Goal: Task Accomplishment & Management: Use online tool/utility

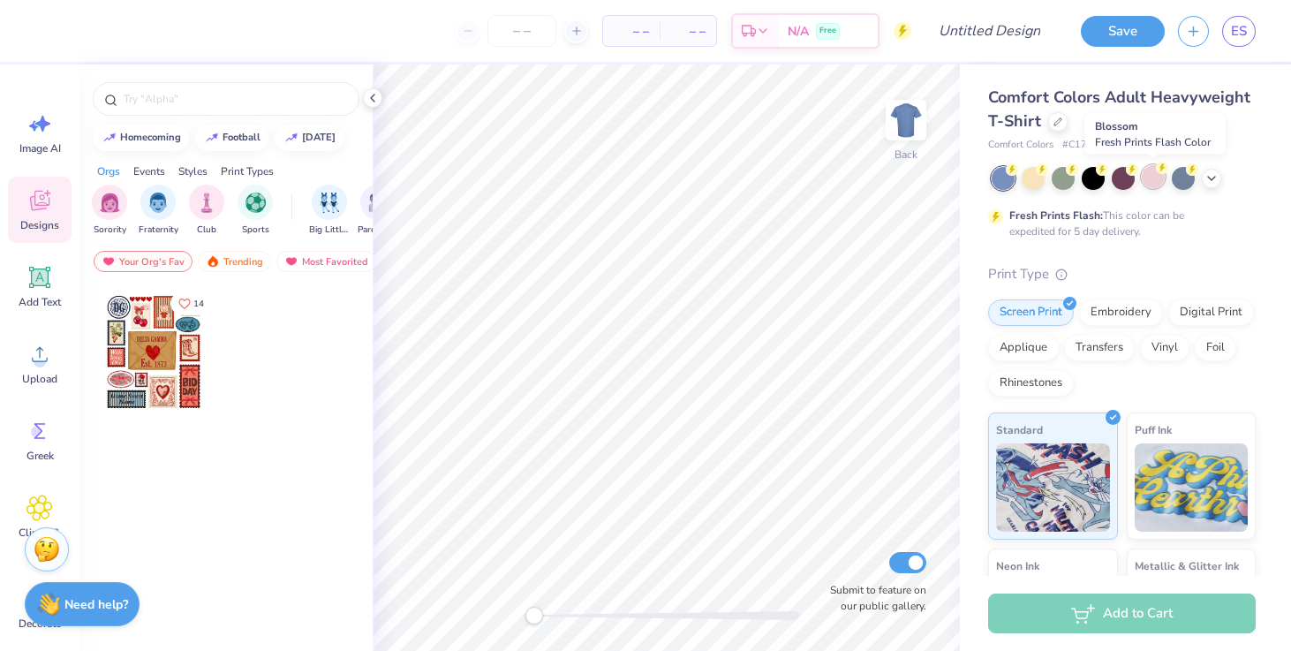
click at [1149, 185] on div at bounding box center [1153, 176] width 23 height 23
click at [105, 200] on img "filter for Sorority" at bounding box center [110, 201] width 20 height 20
click at [1054, 125] on div at bounding box center [1057, 119] width 19 height 19
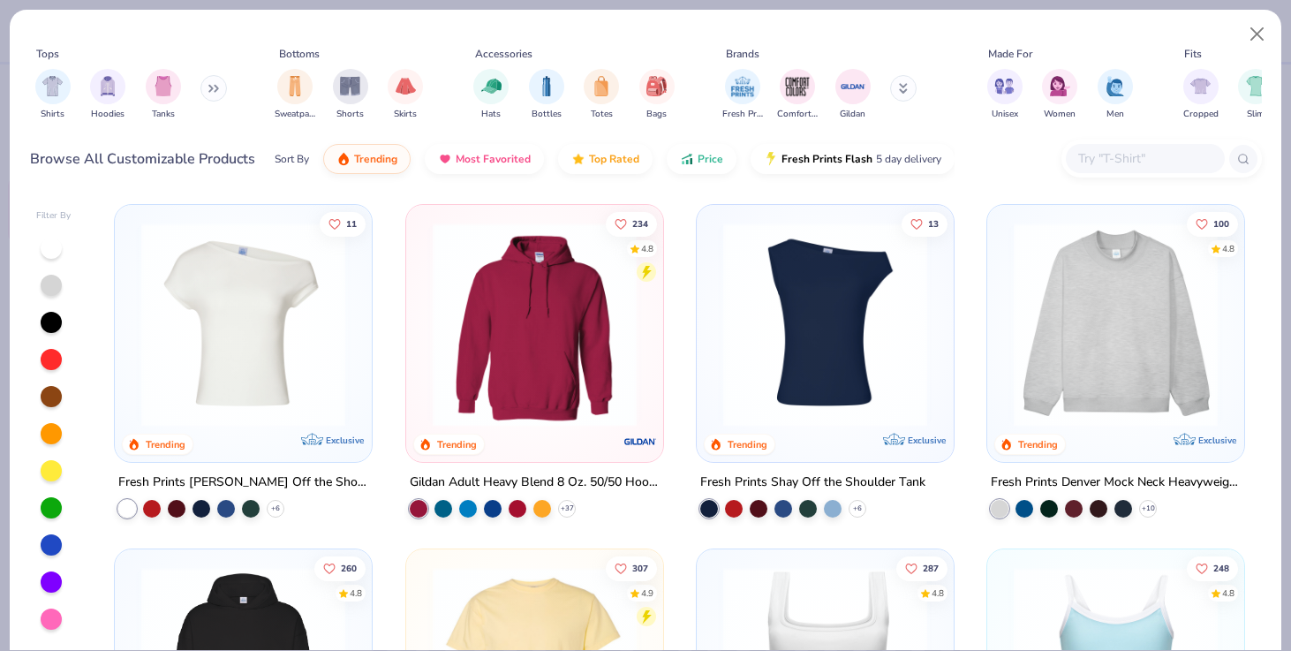
click at [279, 370] on img at bounding box center [243, 325] width 222 height 204
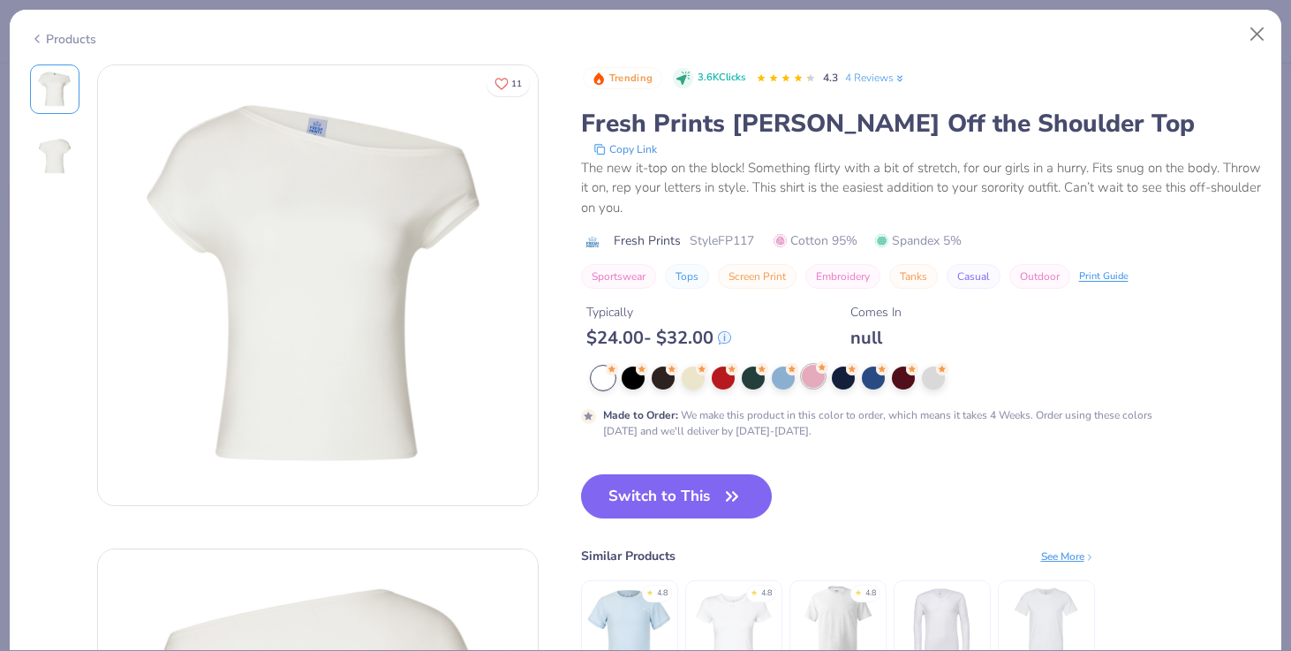
click at [806, 379] on div at bounding box center [813, 376] width 23 height 23
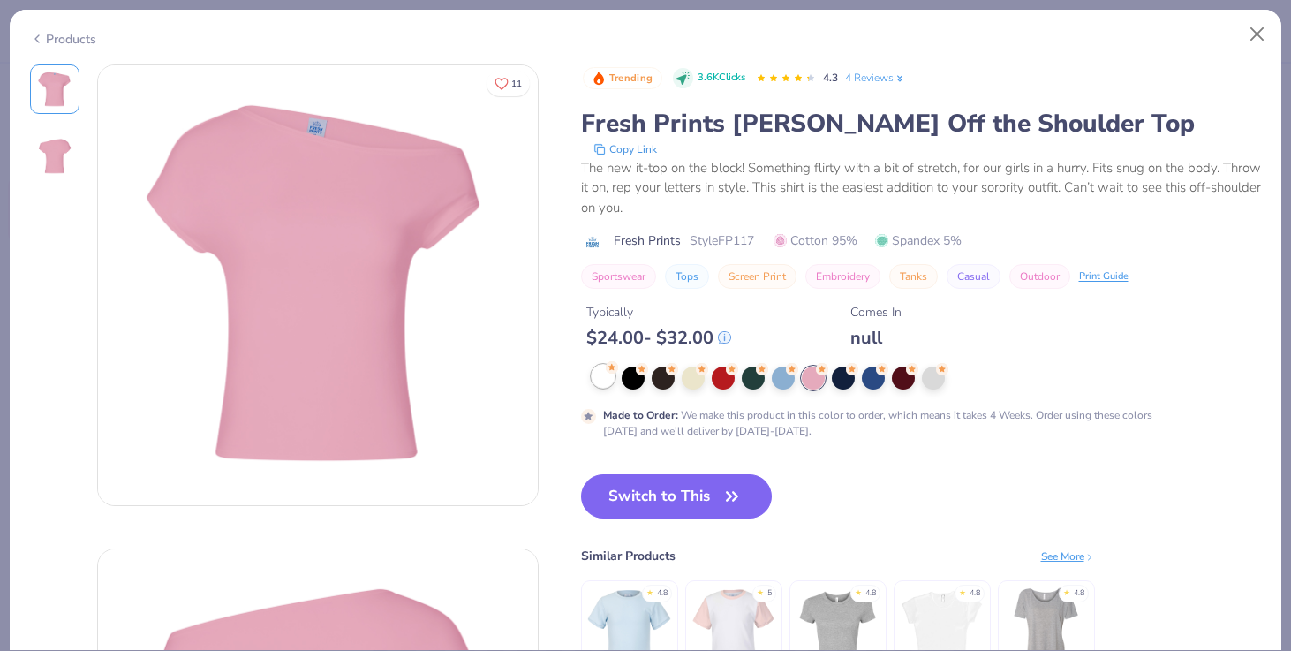
click at [604, 377] on div at bounding box center [603, 376] width 23 height 23
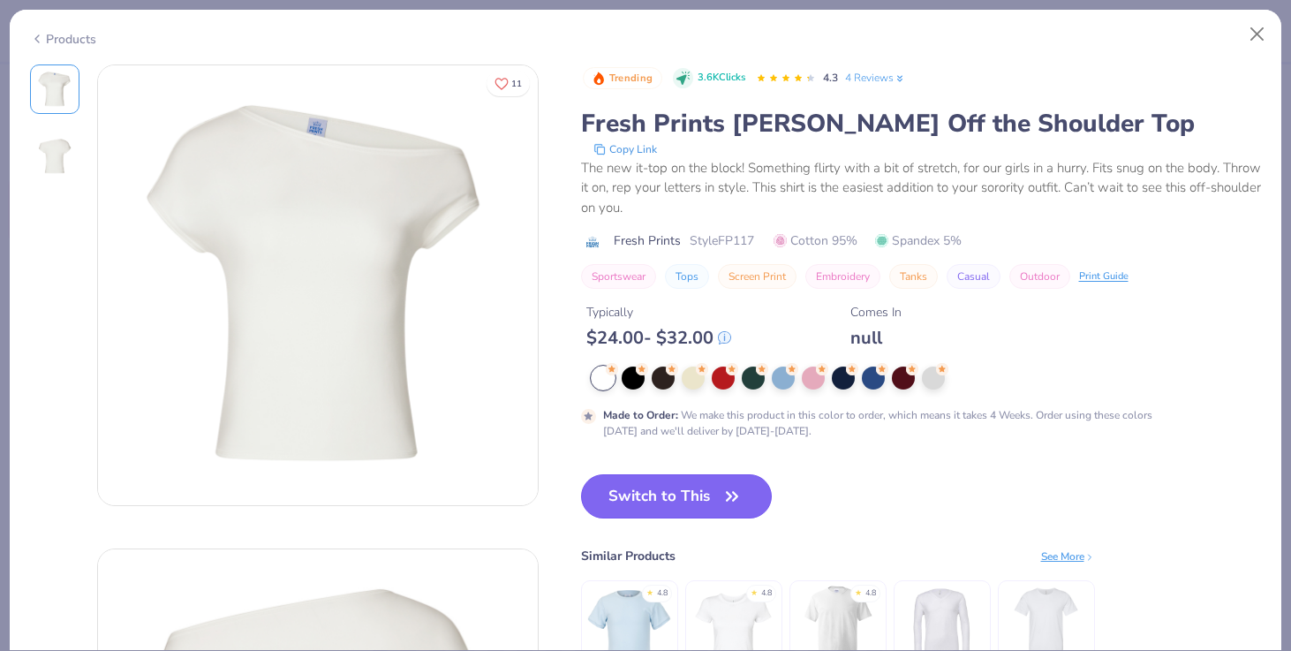
click at [619, 484] on button "Switch to This" at bounding box center [677, 496] width 192 height 44
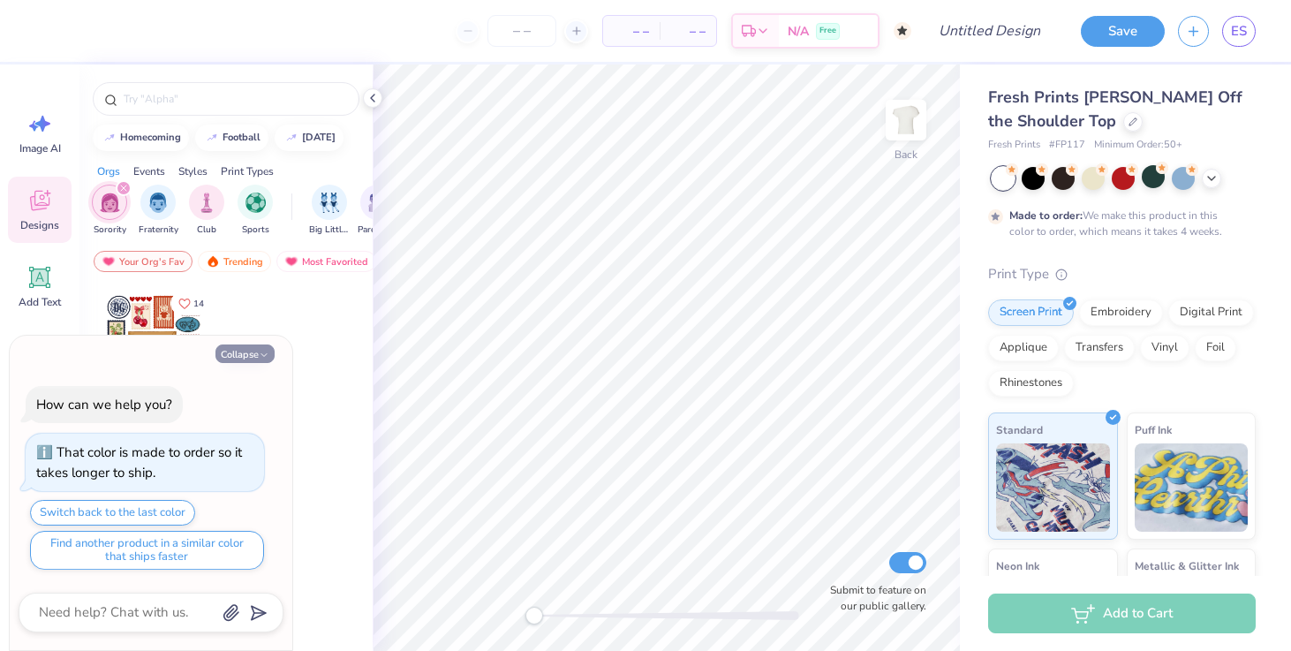
click at [265, 352] on icon "button" at bounding box center [264, 355] width 11 height 11
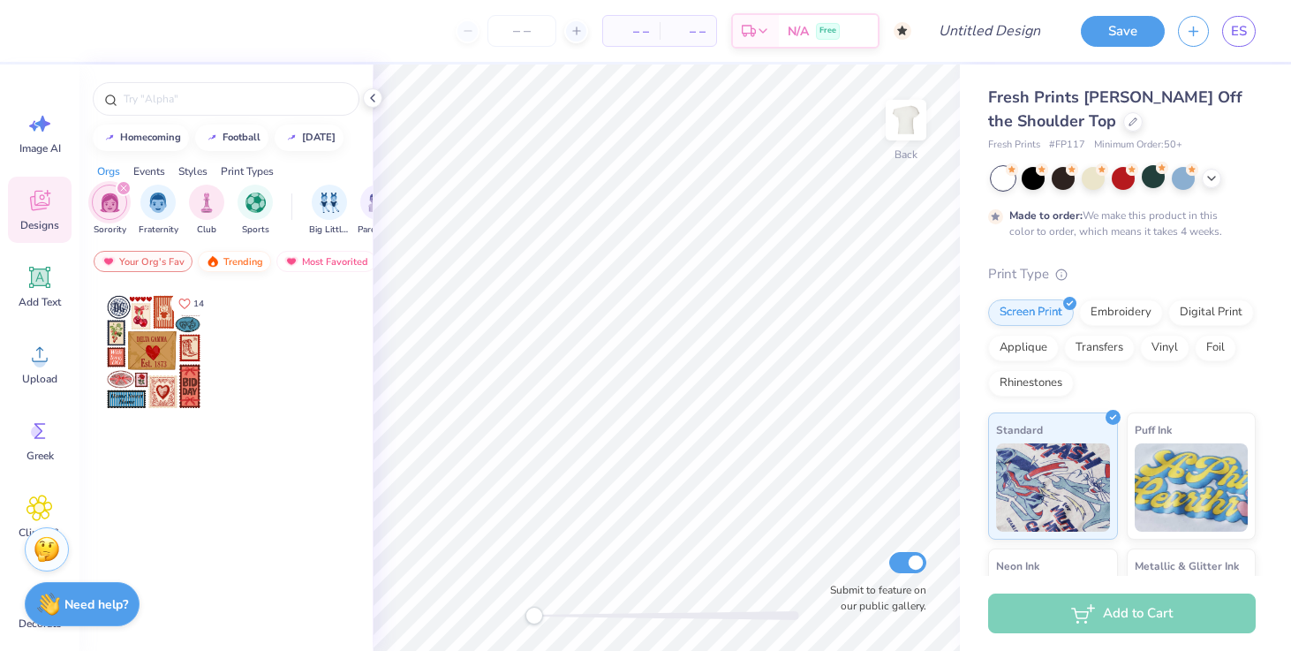
click at [230, 266] on div "Trending" at bounding box center [234, 261] width 73 height 21
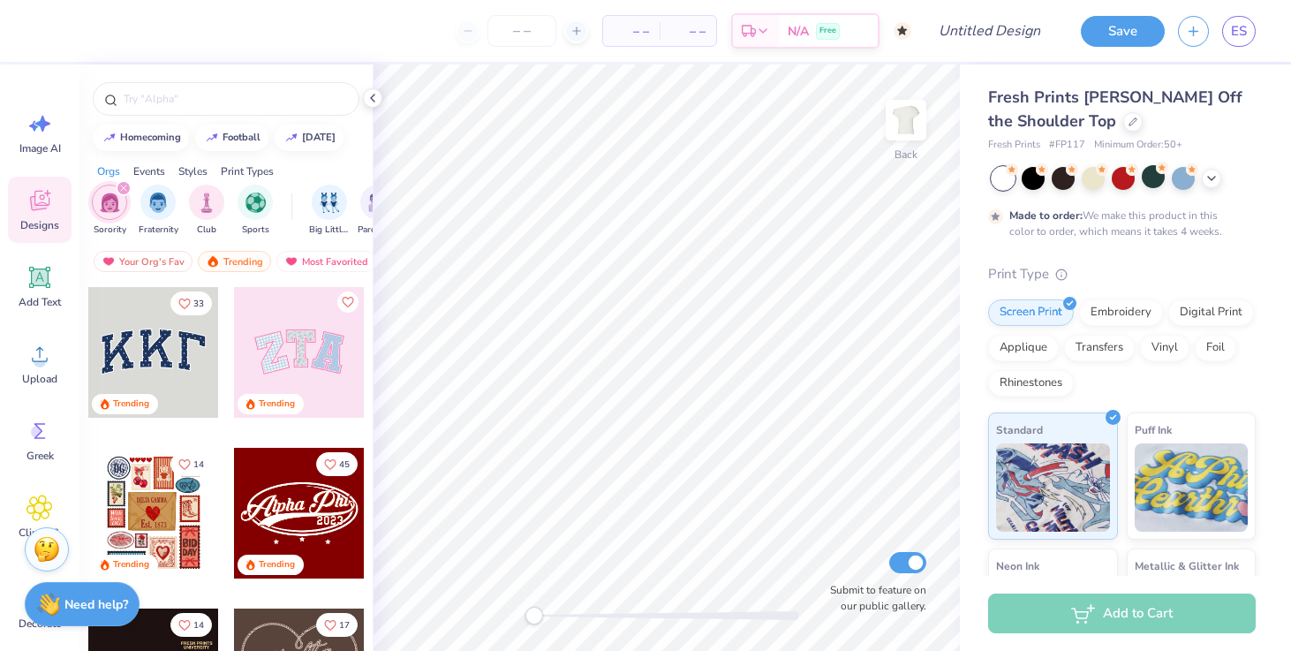
click at [286, 375] on div at bounding box center [299, 352] width 131 height 131
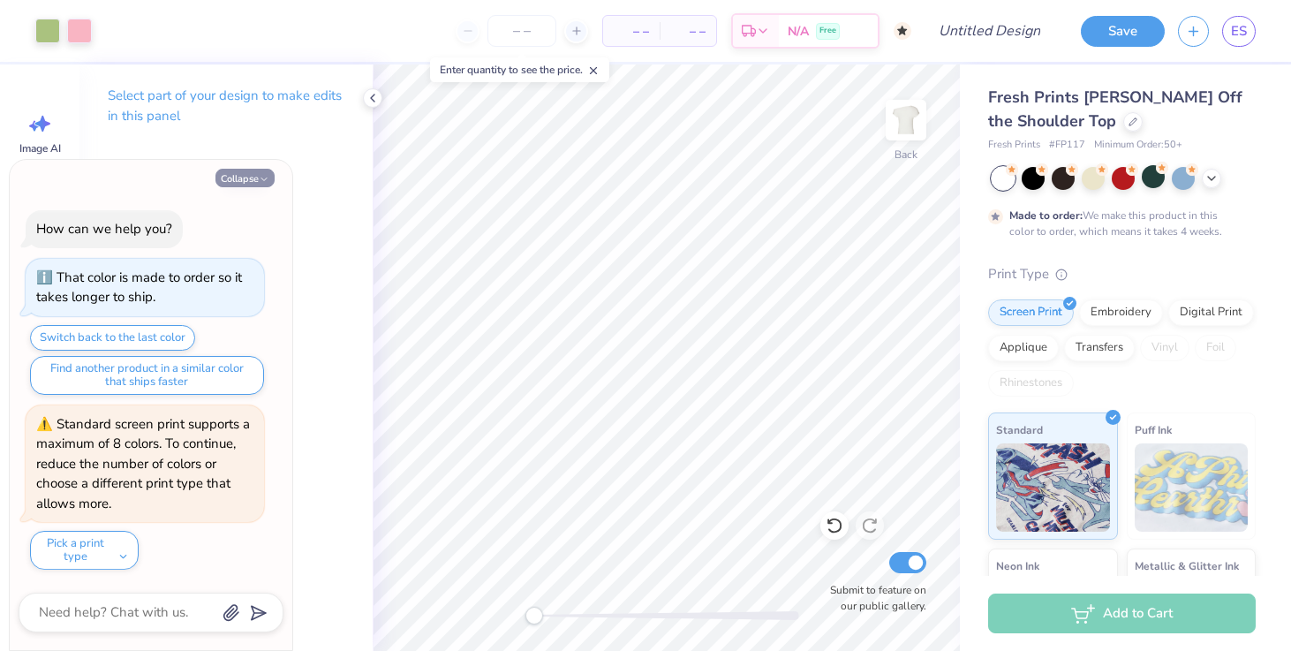
click at [249, 176] on button "Collapse" at bounding box center [245, 178] width 59 height 19
type textarea "x"
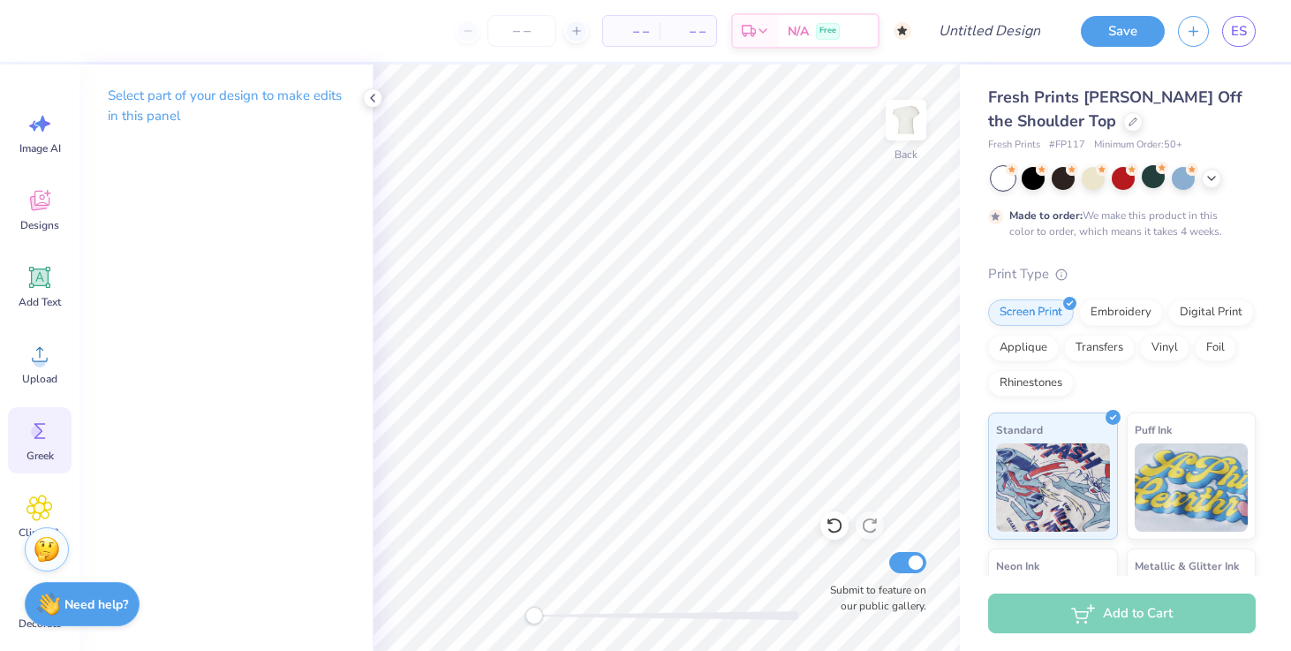
click at [36, 428] on circle at bounding box center [37, 432] width 12 height 12
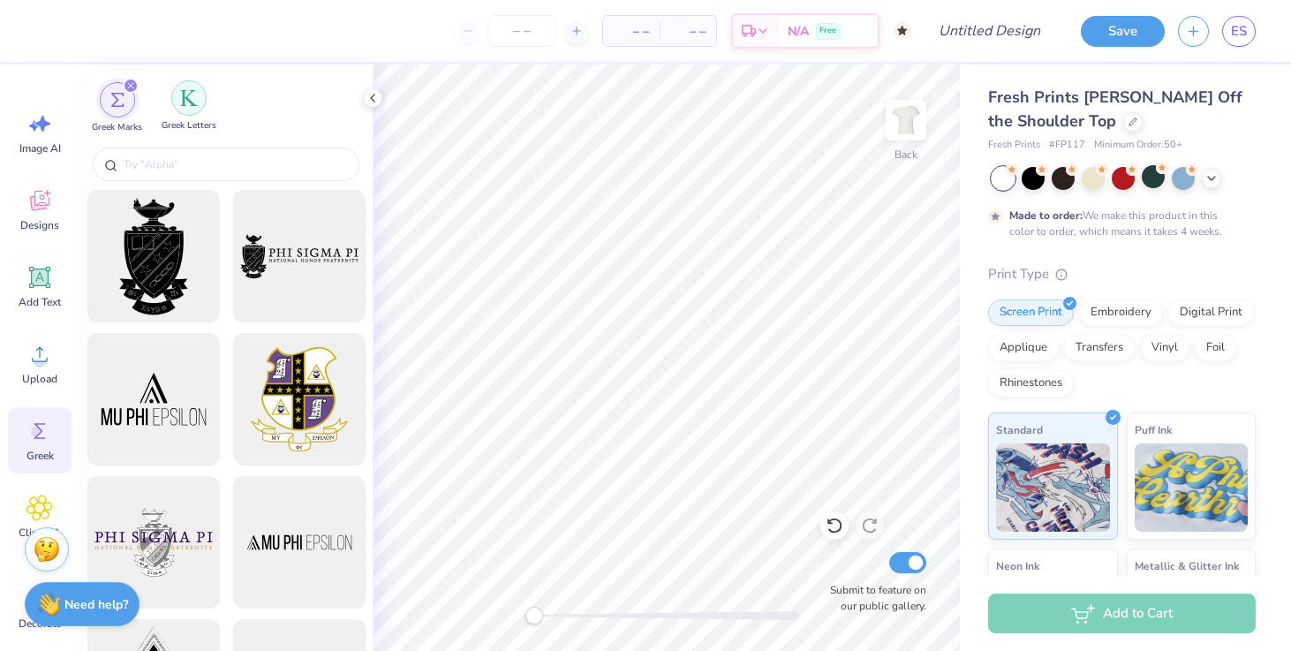
click at [180, 111] on div "filter for Greek Letters" at bounding box center [188, 97] width 35 height 35
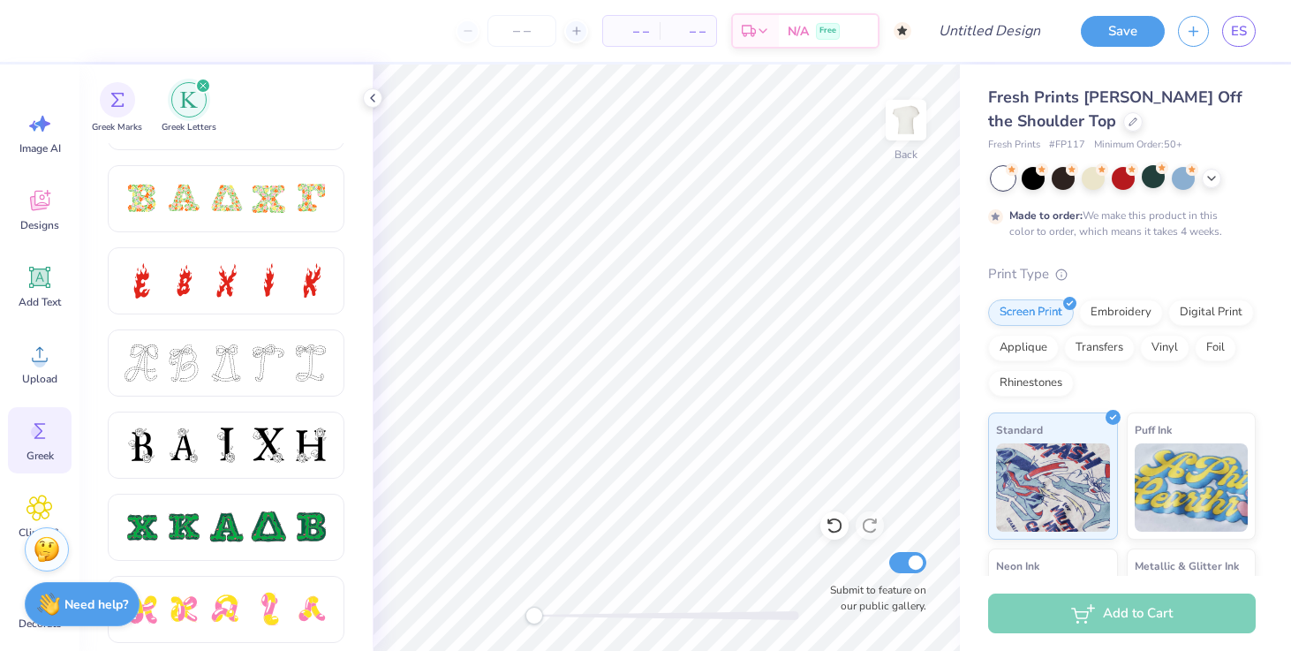
scroll to position [566, 0]
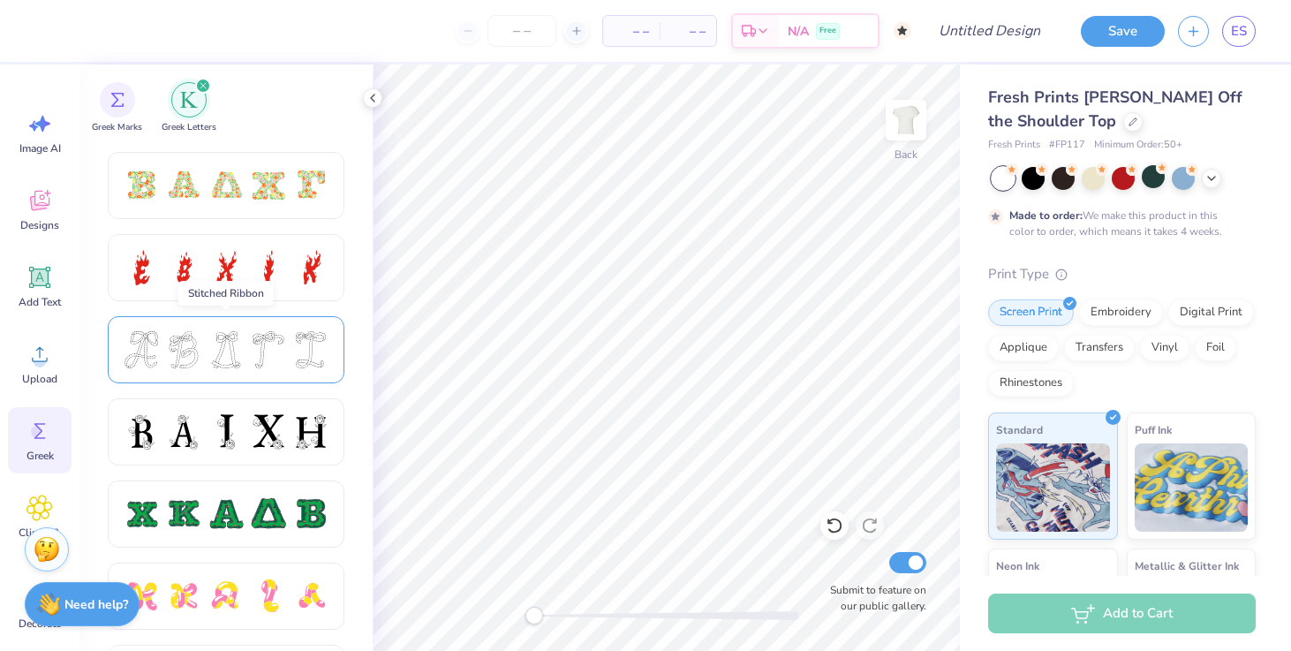
click at [216, 359] on div at bounding box center [226, 349] width 37 height 37
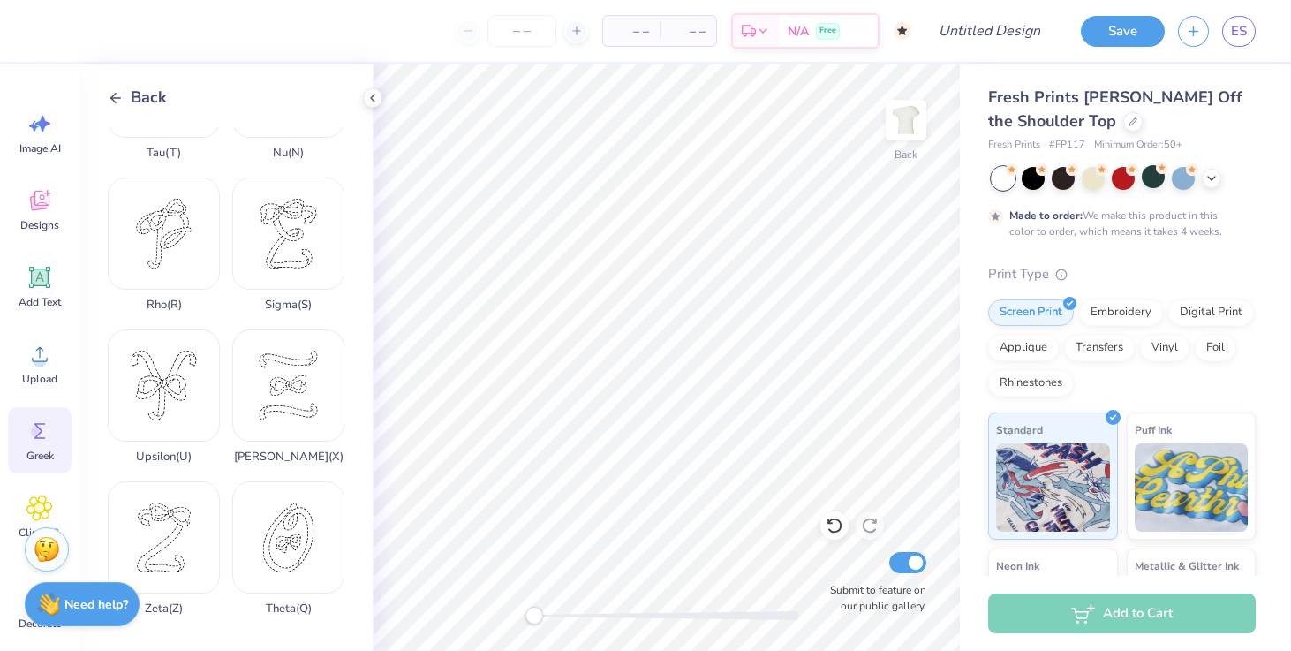
scroll to position [1063, 0]
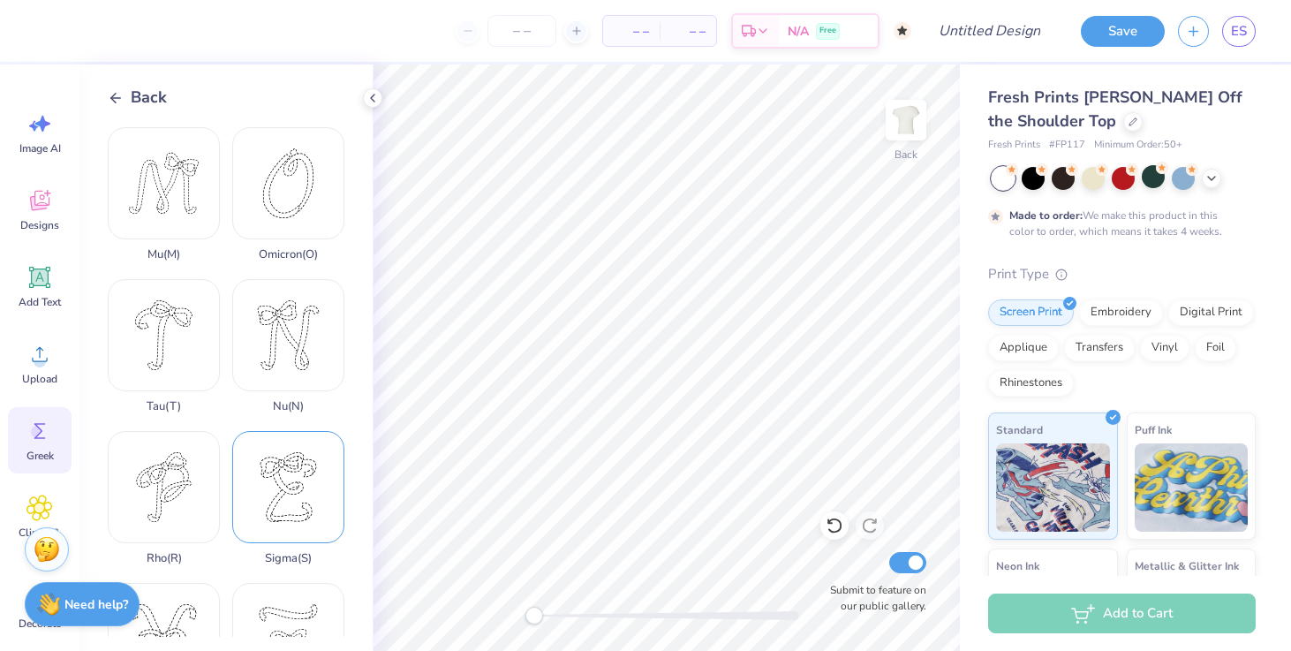
click at [287, 511] on div "Sigma ( S )" at bounding box center [288, 498] width 112 height 134
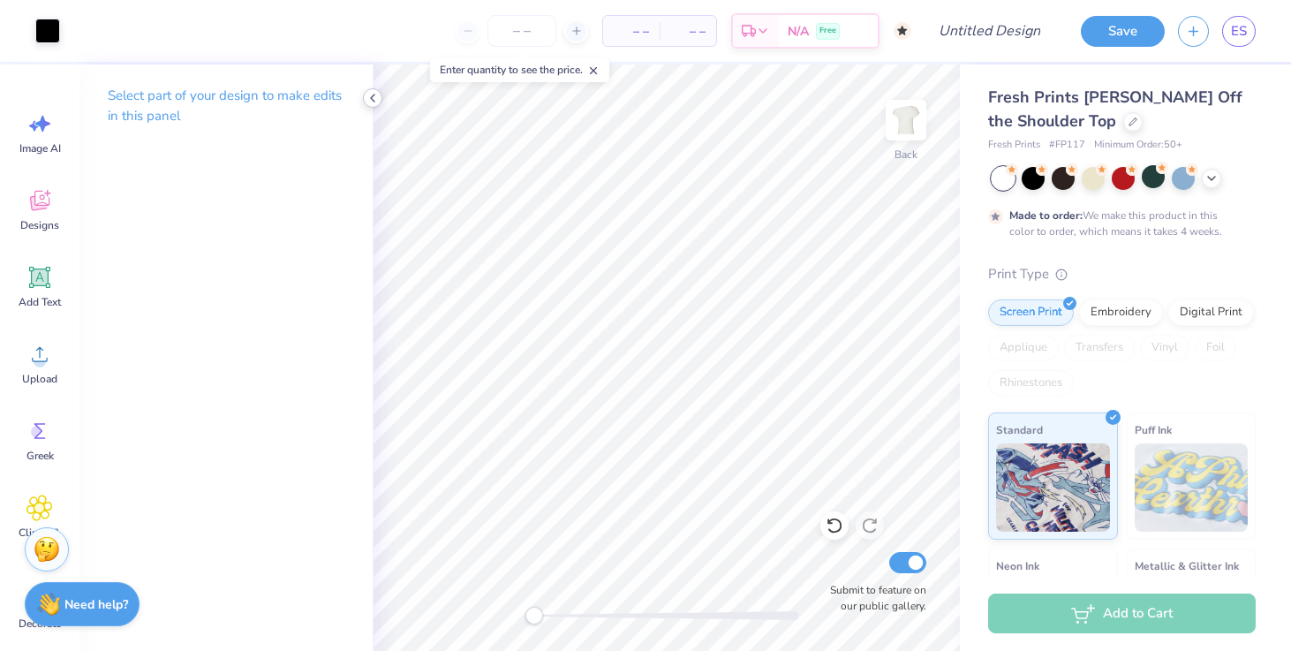
click at [375, 101] on icon at bounding box center [373, 98] width 14 height 14
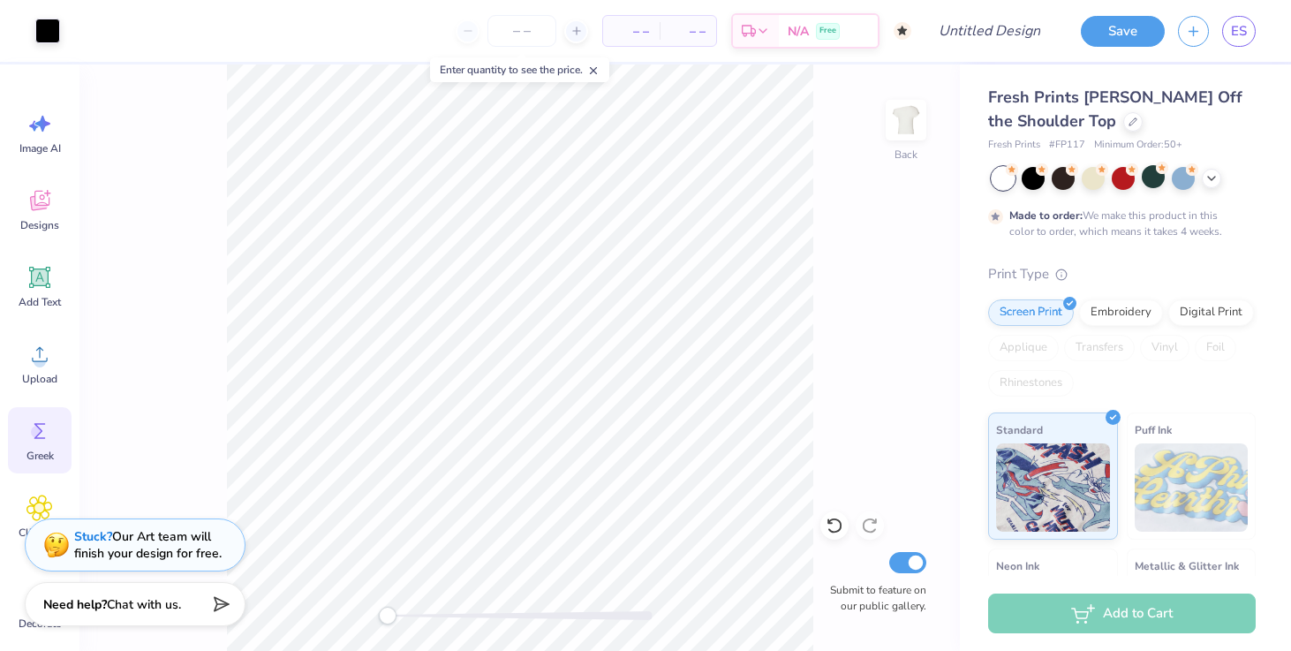
click at [36, 431] on circle at bounding box center [37, 432] width 12 height 12
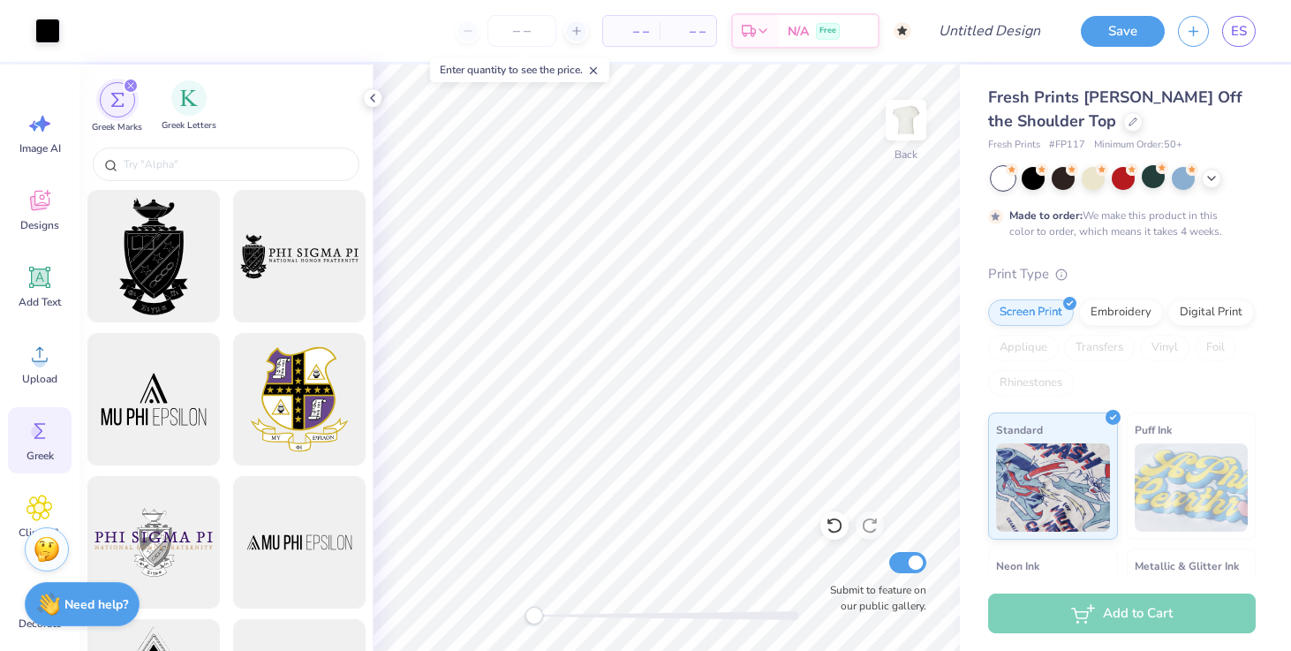
click at [196, 118] on div "Greek Letters" at bounding box center [189, 106] width 55 height 52
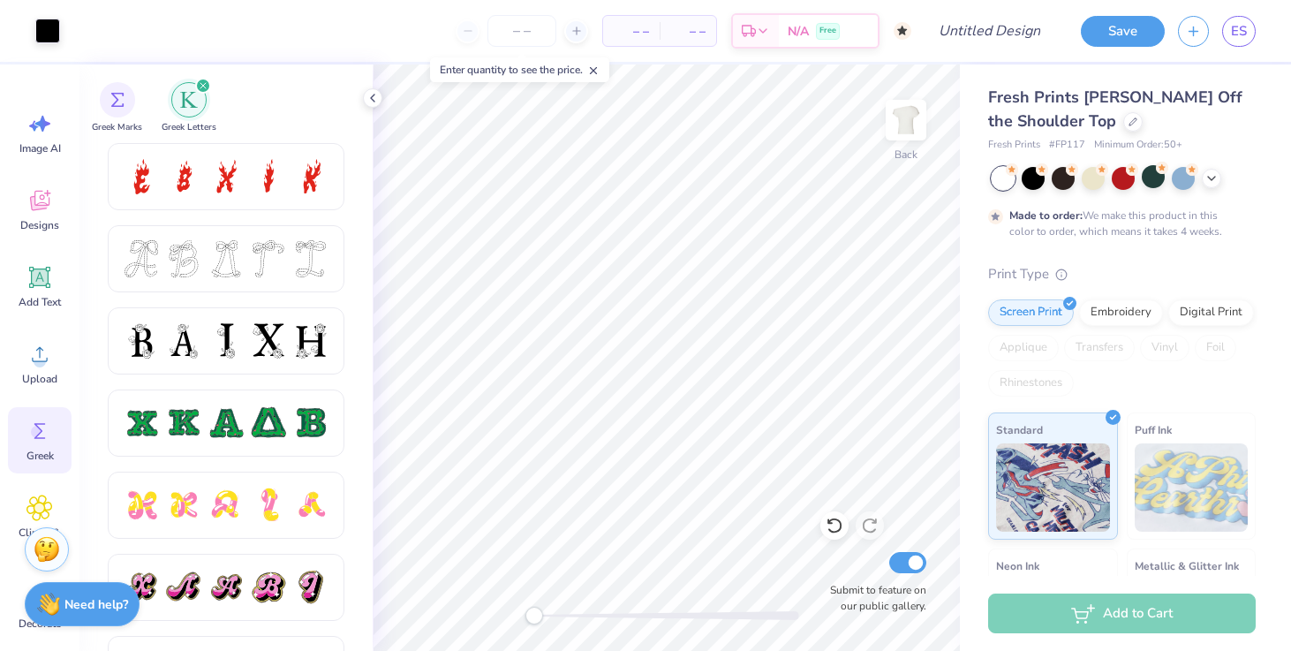
scroll to position [644, 0]
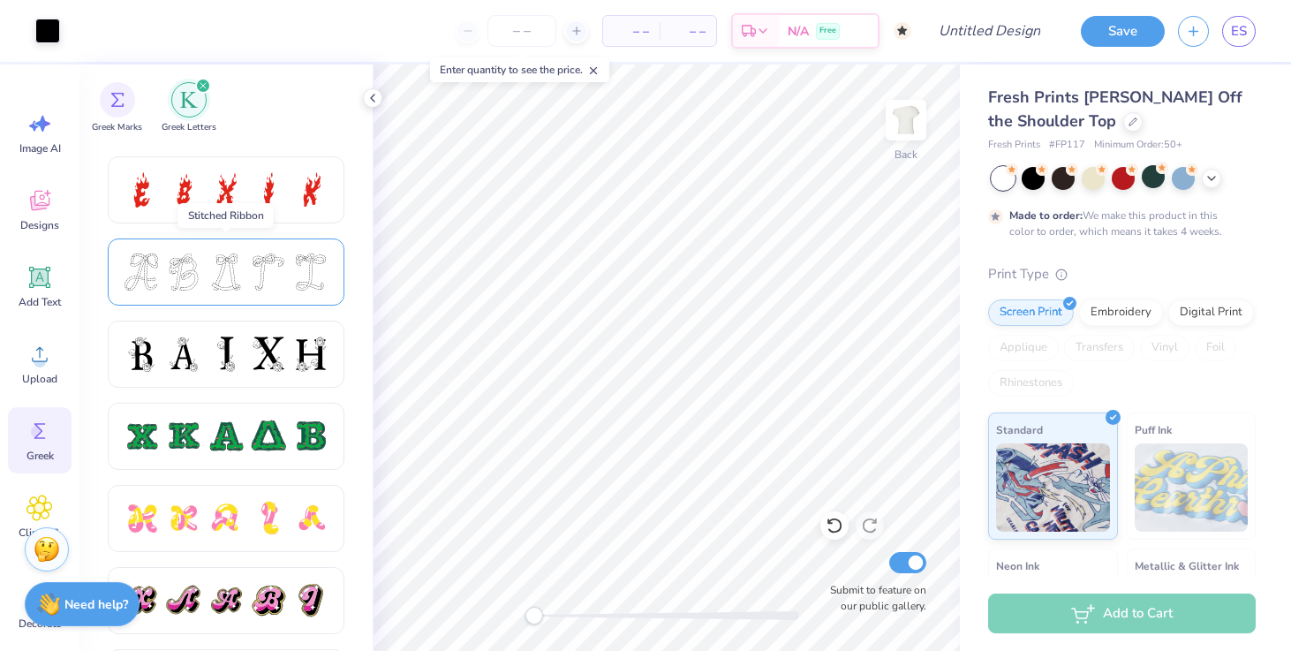
click at [238, 276] on div at bounding box center [226, 271] width 37 height 37
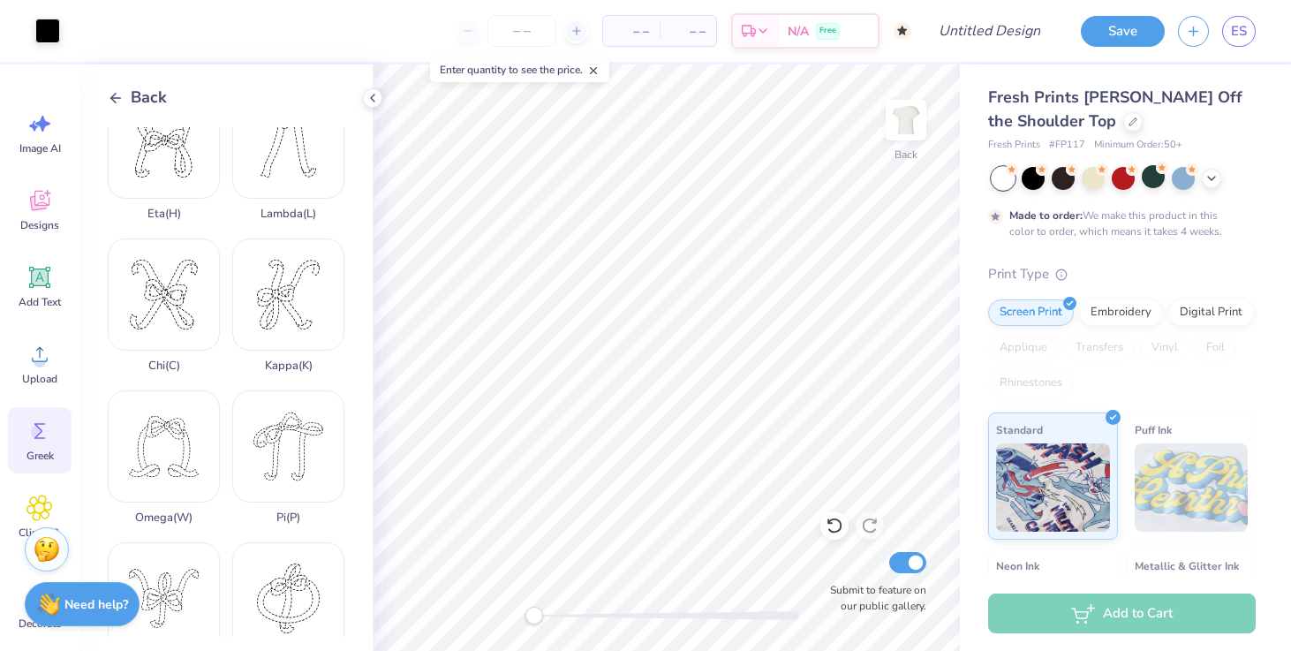
scroll to position [499, 0]
click at [278, 304] on div "Kappa ( K )" at bounding box center [288, 303] width 112 height 134
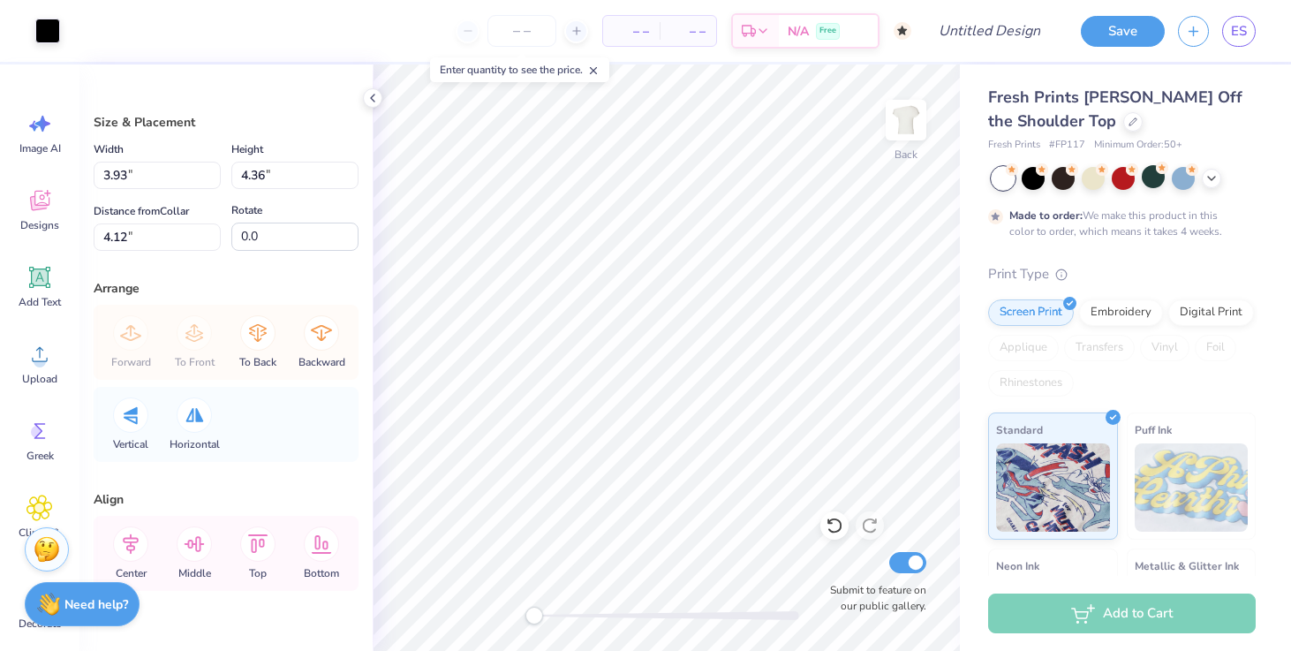
type input "3.63"
type input "4.50"
type input "3.98"
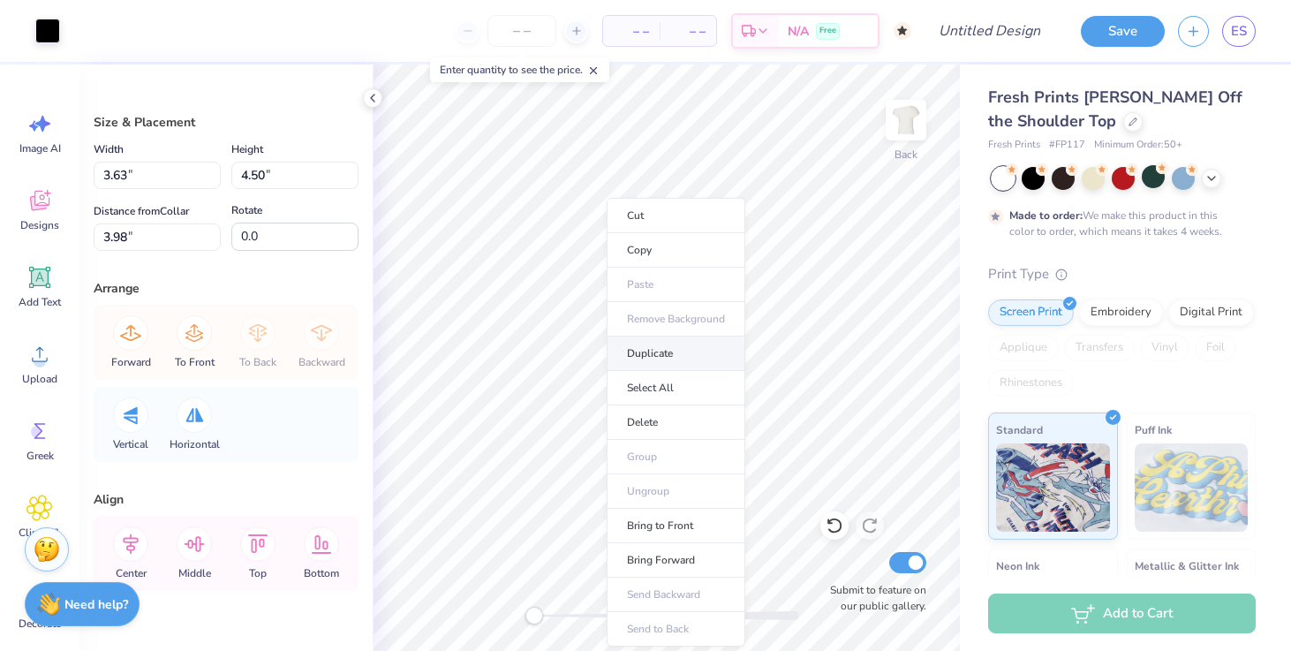
click at [639, 359] on li "Duplicate" at bounding box center [676, 354] width 139 height 34
type input "4.98"
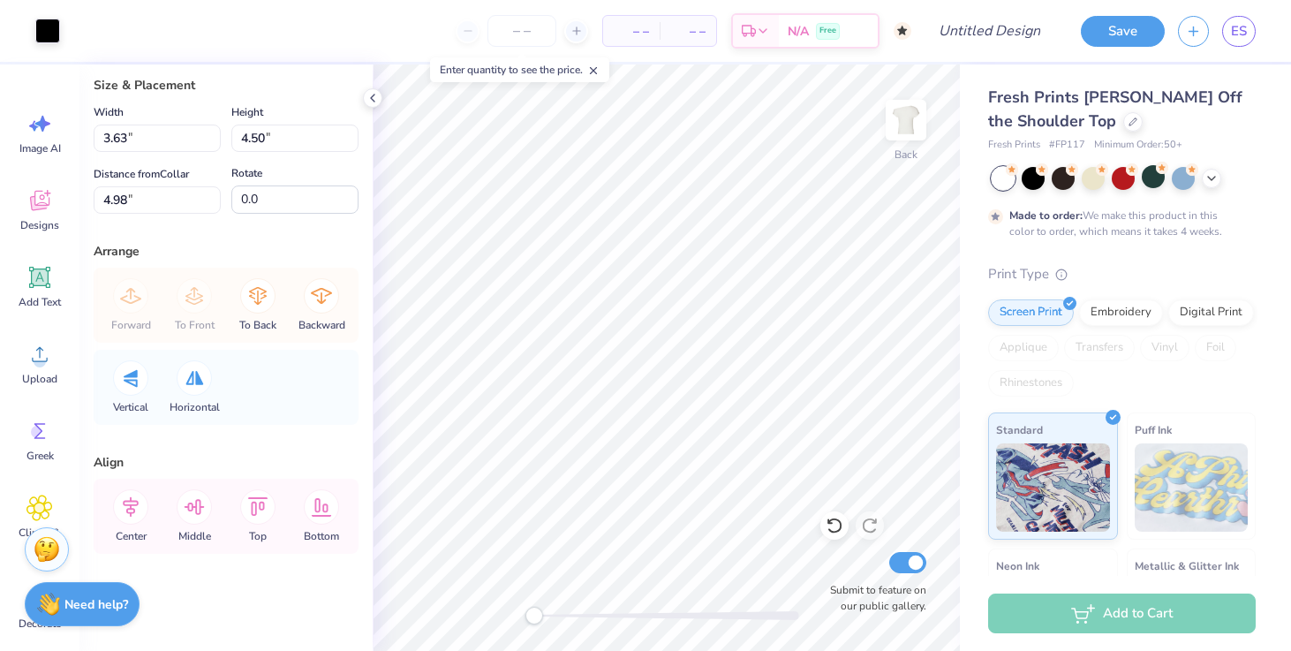
scroll to position [0, 0]
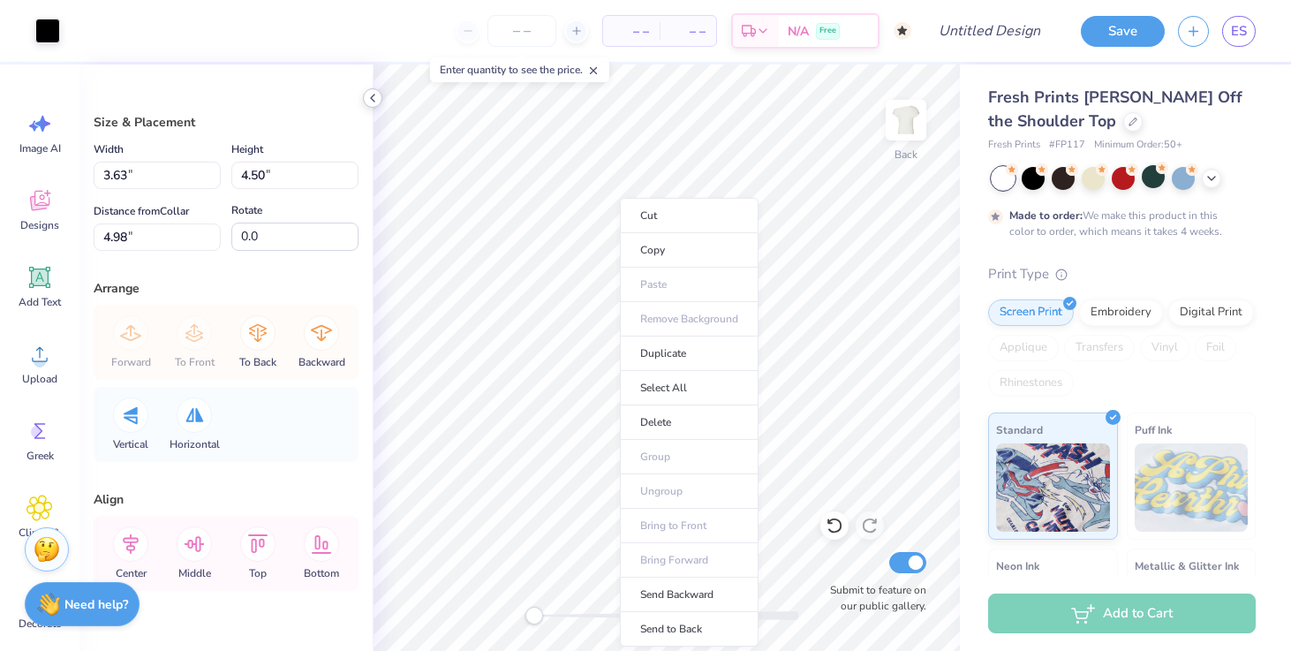
click at [367, 97] on icon at bounding box center [373, 98] width 14 height 14
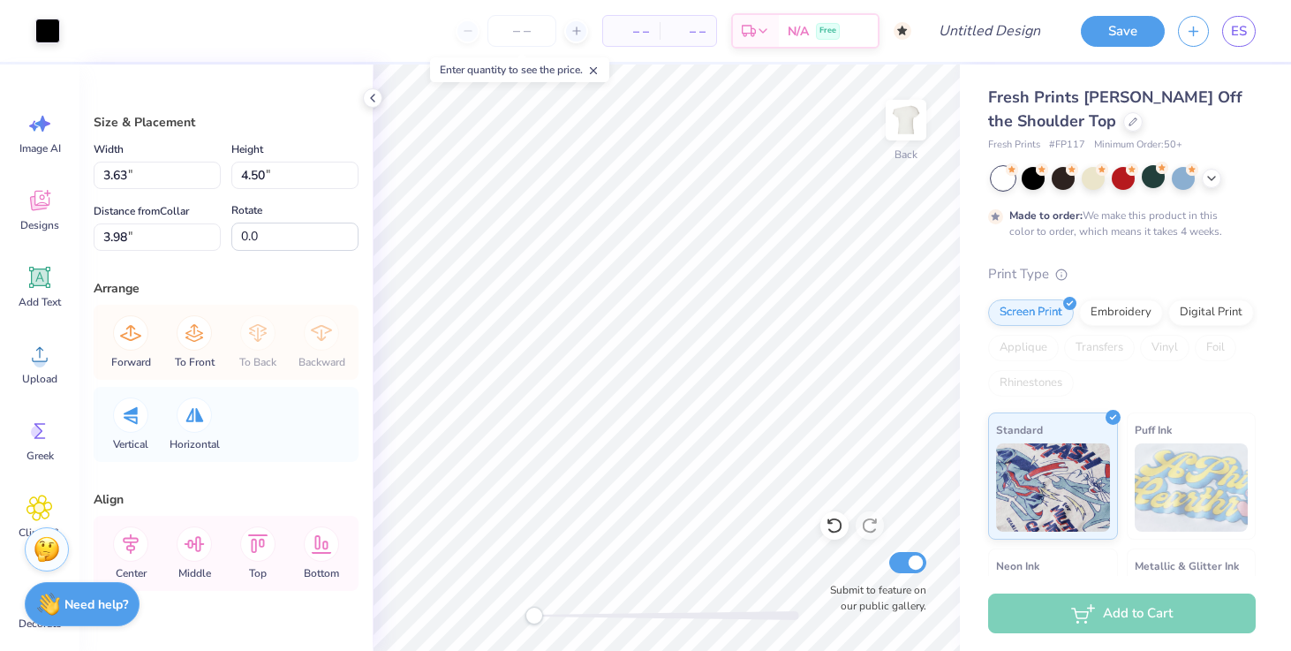
scroll to position [37, 0]
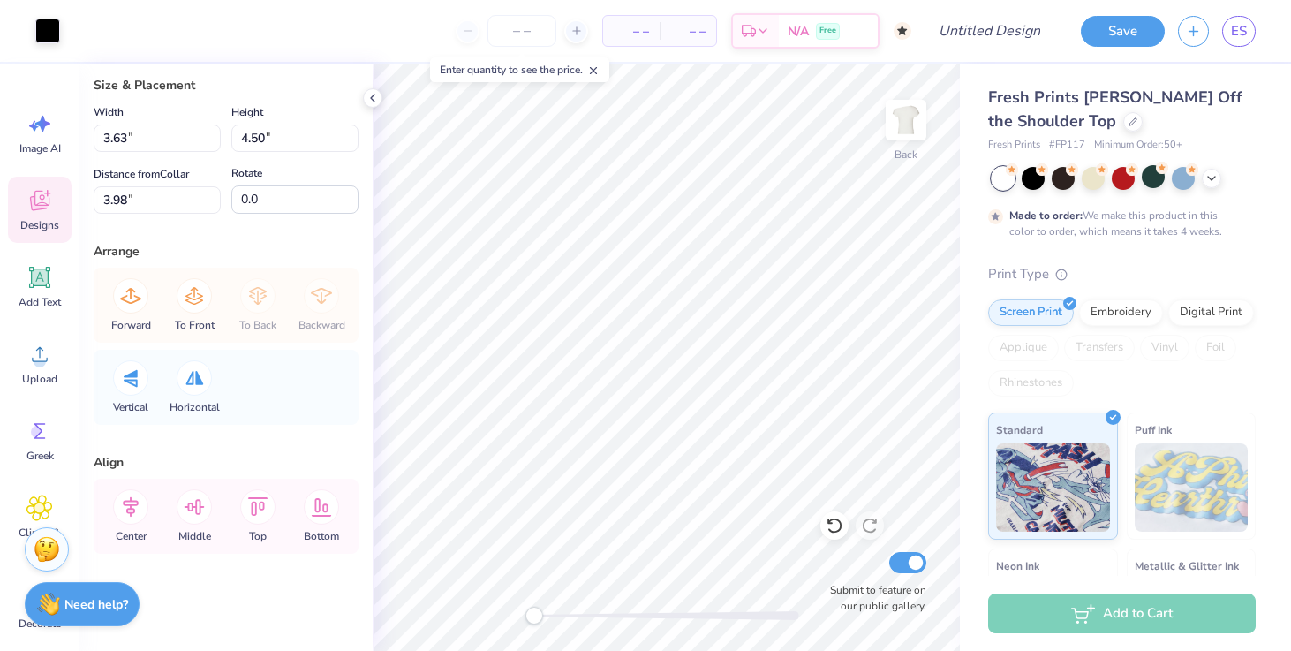
click at [50, 218] on span "Designs" at bounding box center [39, 225] width 39 height 14
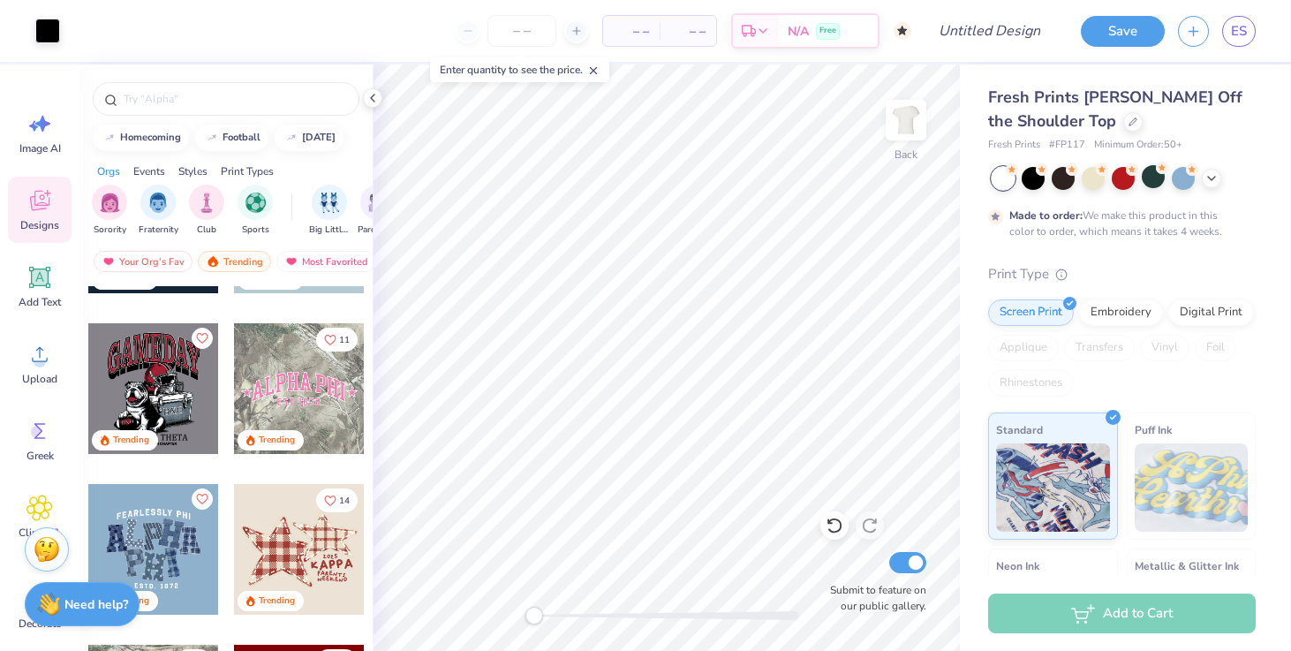
scroll to position [1717, 0]
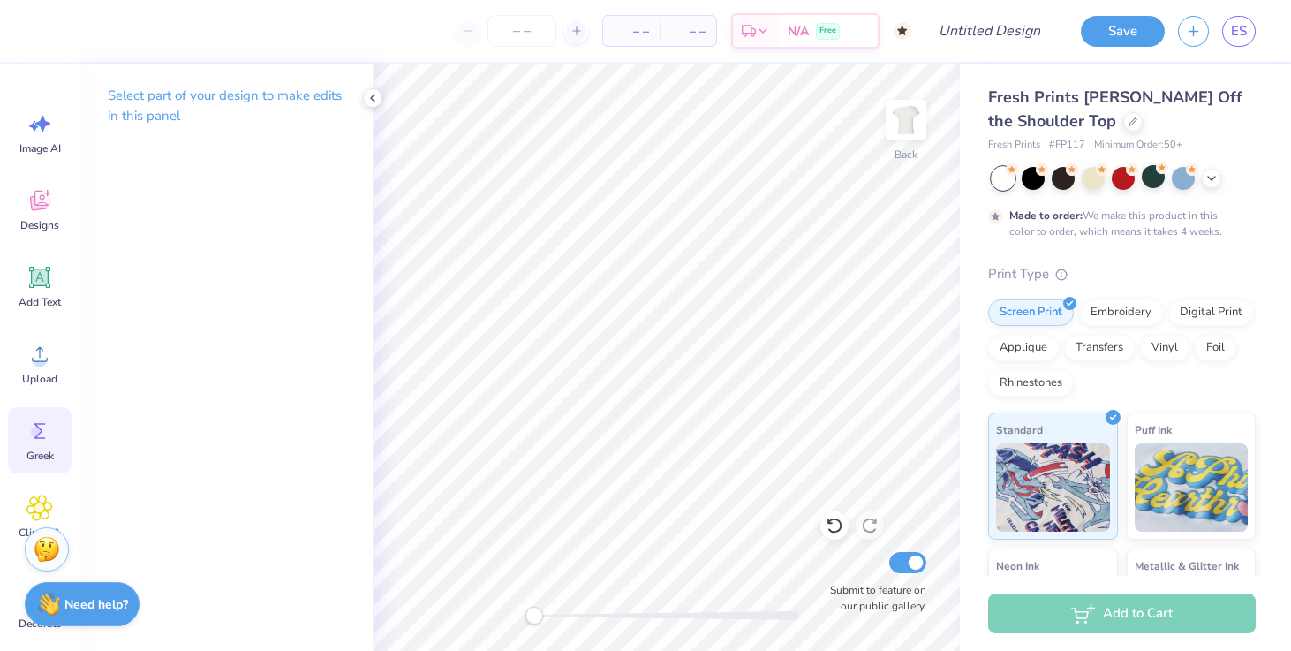
click at [31, 447] on div "Greek" at bounding box center [40, 440] width 64 height 66
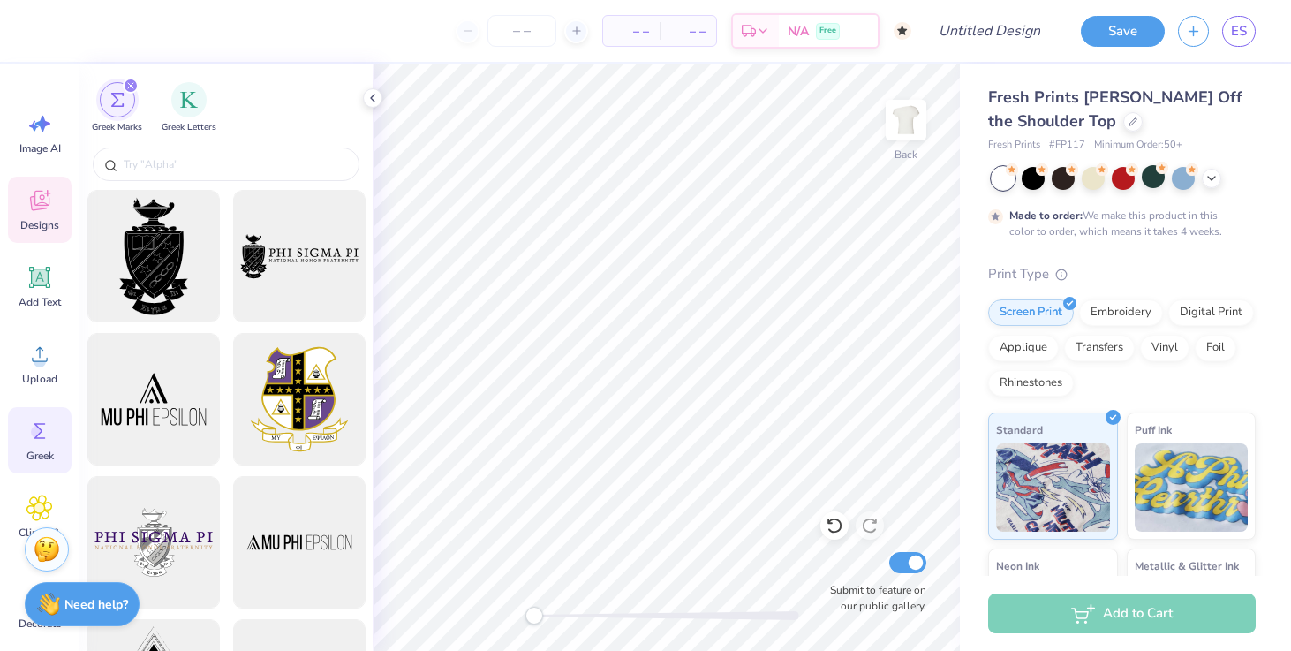
click at [30, 206] on icon at bounding box center [39, 200] width 26 height 26
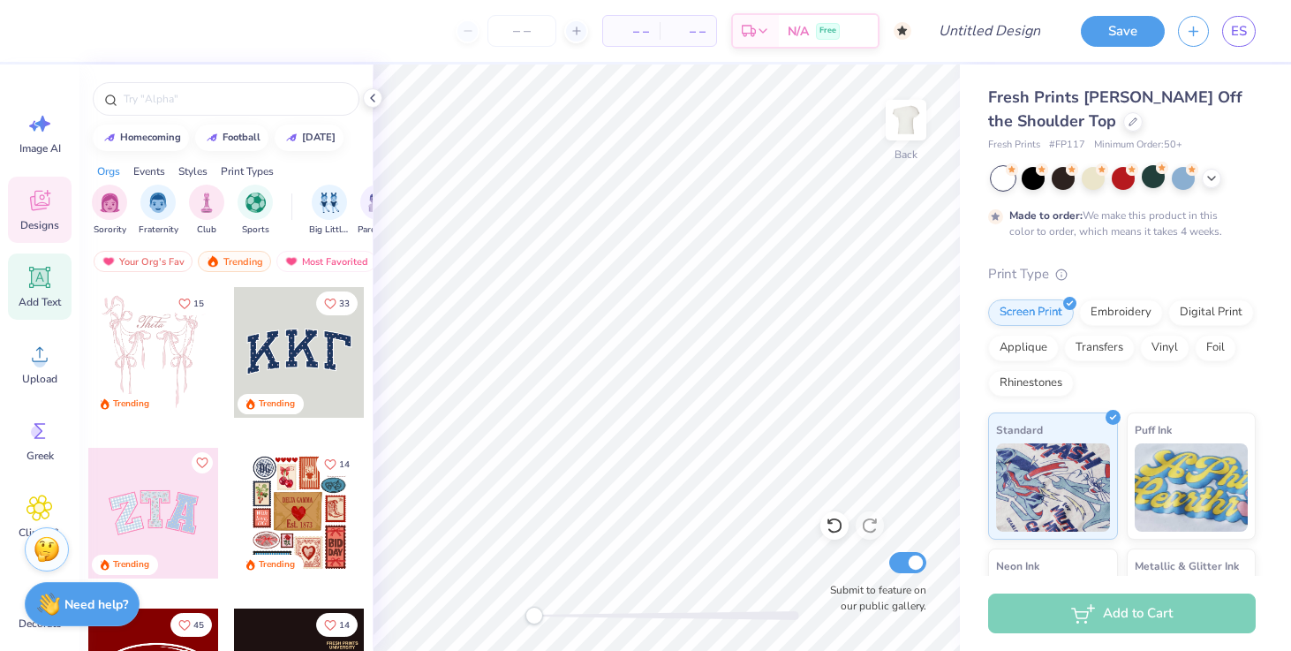
click at [42, 274] on icon at bounding box center [40, 277] width 17 height 17
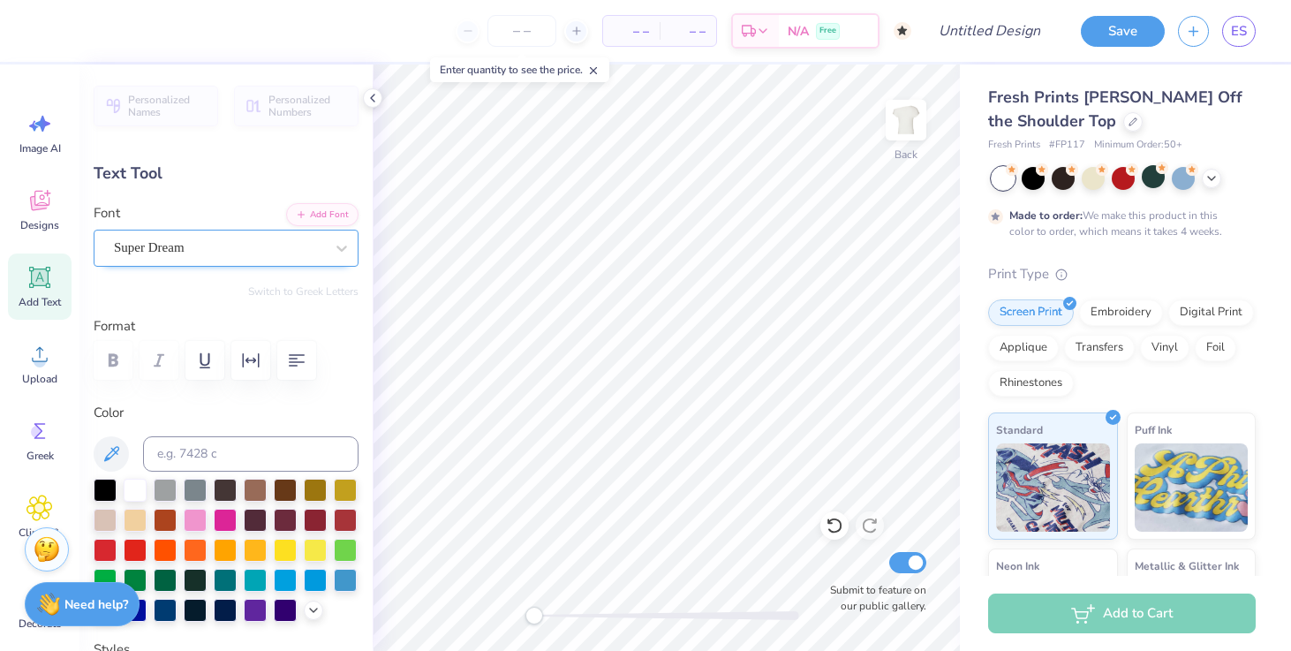
click at [222, 251] on div "Super Dream" at bounding box center [219, 247] width 214 height 27
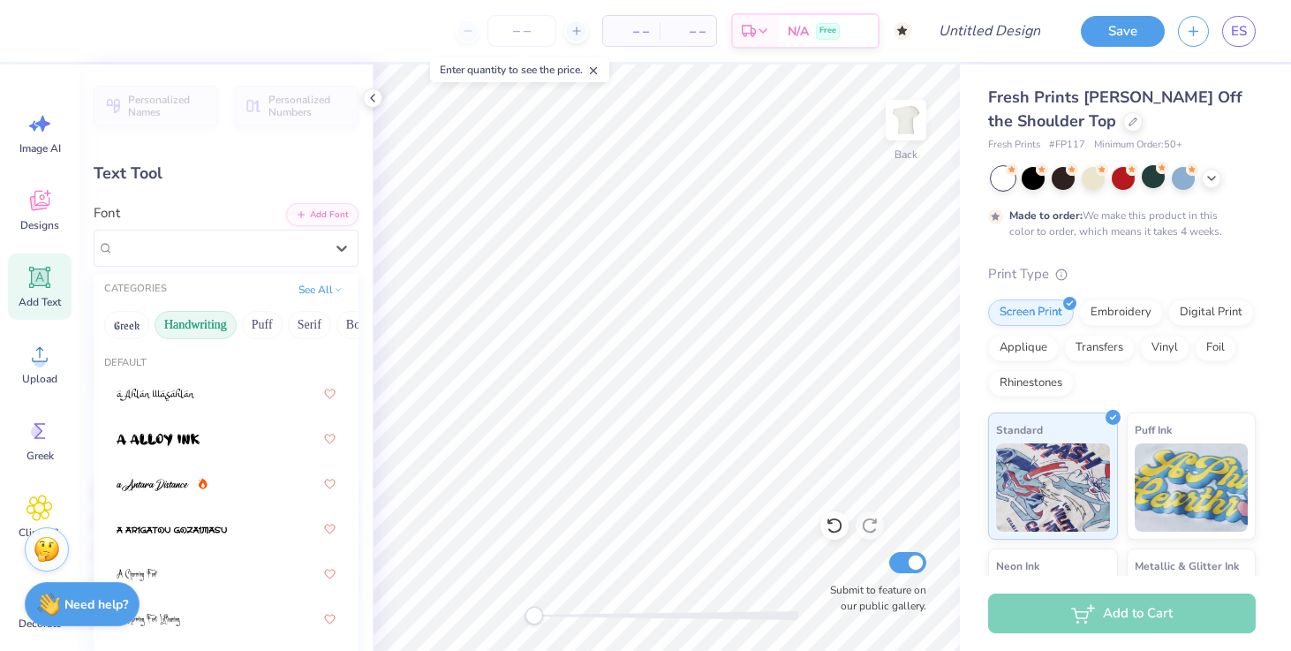
click at [185, 335] on button "Handwriting" at bounding box center [196, 325] width 82 height 28
click at [123, 322] on button "Greek" at bounding box center [126, 325] width 45 height 28
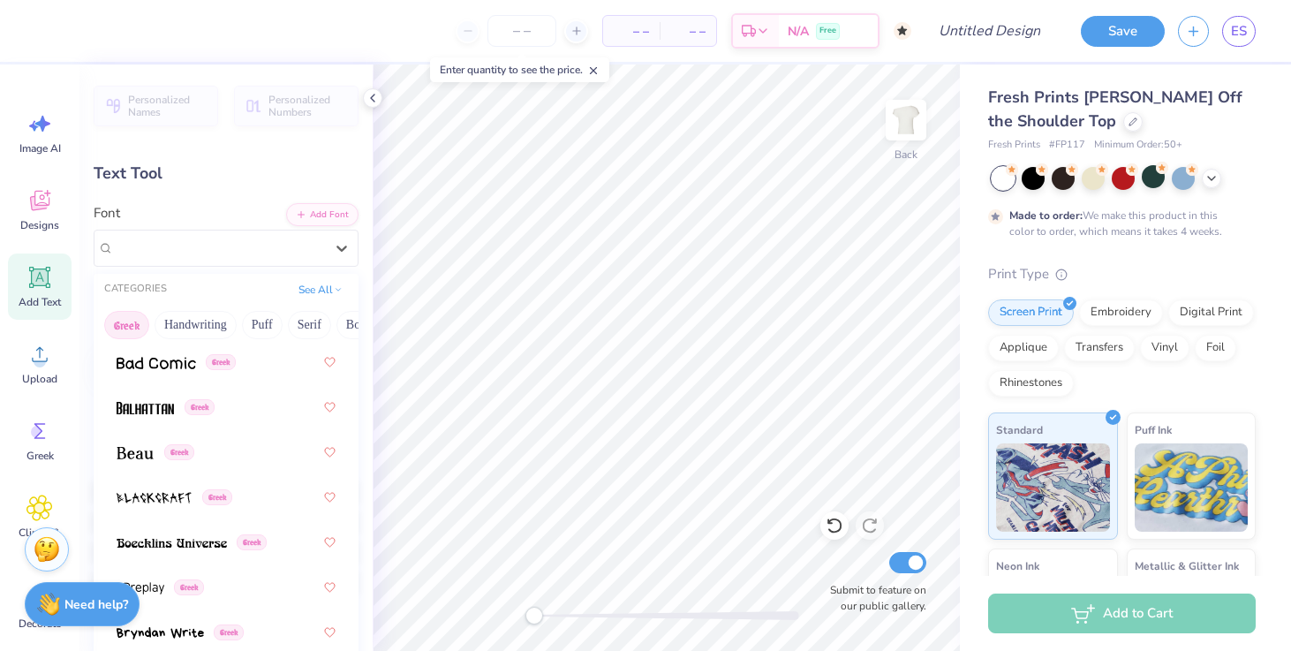
scroll to position [312, 0]
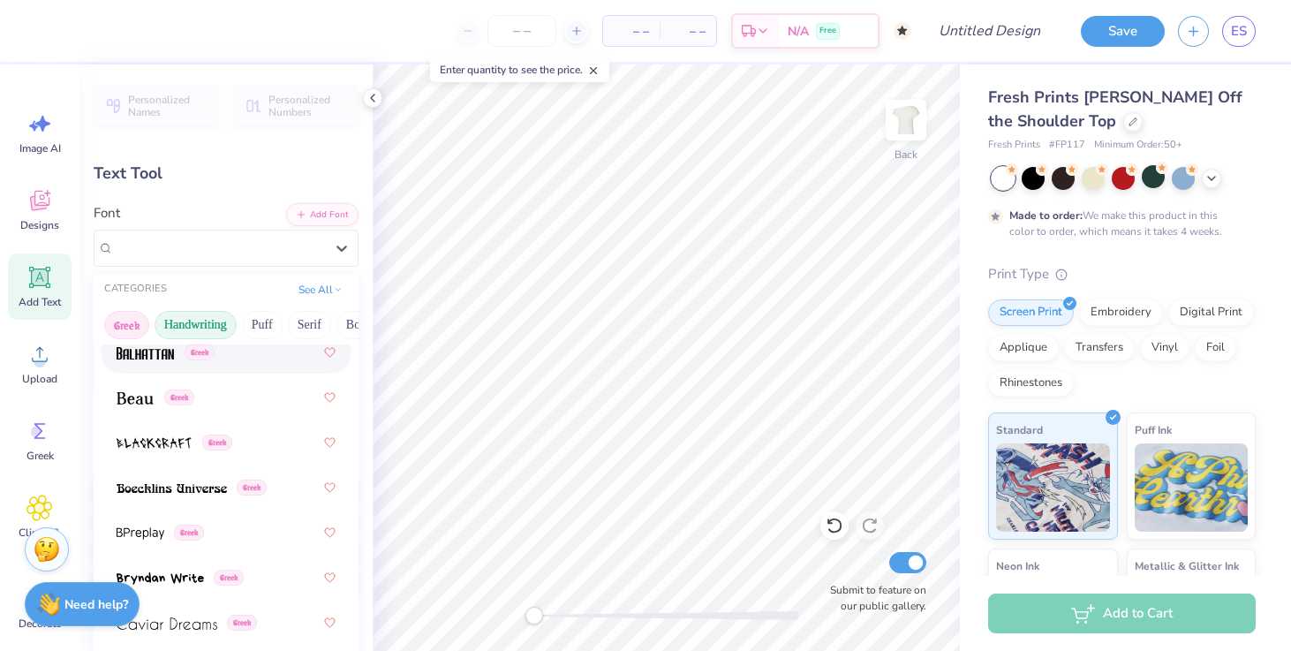
click at [178, 329] on button "Handwriting" at bounding box center [196, 325] width 82 height 28
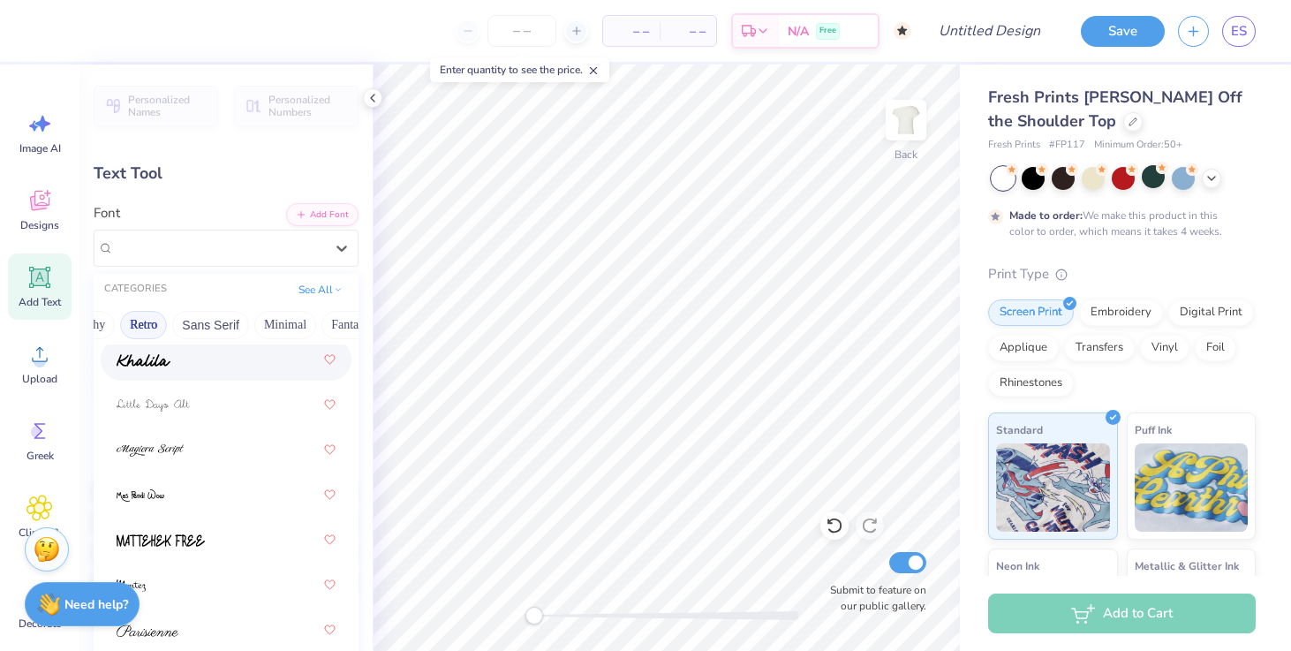
scroll to position [0, 0]
click at [270, 324] on button "Puff" at bounding box center [262, 325] width 41 height 28
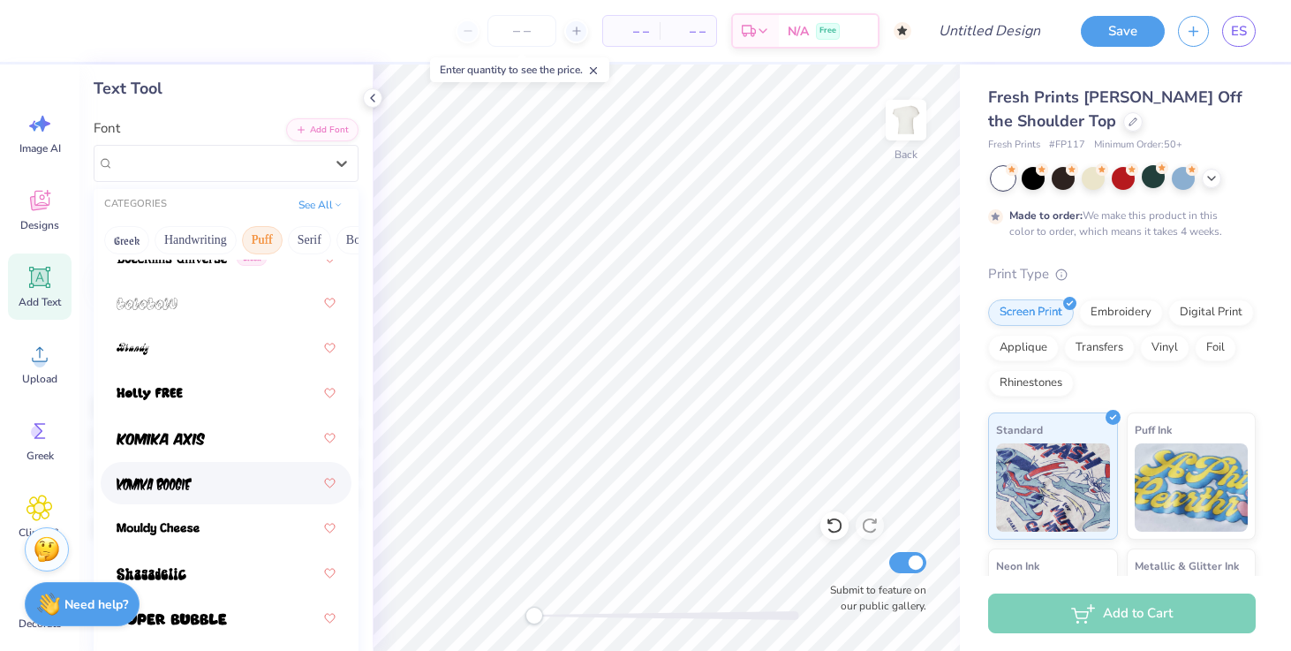
scroll to position [110, 0]
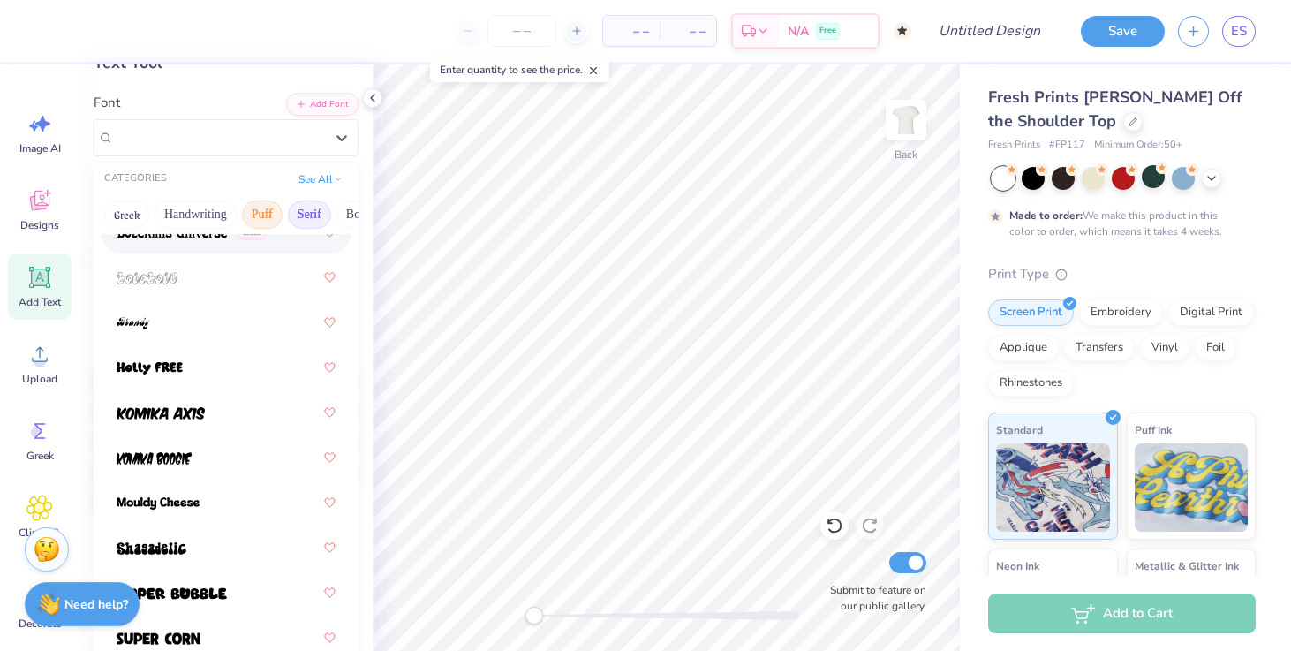
click at [305, 211] on button "Serif" at bounding box center [309, 214] width 43 height 28
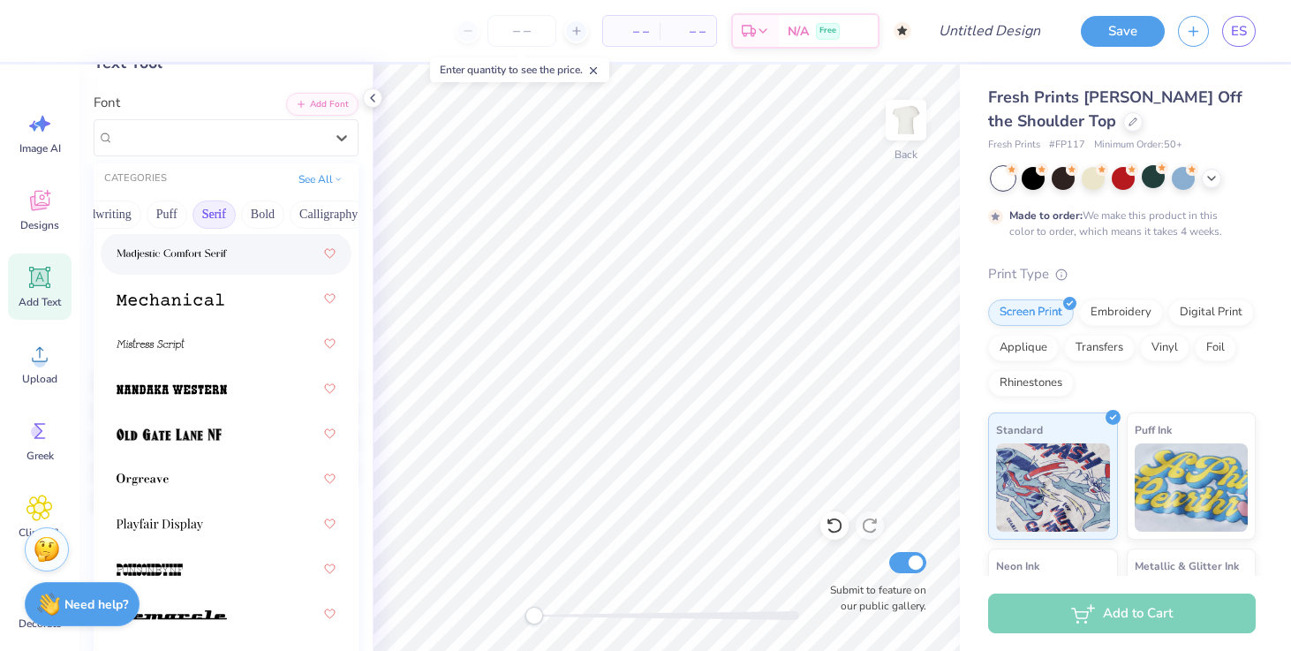
scroll to position [0, 154]
click at [208, 218] on button "Bold" at bounding box center [204, 214] width 43 height 28
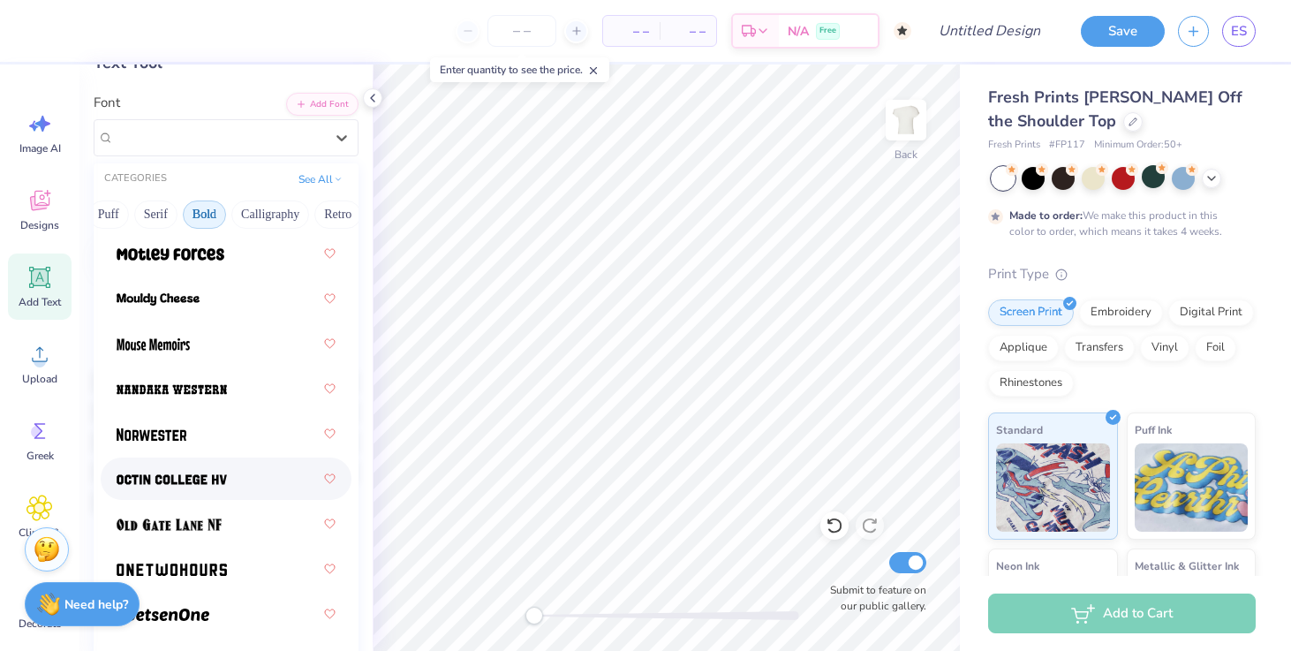
scroll to position [2243, 0]
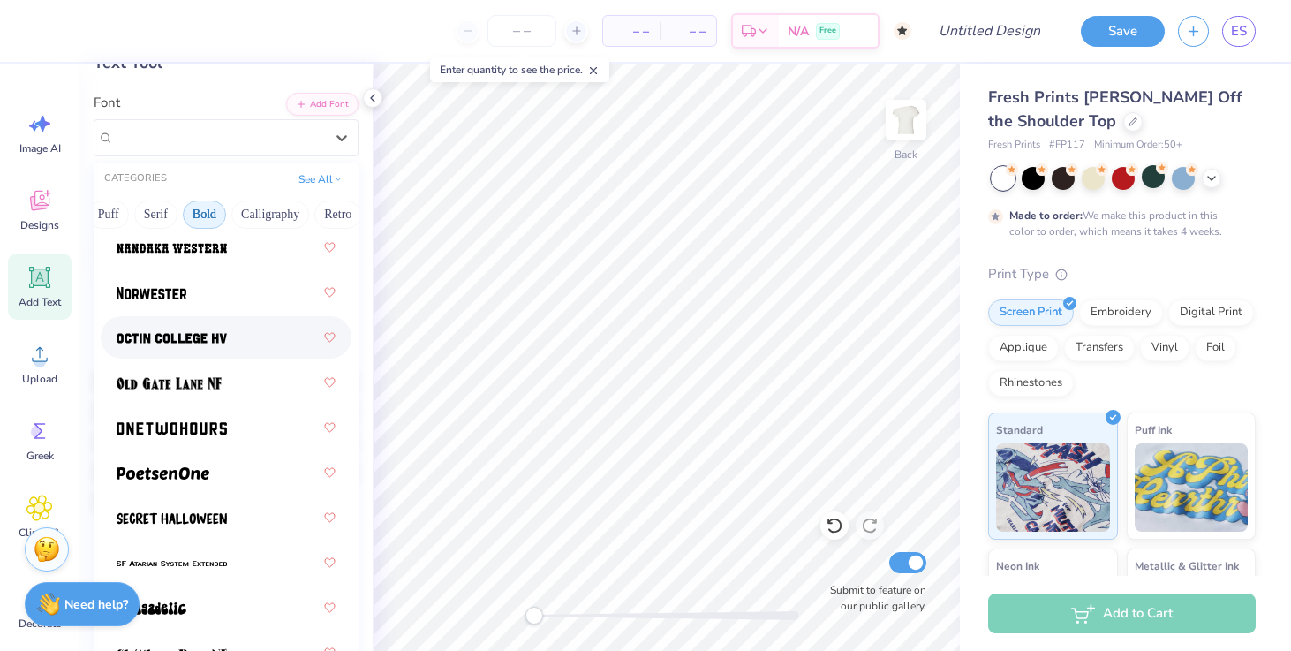
click at [199, 339] on img at bounding box center [172, 338] width 110 height 12
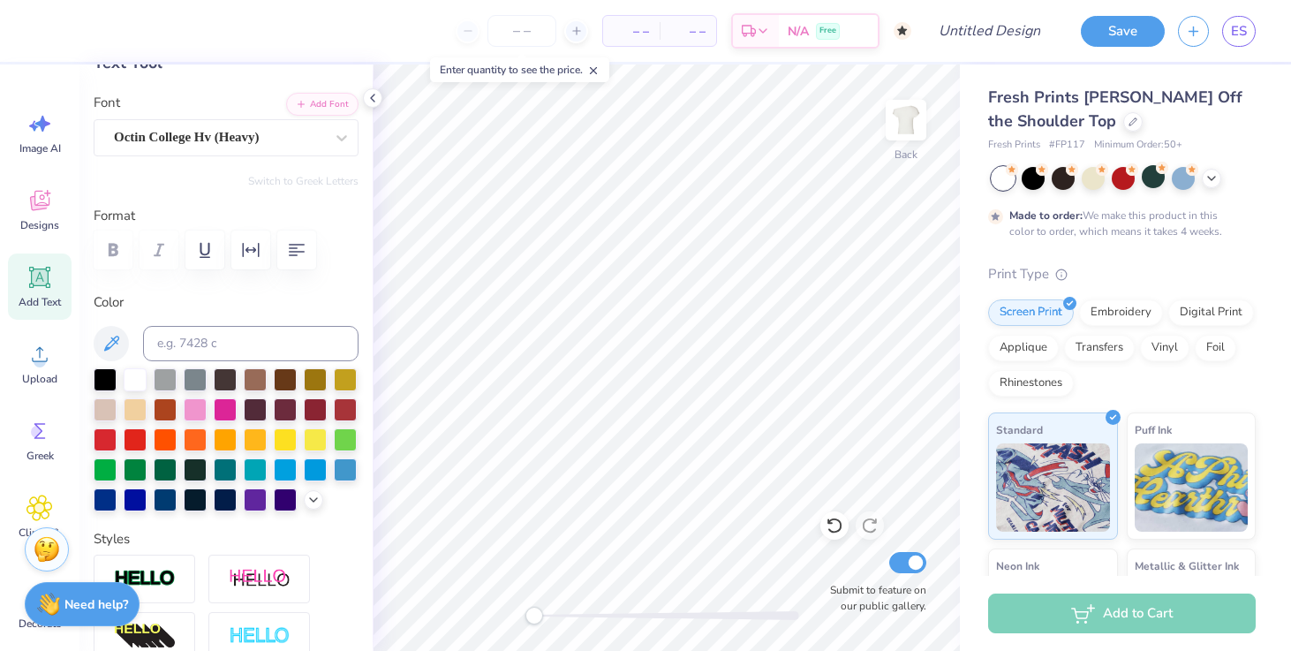
scroll to position [0, 0]
type textarea "T"
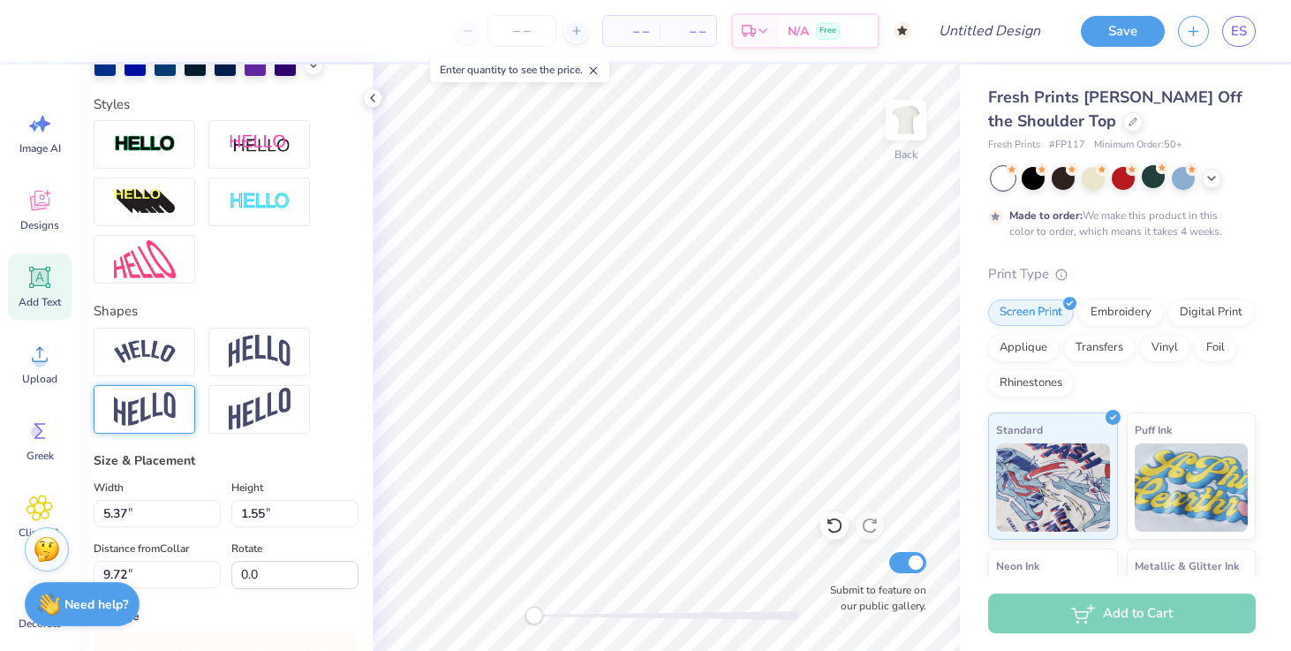
scroll to position [548, 0]
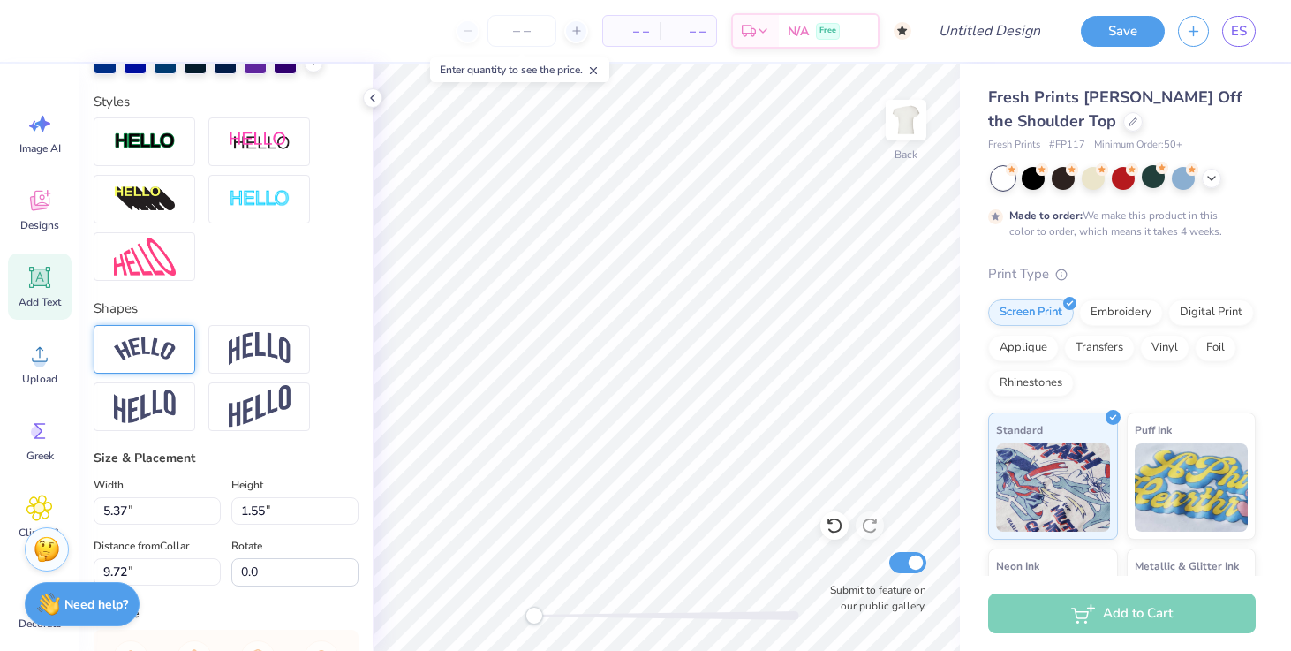
type textarea "Sigkap"
click at [160, 343] on img at bounding box center [145, 349] width 62 height 24
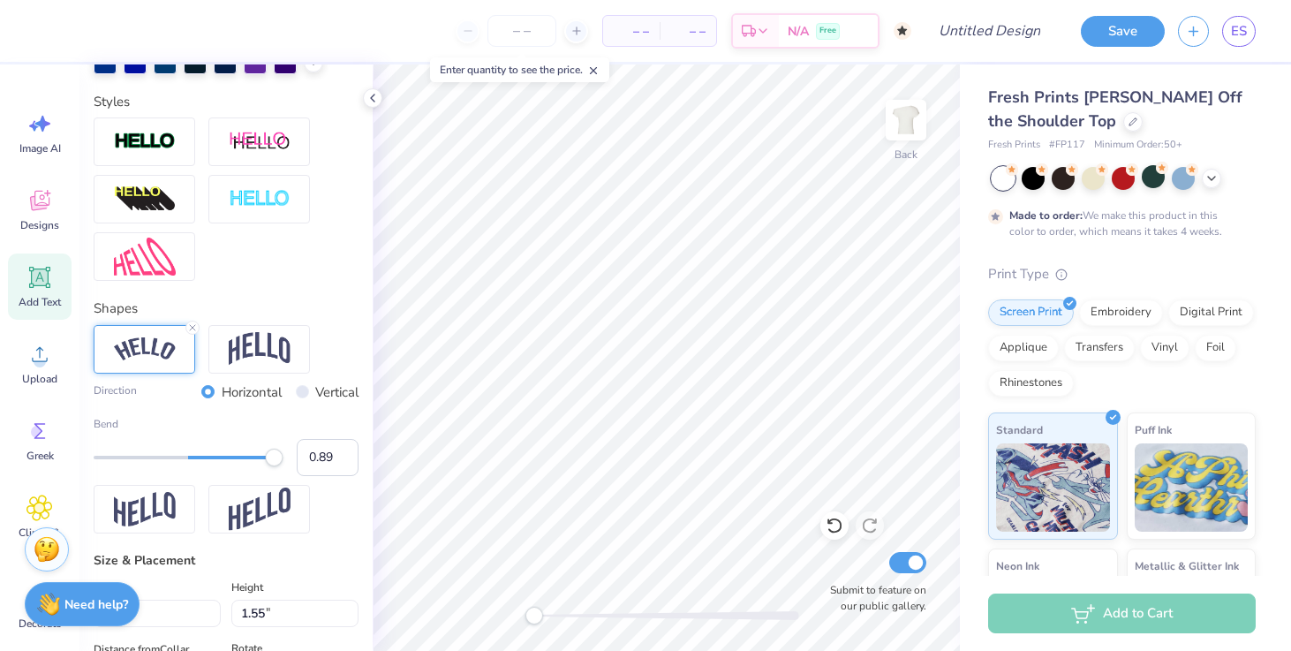
type input "0.88"
drag, startPoint x: 240, startPoint y: 451, endPoint x: 271, endPoint y: 475, distance: 39.0
click at [271, 475] on div "Bend 0.88" at bounding box center [226, 446] width 265 height 60
click at [298, 389] on input "Vertical" at bounding box center [302, 391] width 13 height 13
radio input "true"
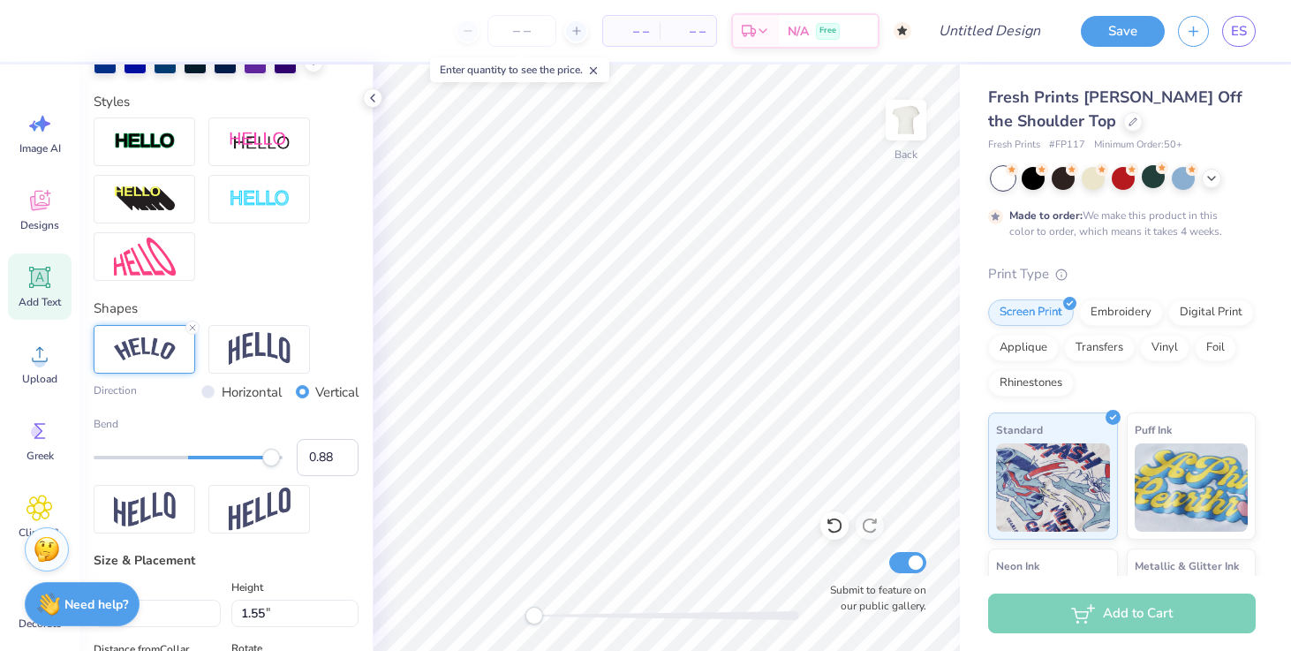
drag, startPoint x: 261, startPoint y: 468, endPoint x: 193, endPoint y: 465, distance: 68.1
click at [193, 465] on div "Bend 0.88" at bounding box center [226, 446] width 265 height 60
type input "0.88"
drag, startPoint x: 271, startPoint y: 465, endPoint x: 271, endPoint y: 478, distance: 13.2
click at [271, 478] on div "Direction Horizontal Vertical Bend 0.88" at bounding box center [226, 429] width 265 height 209
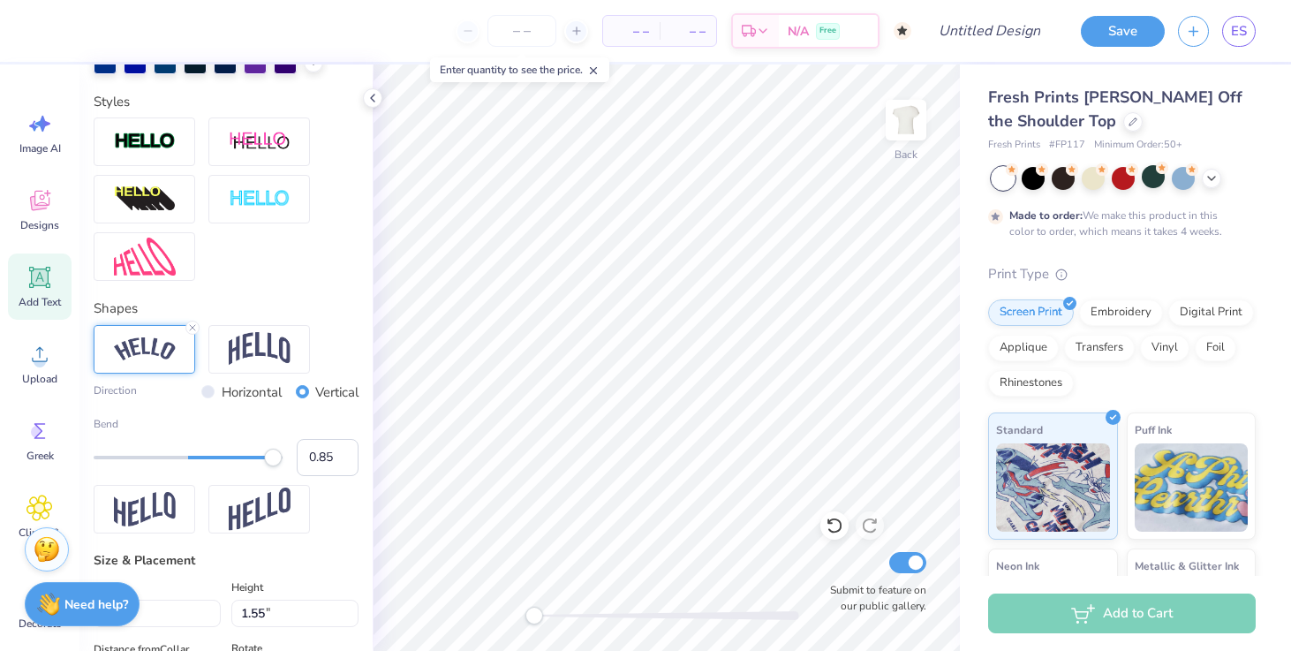
type input "0.84"
click at [268, 458] on div "Accessibility label" at bounding box center [273, 458] width 18 height 18
click at [216, 394] on div "Horizontal" at bounding box center [241, 392] width 80 height 20
click at [206, 390] on input "Horizontal" at bounding box center [207, 391] width 13 height 13
radio input "true"
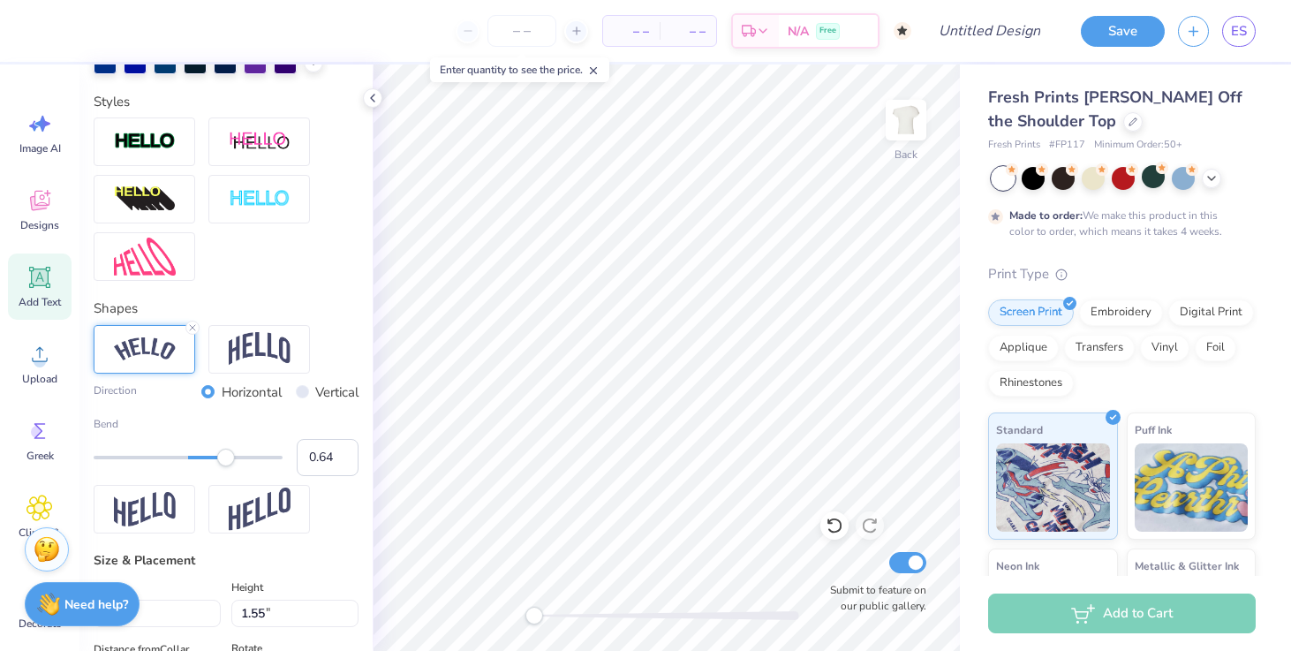
type input "0.65"
drag, startPoint x: 268, startPoint y: 458, endPoint x: 250, endPoint y: 472, distance: 22.6
click at [250, 472] on div "Bend 0.65" at bounding box center [226, 446] width 265 height 60
type input "9.14"
type input "3.07"
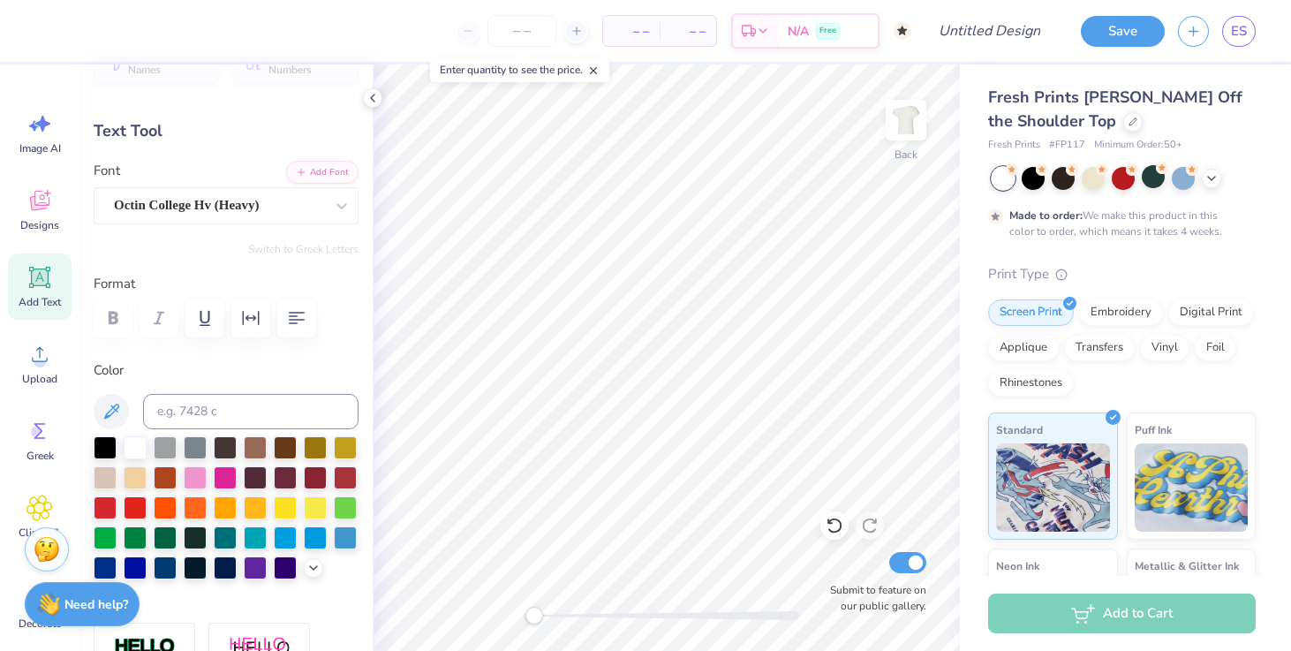
scroll to position [0, 0]
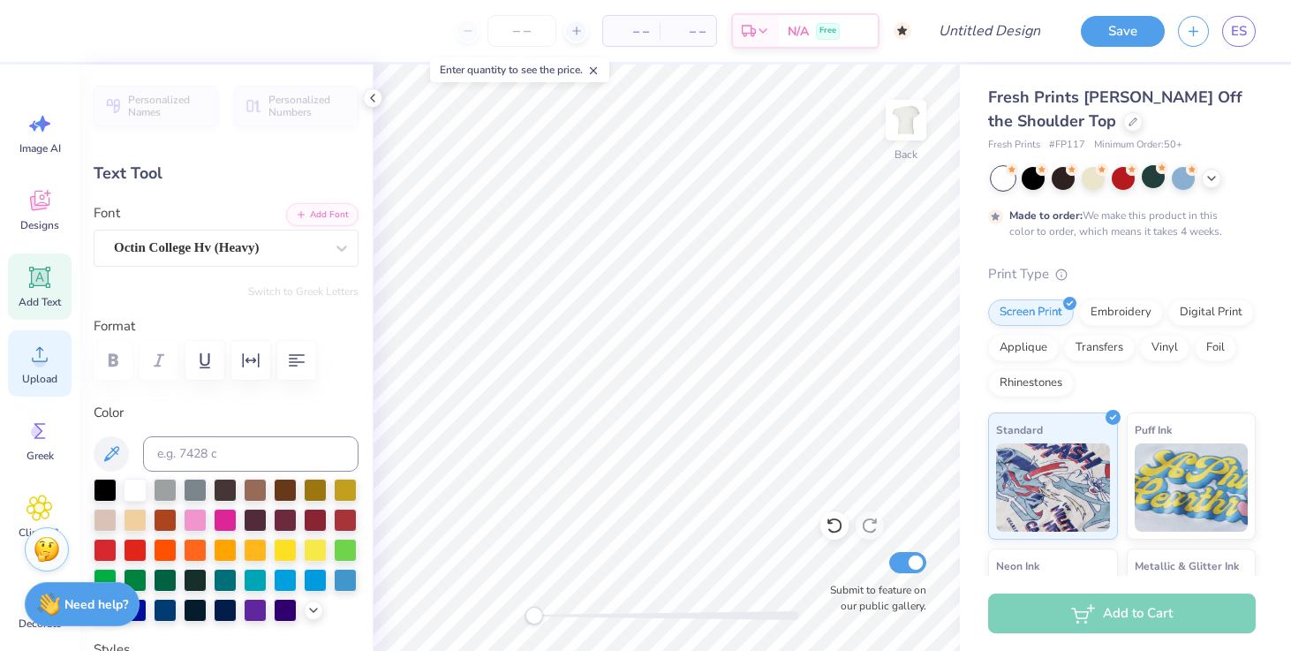
click at [57, 369] on div "Upload" at bounding box center [40, 363] width 64 height 66
type input "4.77"
click at [60, 219] on div "Designs" at bounding box center [40, 210] width 64 height 66
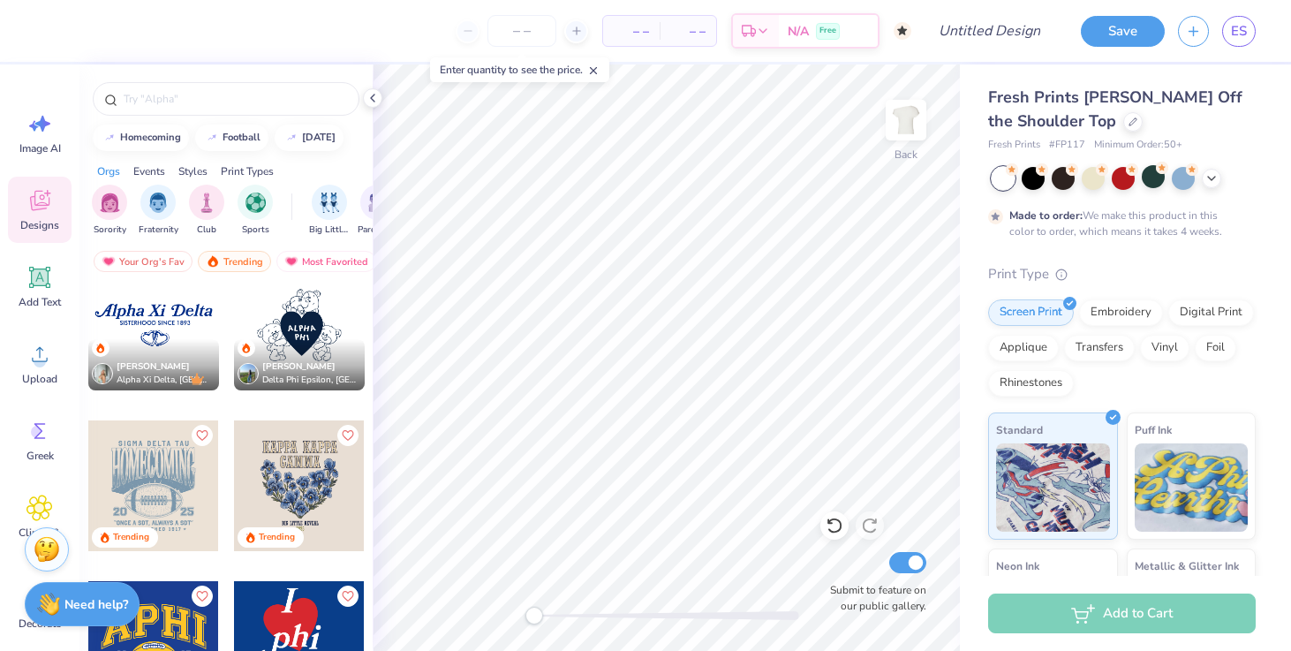
scroll to position [1, 0]
type textarea "Sigma kappa"
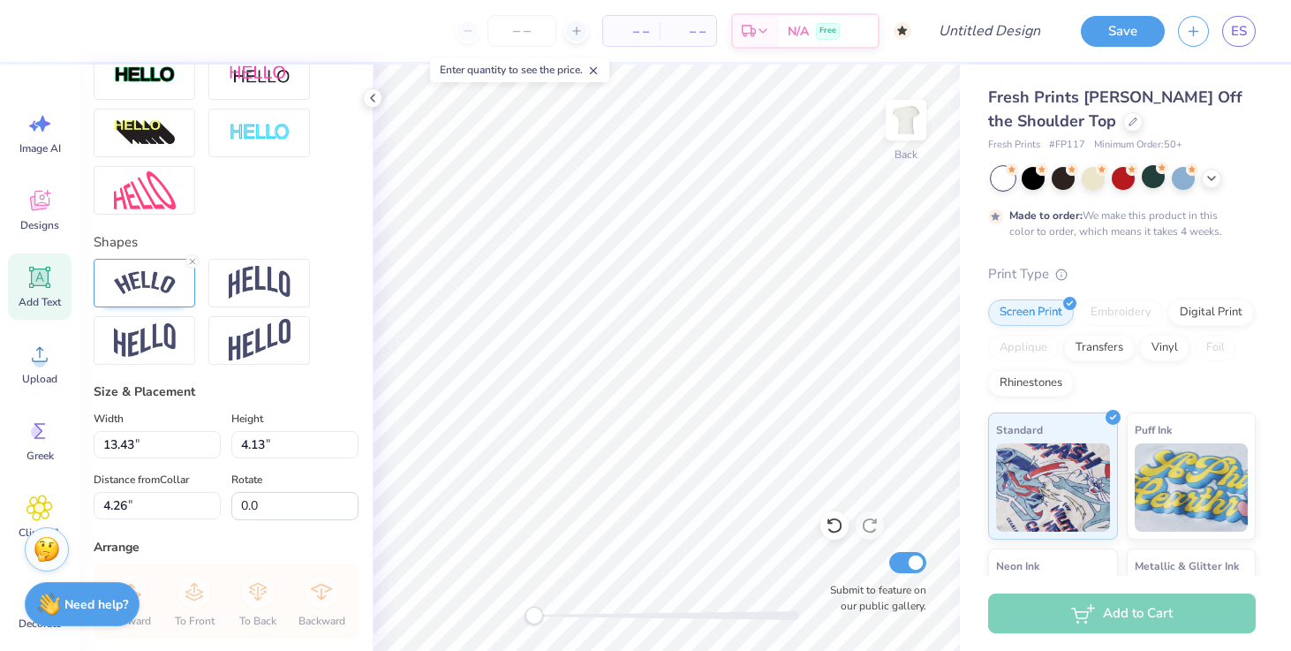
scroll to position [596, 0]
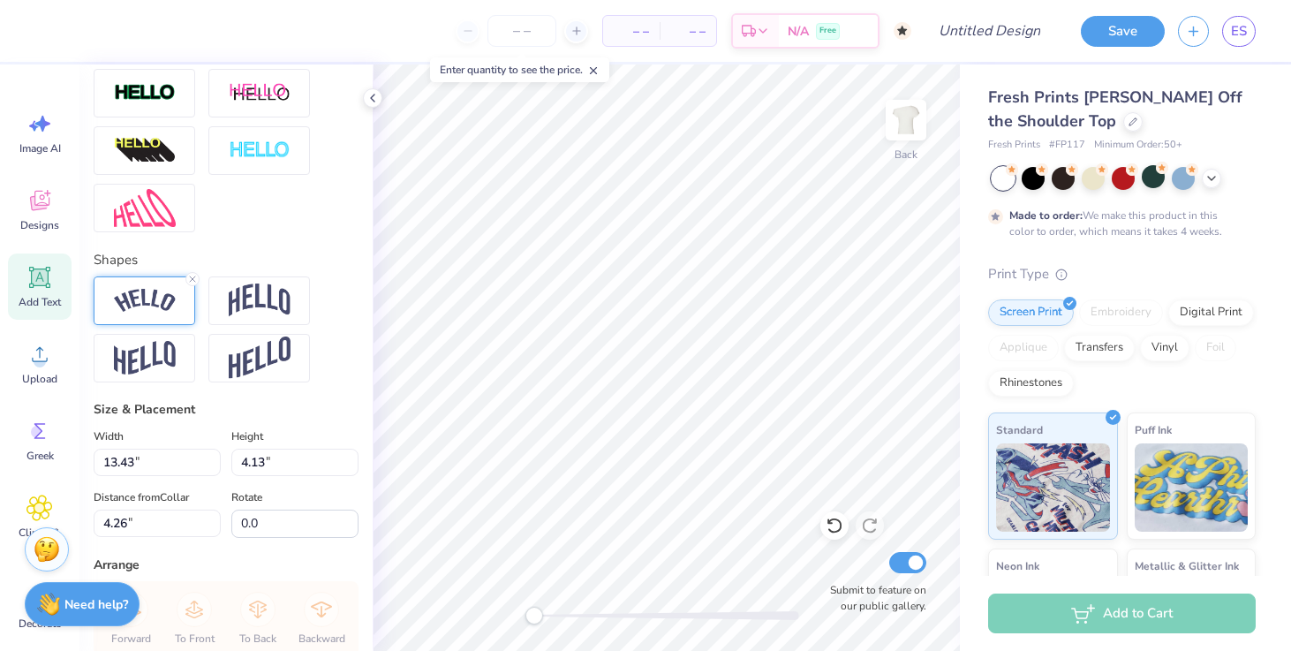
click at [164, 303] on img at bounding box center [145, 301] width 62 height 24
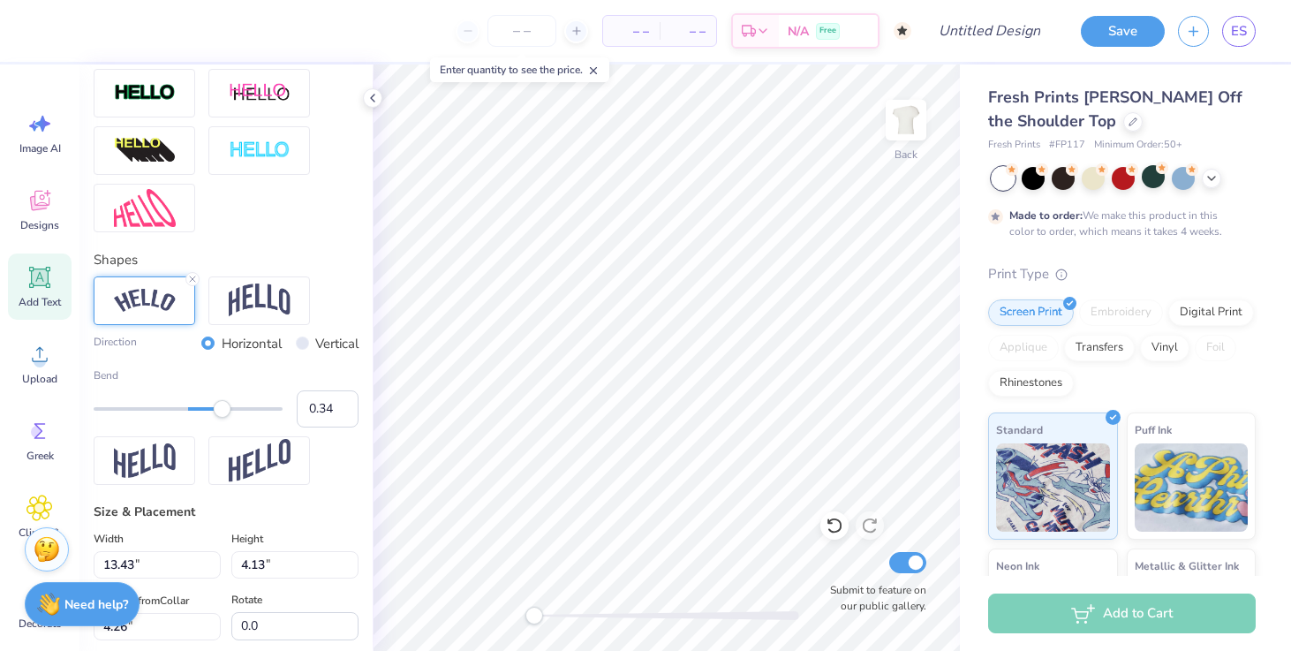
type input "0.33"
drag, startPoint x: 250, startPoint y: 408, endPoint x: 219, endPoint y: 408, distance: 30.9
click at [219, 408] on div "Accessibility label" at bounding box center [219, 409] width 18 height 18
type input "-0.01"
drag, startPoint x: 213, startPoint y: 411, endPoint x: 187, endPoint y: 407, distance: 25.9
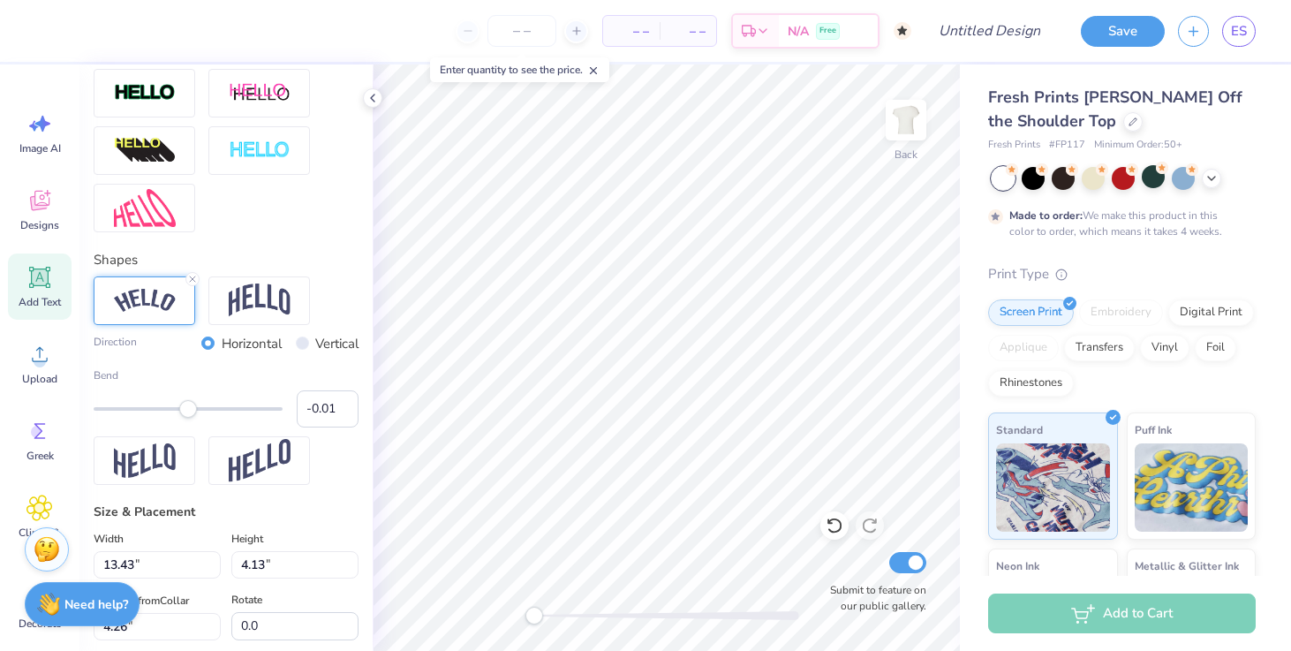
click at [187, 407] on div "Accessibility label" at bounding box center [188, 409] width 18 height 18
type input "0.00"
click at [188, 407] on div "Accessibility label" at bounding box center [188, 409] width 18 height 18
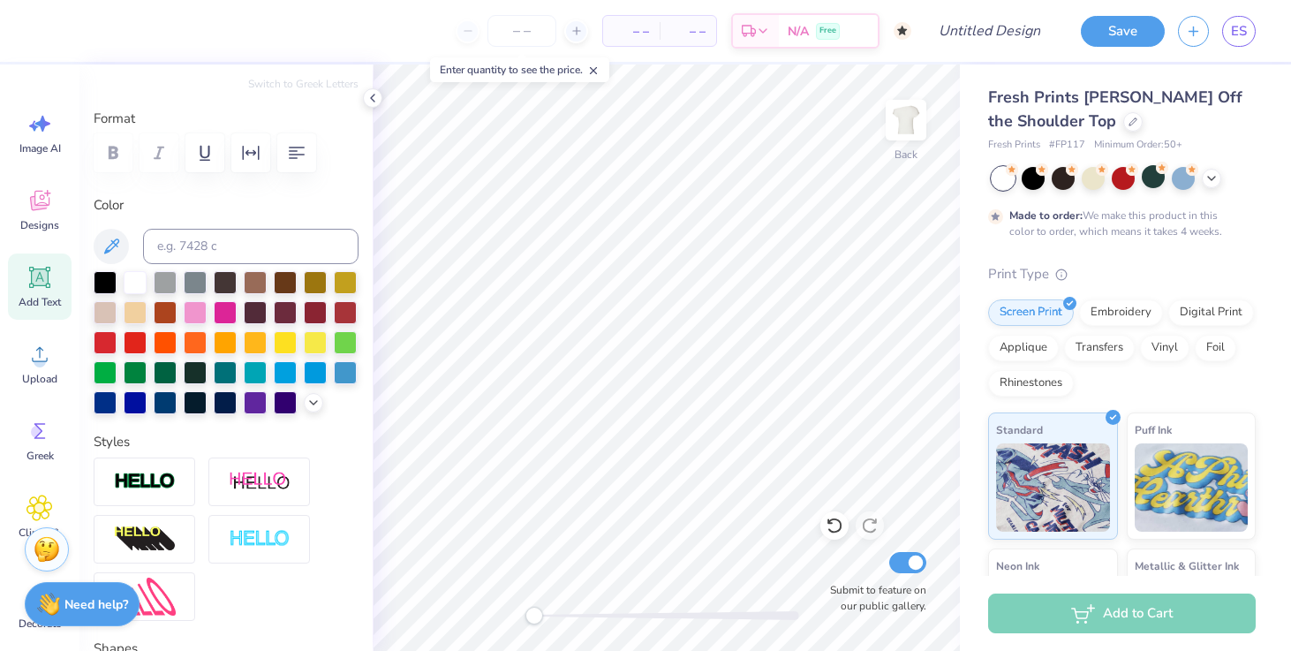
scroll to position [0, 0]
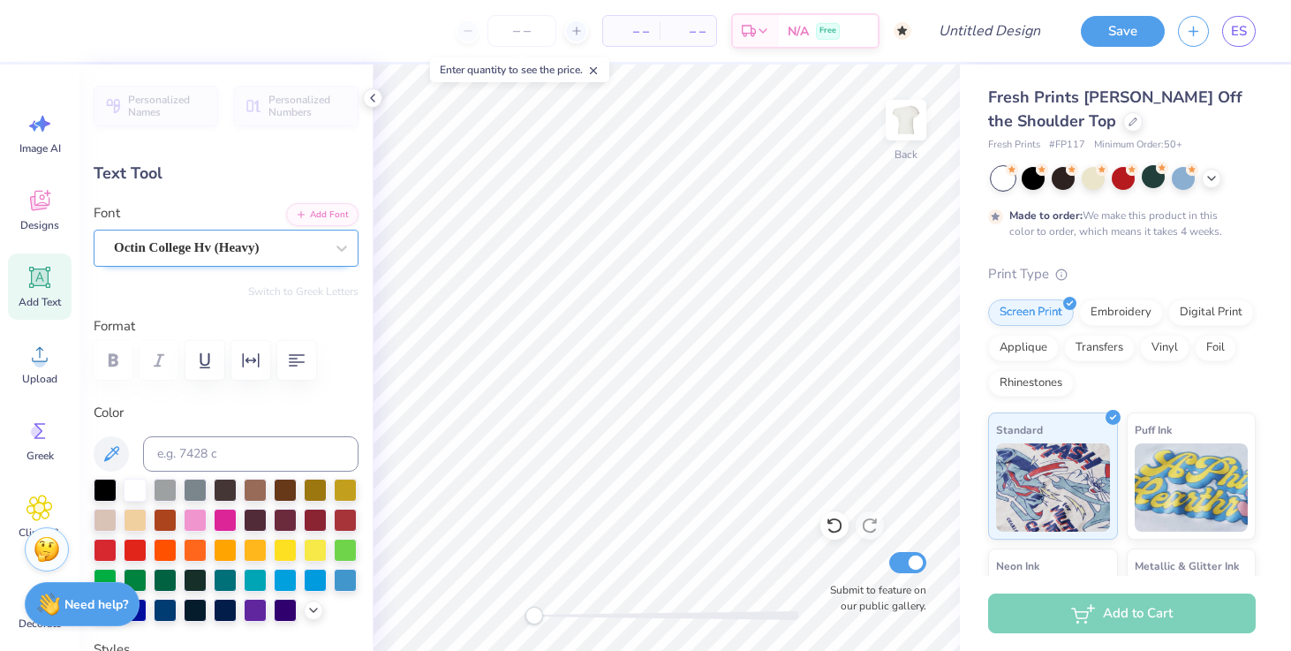
click at [174, 237] on div at bounding box center [219, 248] width 210 height 24
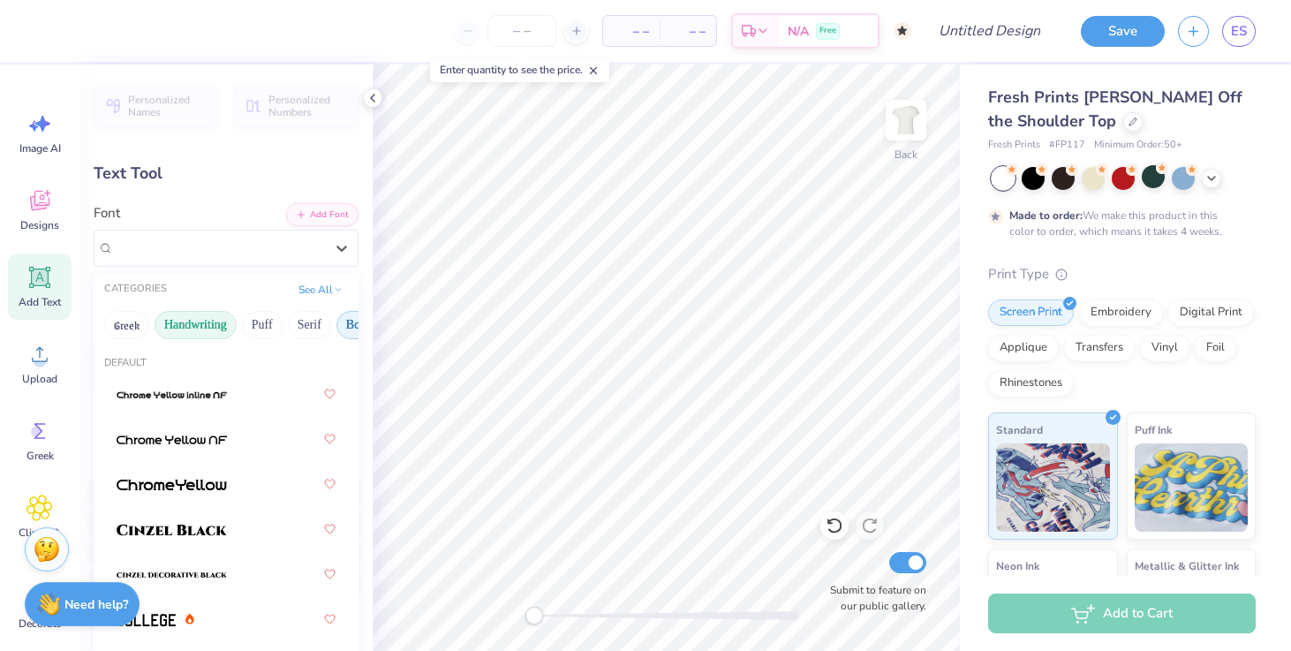
click at [185, 335] on button "Handwriting" at bounding box center [196, 325] width 82 height 28
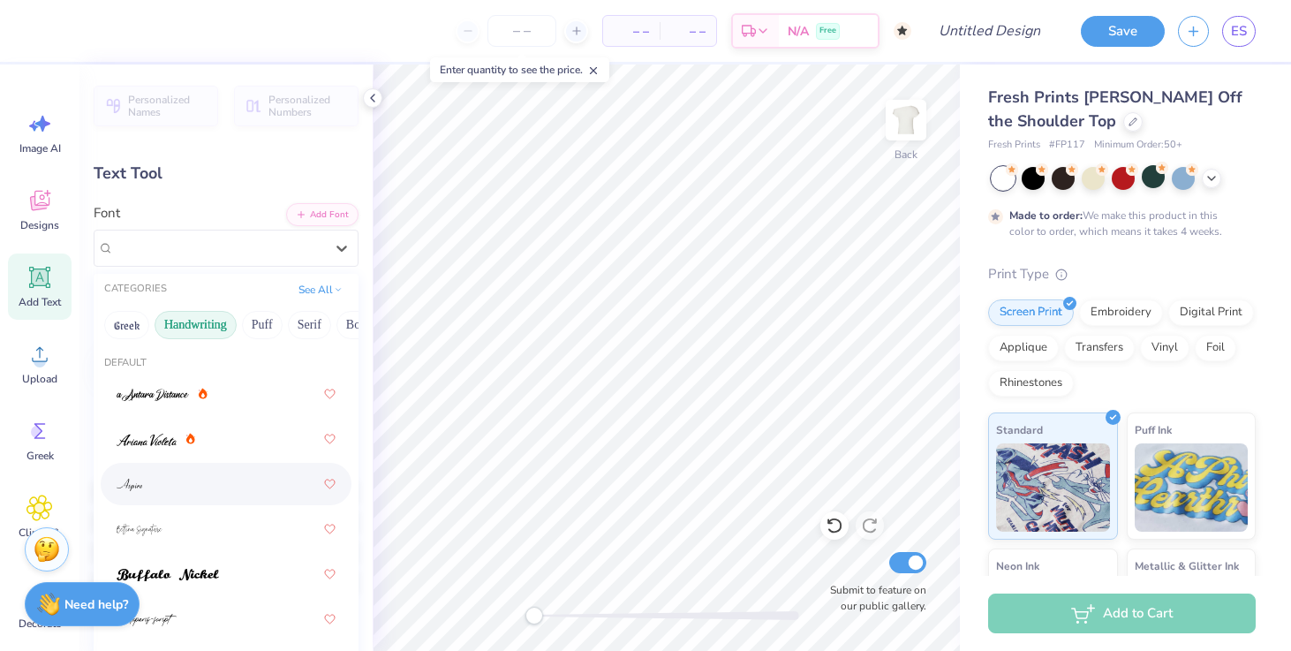
click at [178, 493] on div at bounding box center [226, 484] width 219 height 32
click at [201, 238] on div "Aspire" at bounding box center [219, 247] width 214 height 27
click at [162, 579] on img at bounding box center [168, 575] width 102 height 12
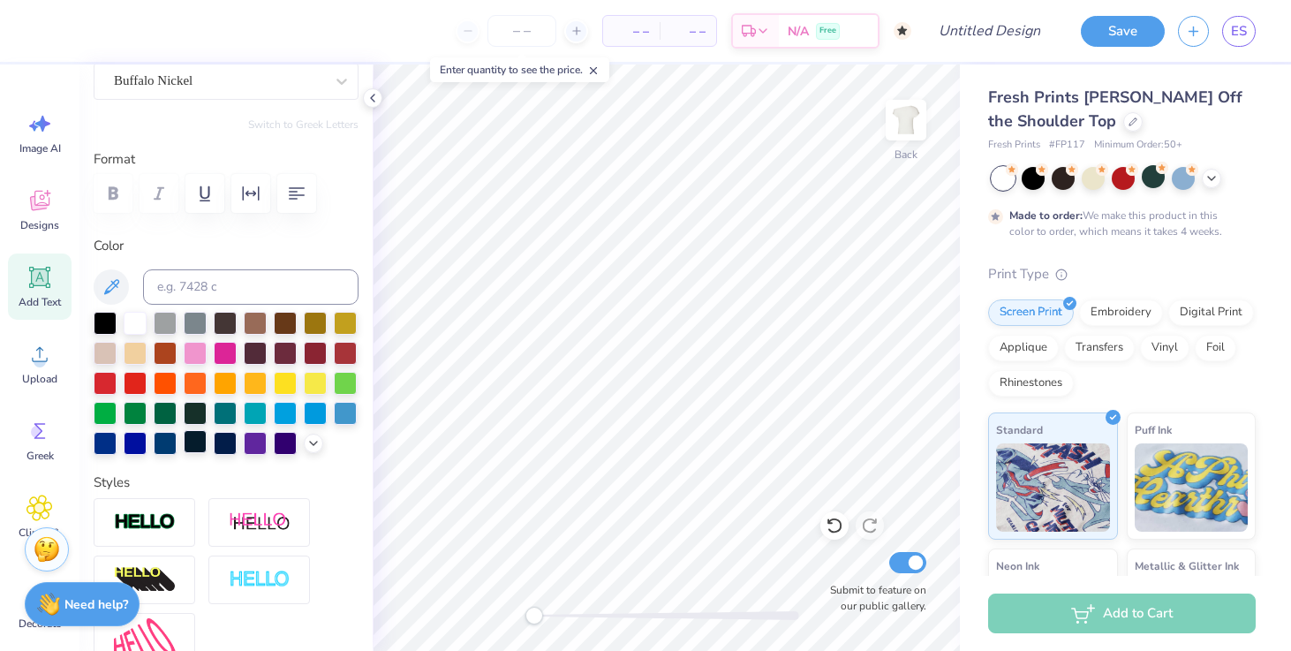
scroll to position [166, 0]
click at [196, 291] on input at bounding box center [251, 287] width 216 height 35
click at [113, 283] on icon at bounding box center [111, 287] width 15 height 15
click at [114, 287] on icon at bounding box center [111, 287] width 15 height 15
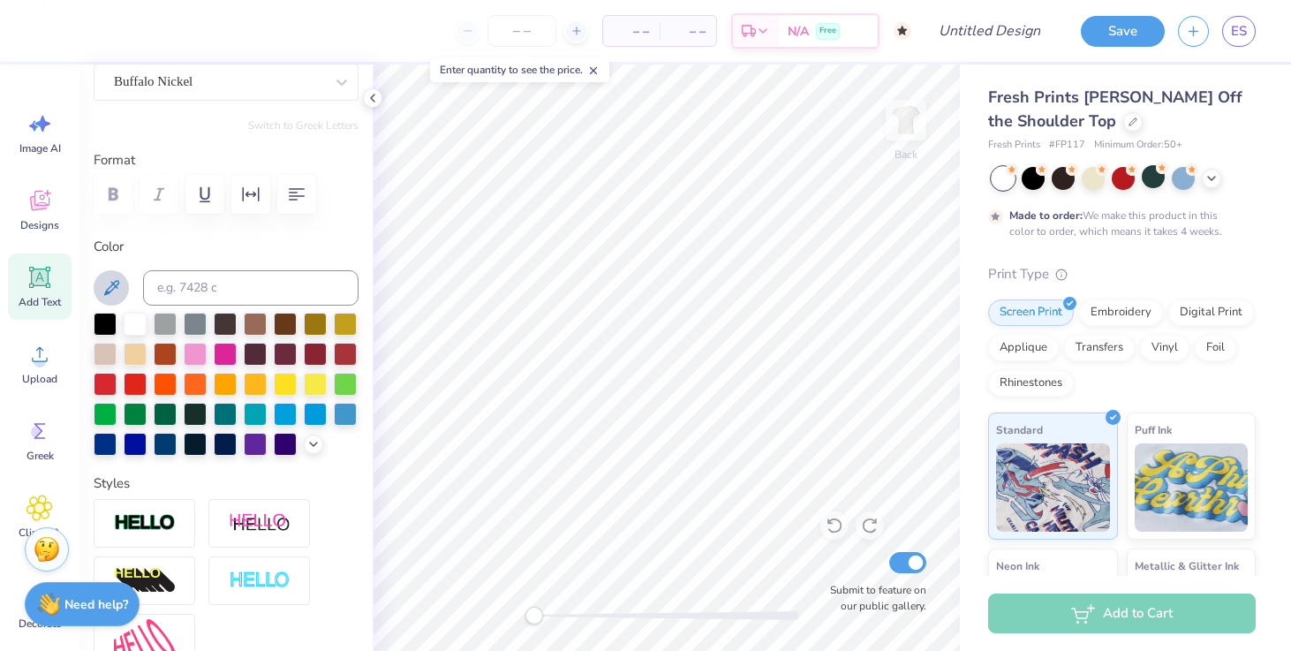
click at [115, 291] on icon at bounding box center [111, 287] width 21 height 21
click at [102, 286] on icon at bounding box center [111, 287] width 21 height 21
click at [532, 106] on div "– – Per Item – – Total Est. Delivery N/A Free Design Title Save ES Image AI Des…" at bounding box center [645, 325] width 1291 height 651
click at [259, 436] on div at bounding box center [255, 442] width 23 height 23
click at [104, 442] on div at bounding box center [105, 442] width 23 height 23
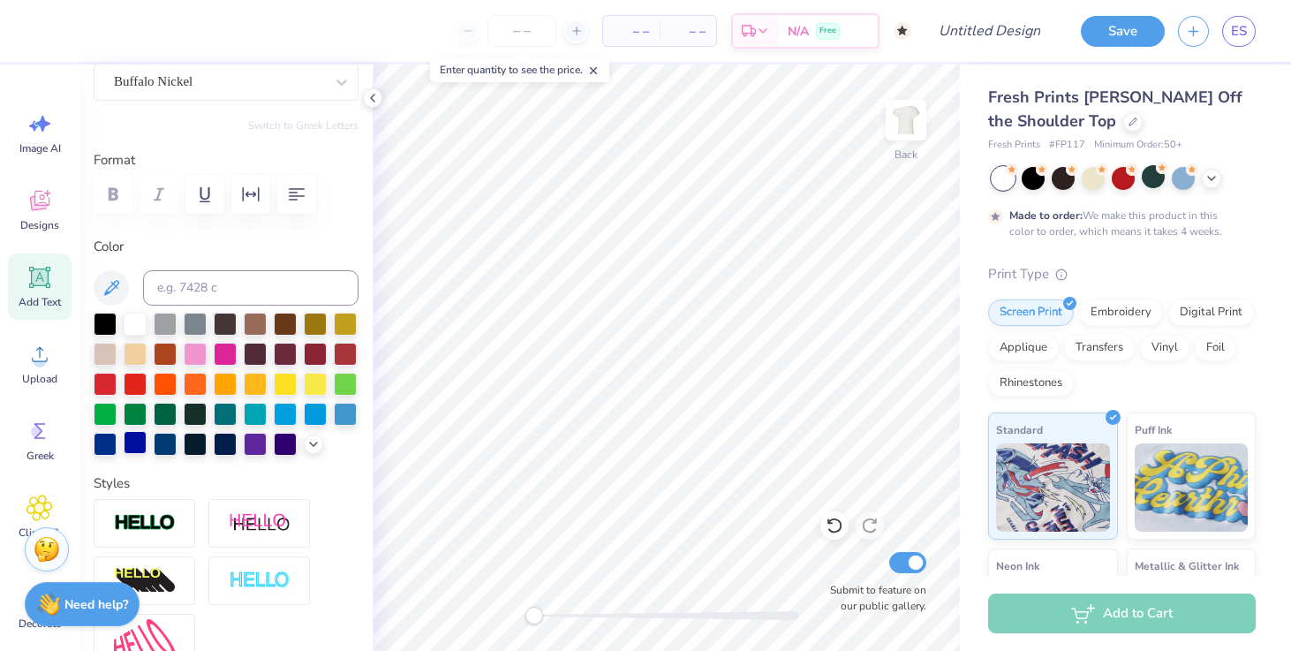
click at [140, 435] on div at bounding box center [135, 442] width 23 height 23
click at [204, 300] on input at bounding box center [251, 287] width 216 height 35
paste input "#E6E6FA"
type input "#E6E6FA"
click at [245, 294] on input "#E6E6FA" at bounding box center [251, 287] width 216 height 35
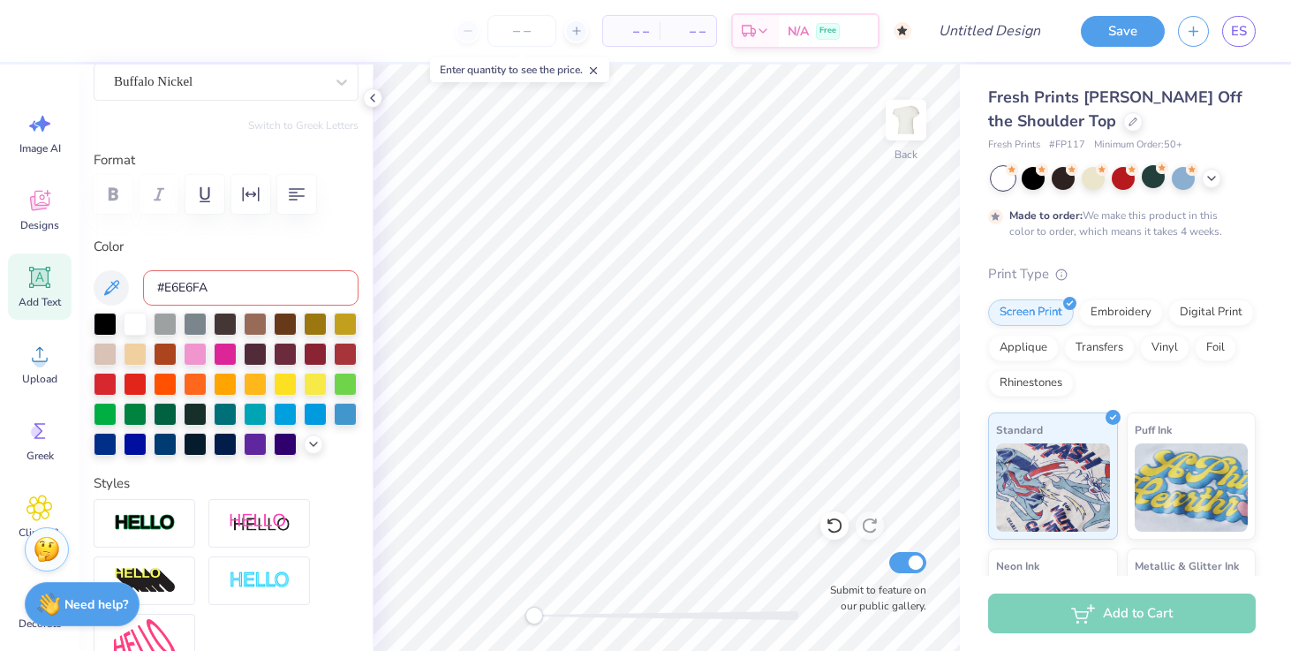
scroll to position [1, 0]
click at [310, 443] on icon at bounding box center [313, 442] width 14 height 14
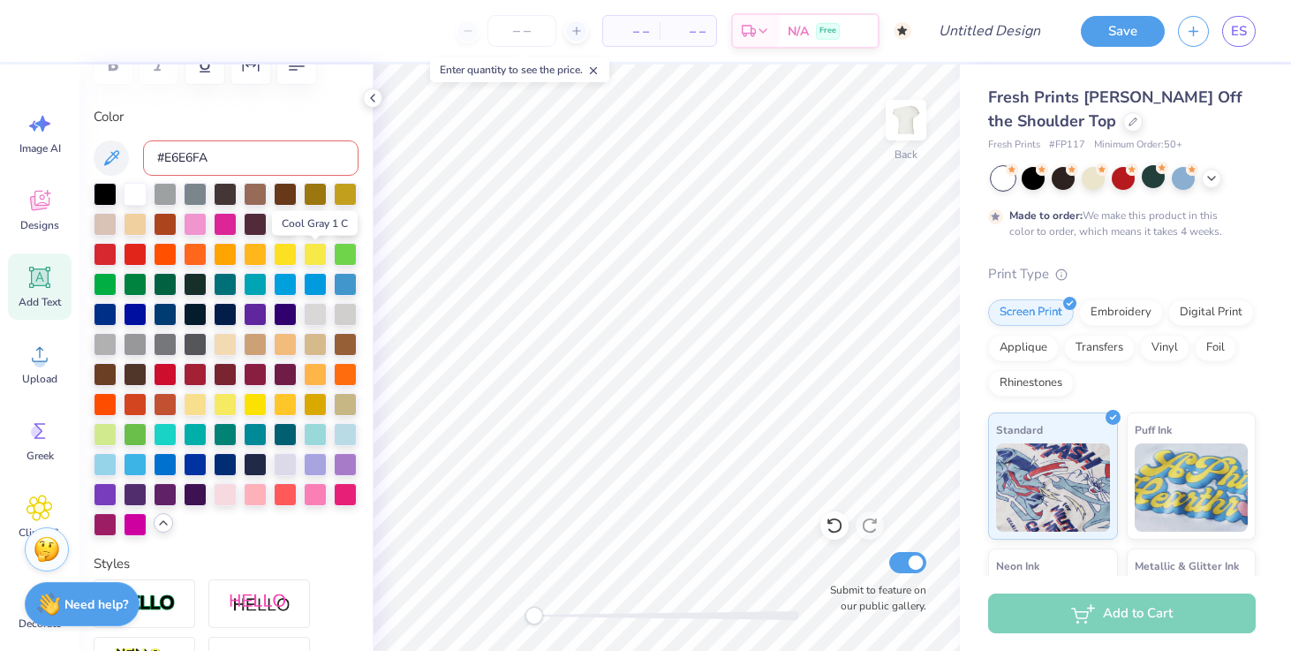
scroll to position [352, 0]
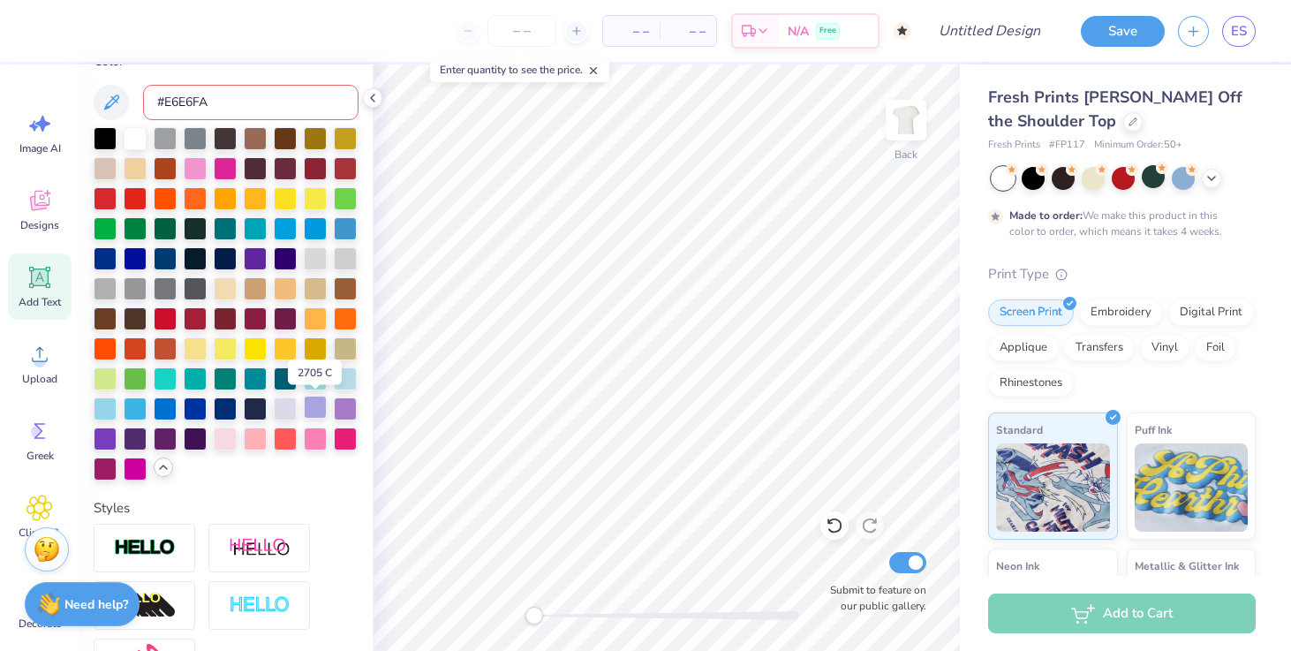
click at [317, 406] on div at bounding box center [315, 407] width 23 height 23
click at [283, 408] on div at bounding box center [285, 407] width 23 height 23
click at [317, 408] on div at bounding box center [315, 407] width 23 height 23
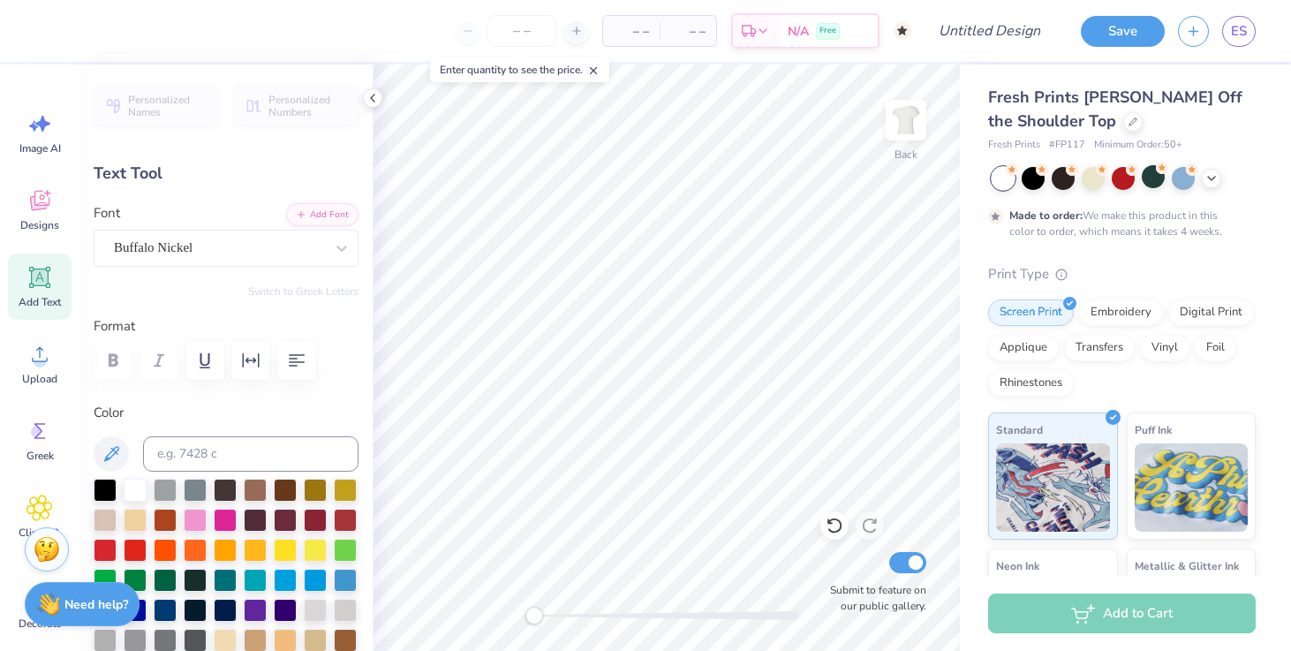
scroll to position [0, 4]
type textarea "Sigma kappa"
click at [26, 276] on div "Add Text" at bounding box center [40, 286] width 64 height 66
type input "5.37"
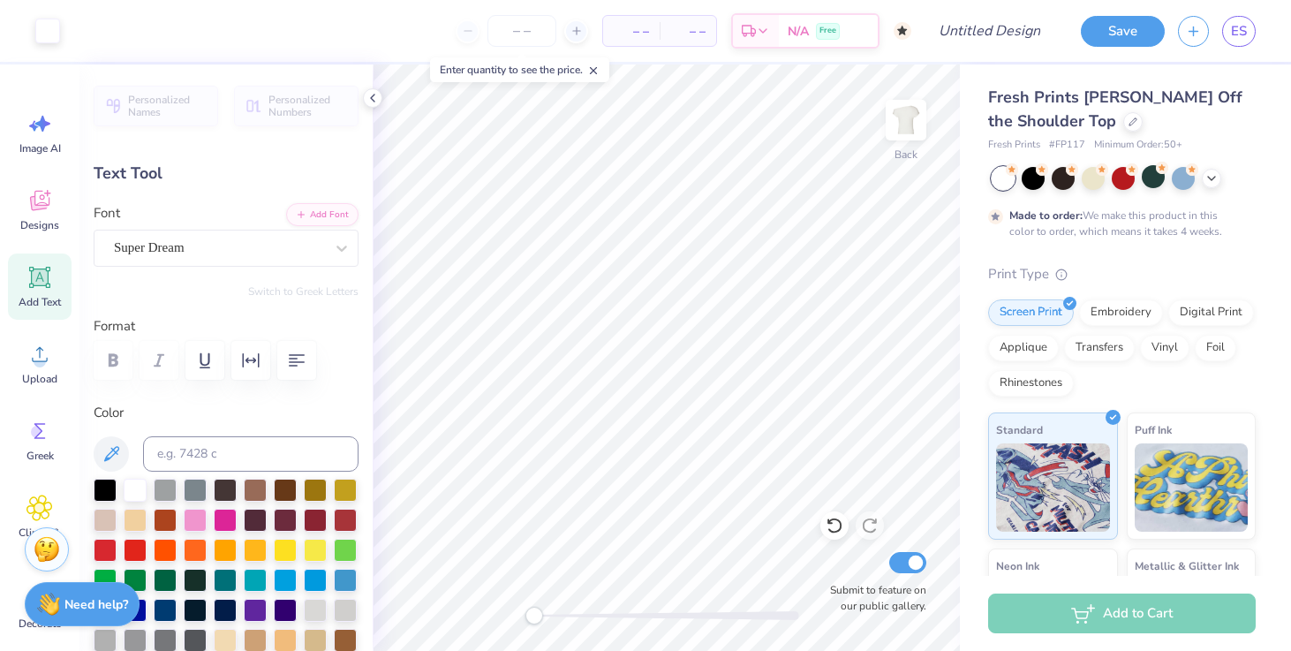
type input "1.55"
type input "9.72"
type textarea "T"
type textarea "b"
click at [200, 260] on div "Super Dream" at bounding box center [219, 247] width 214 height 27
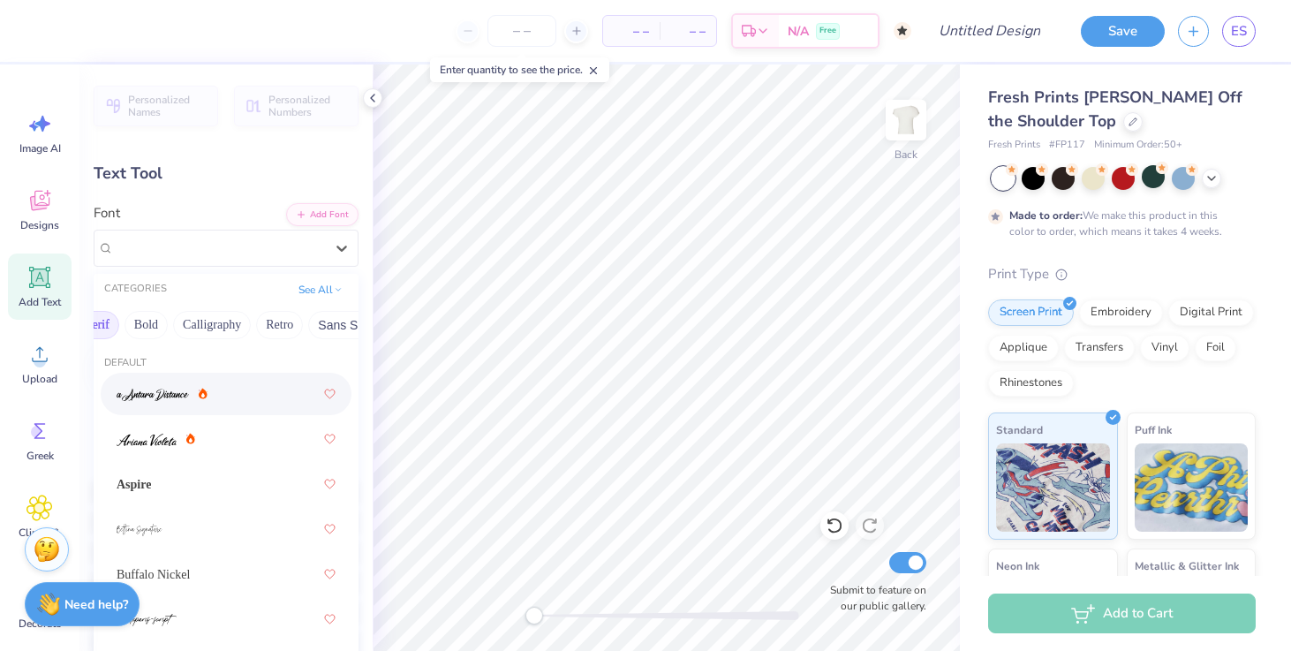
scroll to position [0, 213]
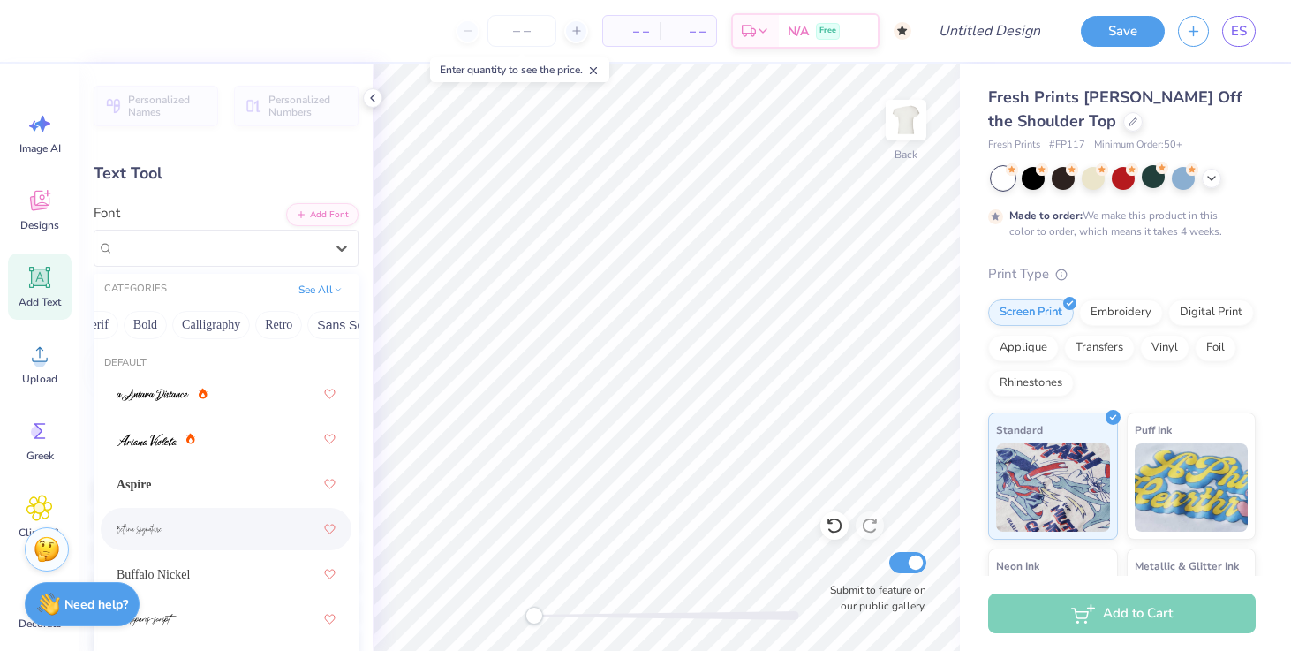
click at [189, 527] on div at bounding box center [226, 529] width 219 height 32
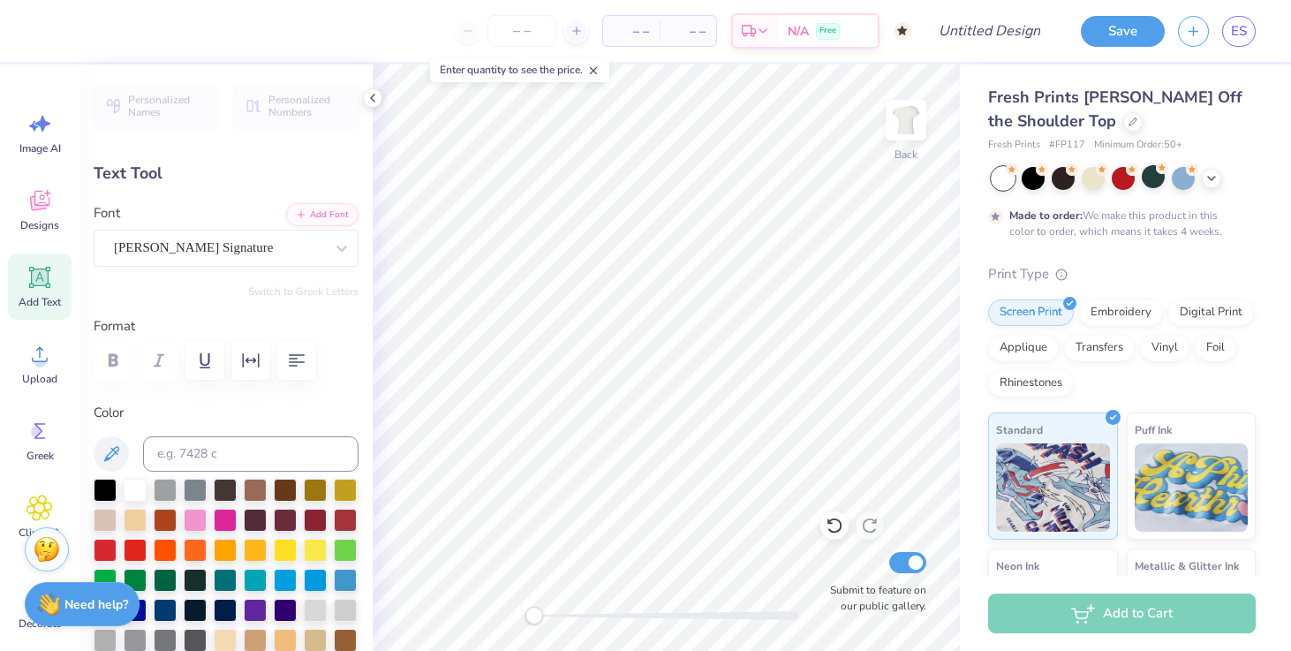
scroll to position [0, 4]
type textarea "big little 2025"
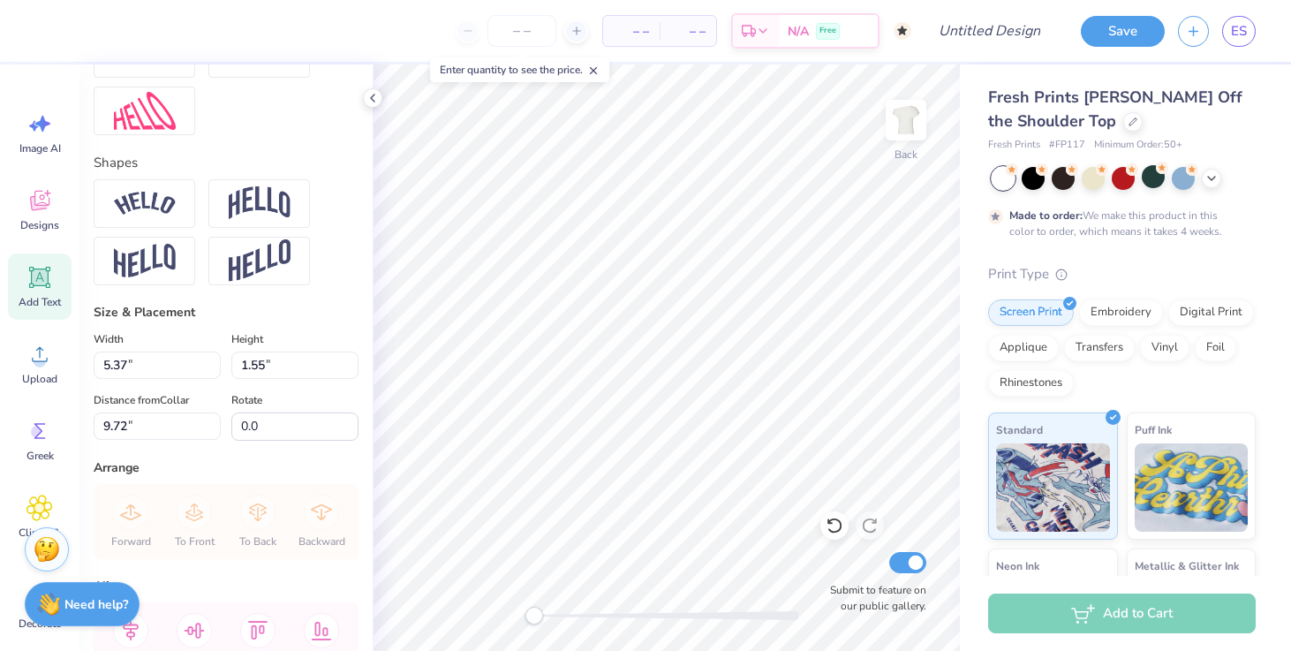
scroll to position [922, 0]
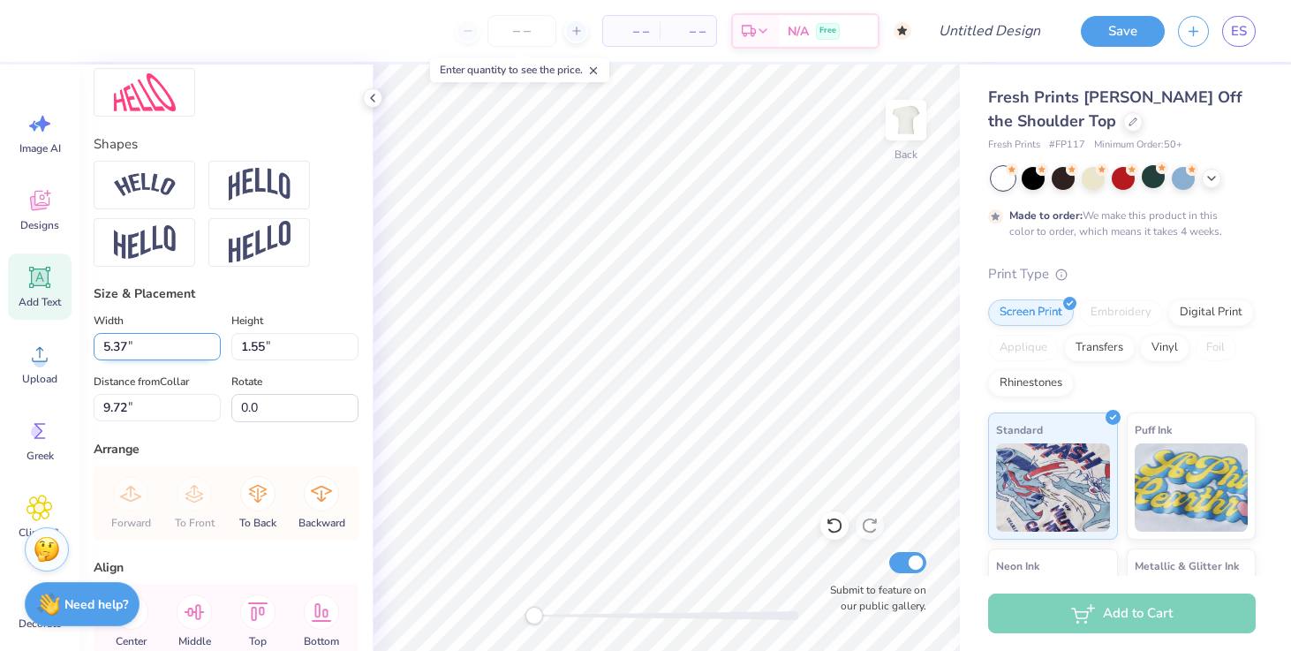
click at [159, 350] on input "5.37" at bounding box center [157, 346] width 127 height 27
click at [349, 351] on input "1.54" at bounding box center [294, 346] width 127 height 27
click at [349, 351] on input "1.53" at bounding box center [294, 346] width 127 height 27
click at [349, 351] on input "1.52" at bounding box center [294, 346] width 127 height 27
type input "1.51"
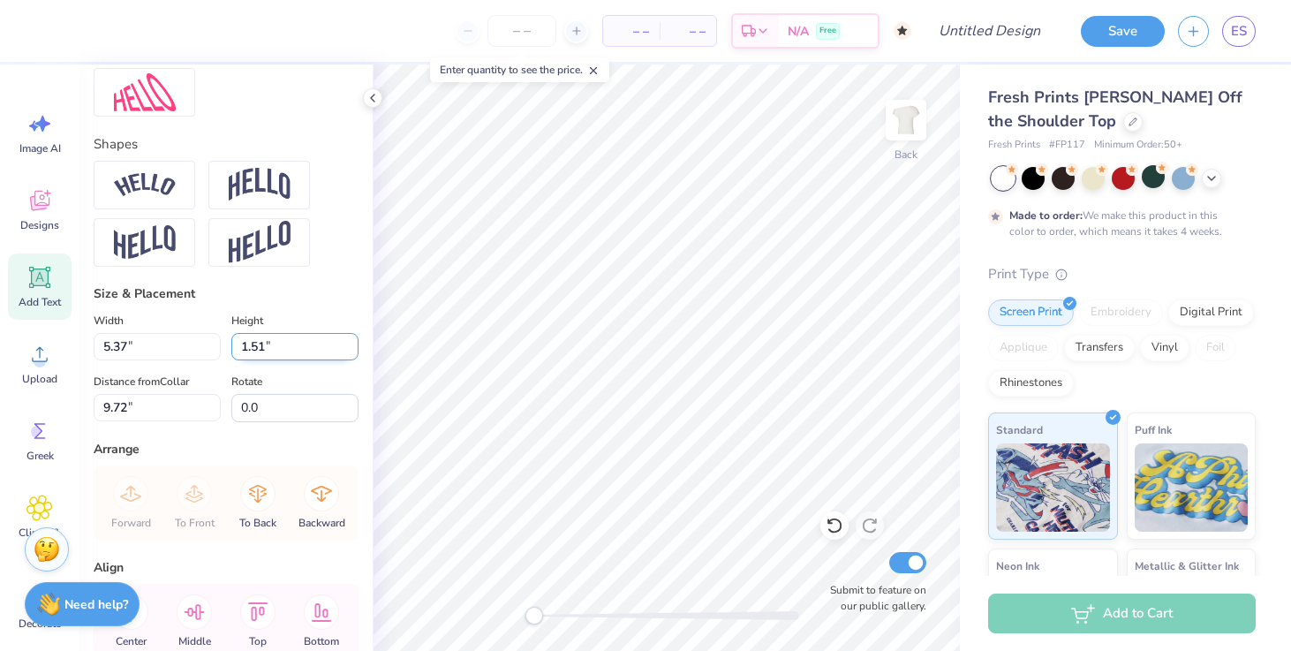
click at [349, 351] on input "1.51" at bounding box center [294, 346] width 127 height 27
click at [200, 349] on input "5.37" at bounding box center [157, 346] width 127 height 27
type input "13.04"
type input "4.27"
type input "8.37"
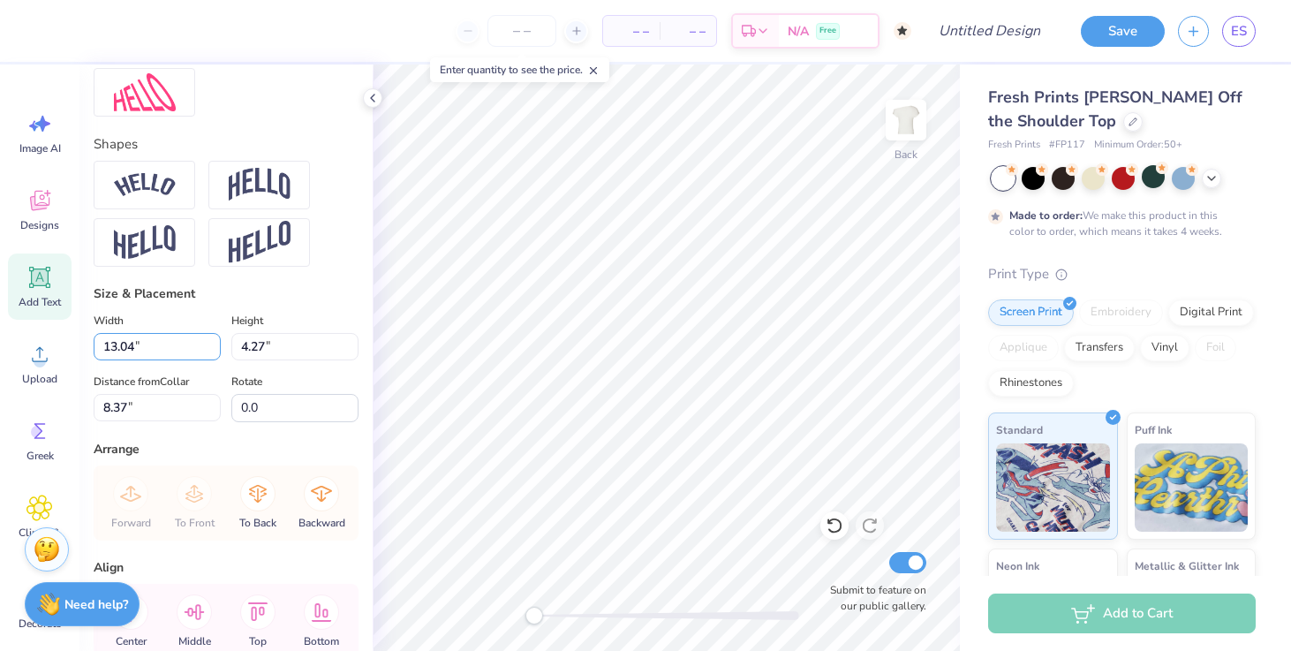
drag, startPoint x: 174, startPoint y: 344, endPoint x: 81, endPoint y: 338, distance: 92.9
click at [81, 338] on div "Personalized Names Personalized Numbers Text Tool Add Font Font [PERSON_NAME] S…" at bounding box center [225, 357] width 293 height 586
type input "6.71"
type input "2.20"
type input "4.99"
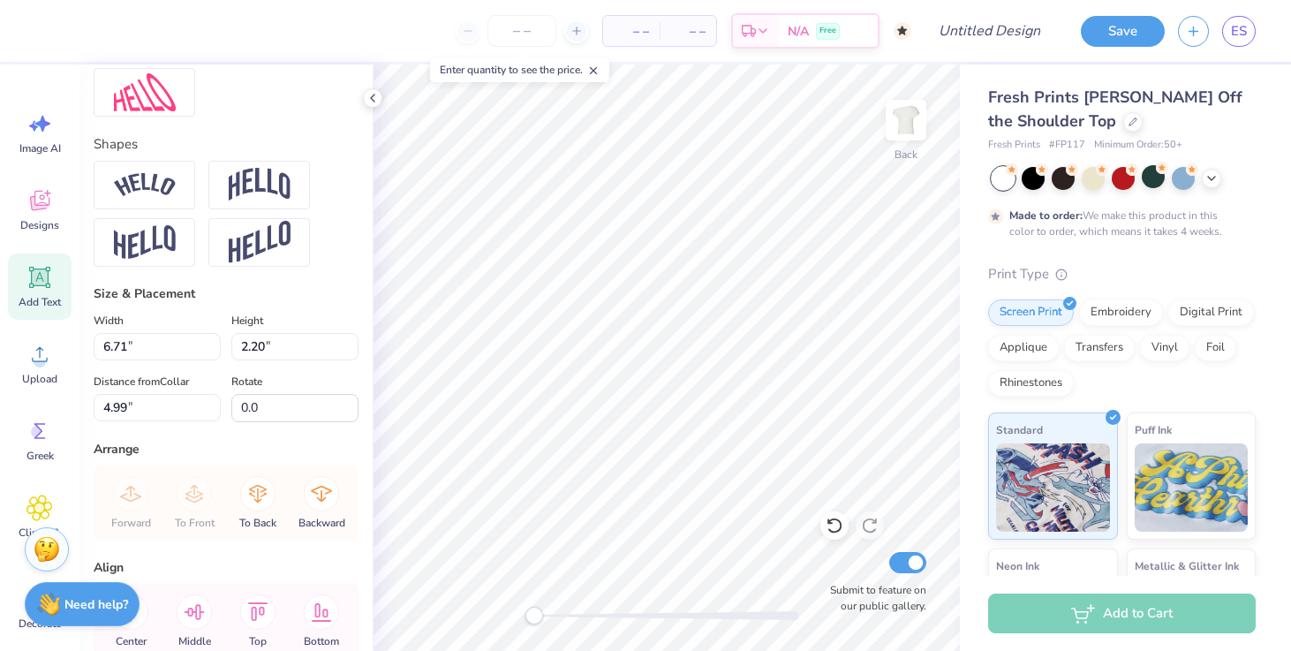
type input "10.88"
type input "1.51"
type input "4.75"
type input "6.71"
type input "2.20"
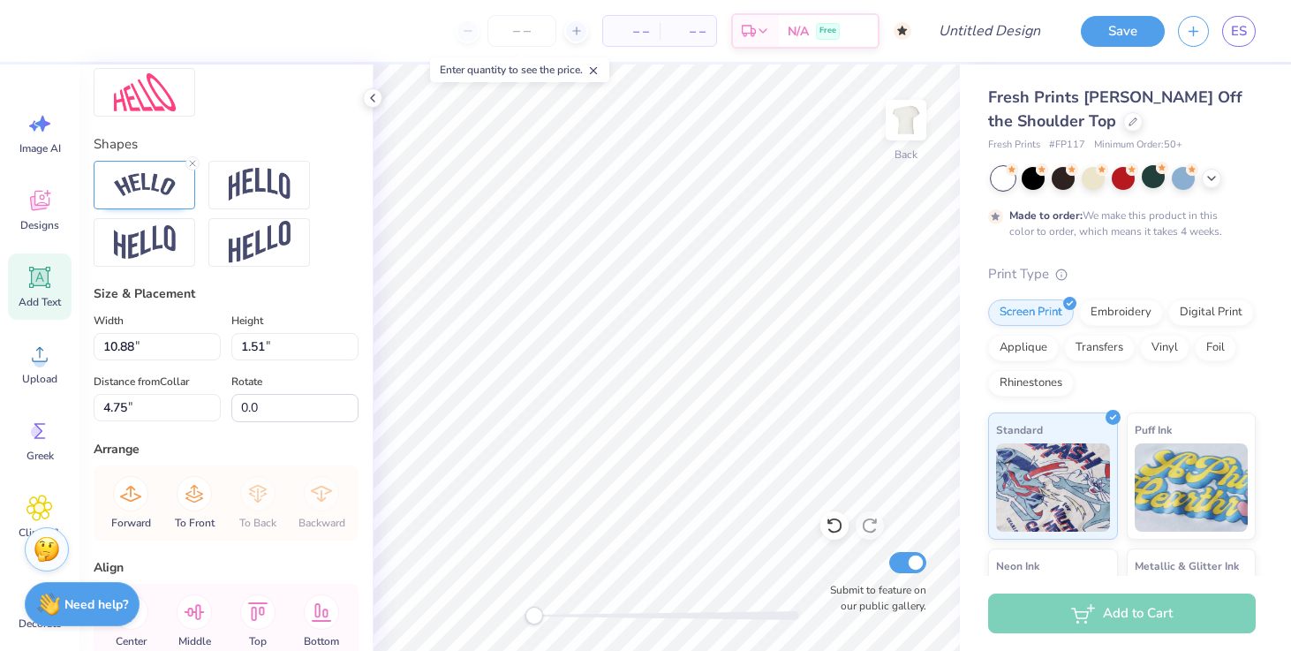
type input "4.99"
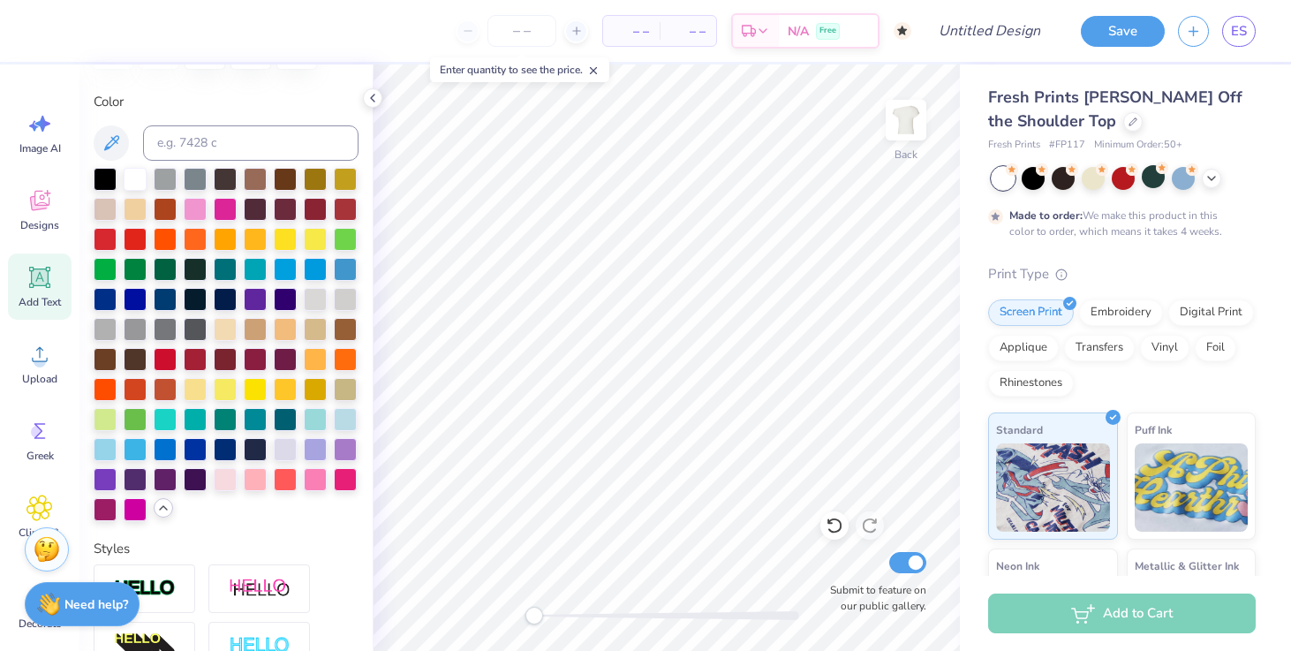
scroll to position [310, 0]
click at [342, 453] on div at bounding box center [345, 448] width 23 height 23
click at [270, 447] on div at bounding box center [226, 345] width 265 height 353
click at [280, 449] on div at bounding box center [285, 448] width 23 height 23
type input "2.19"
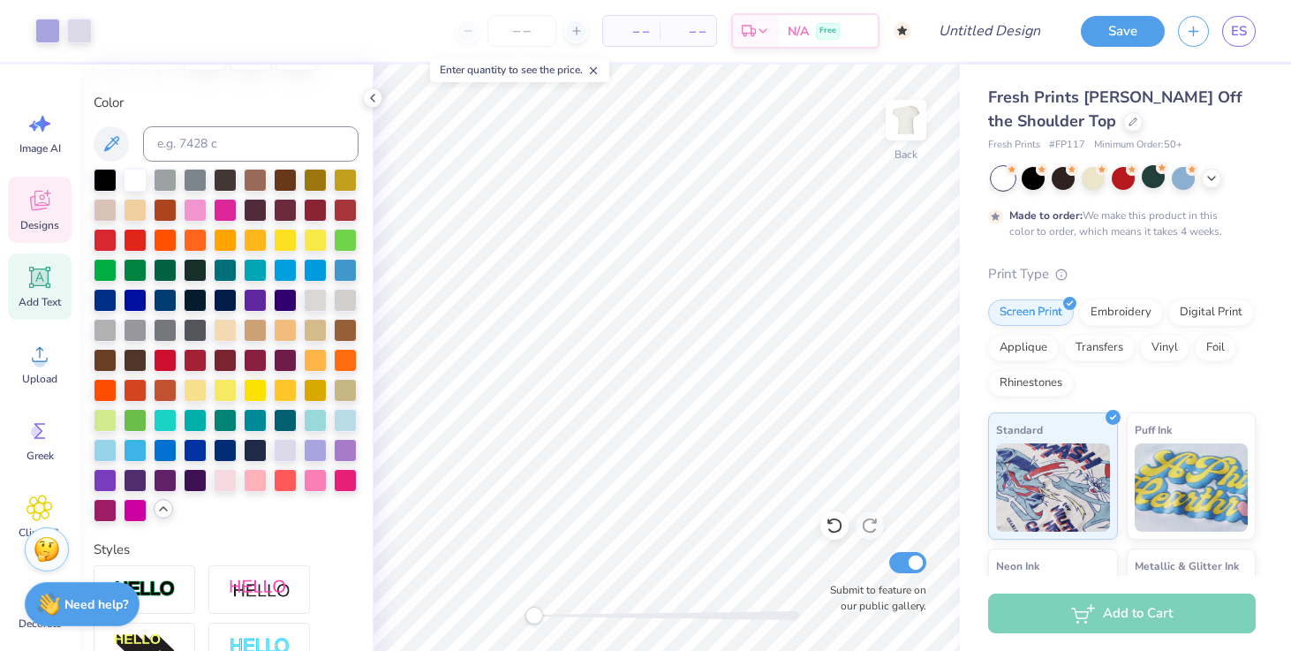
click at [48, 222] on span "Designs" at bounding box center [39, 225] width 39 height 14
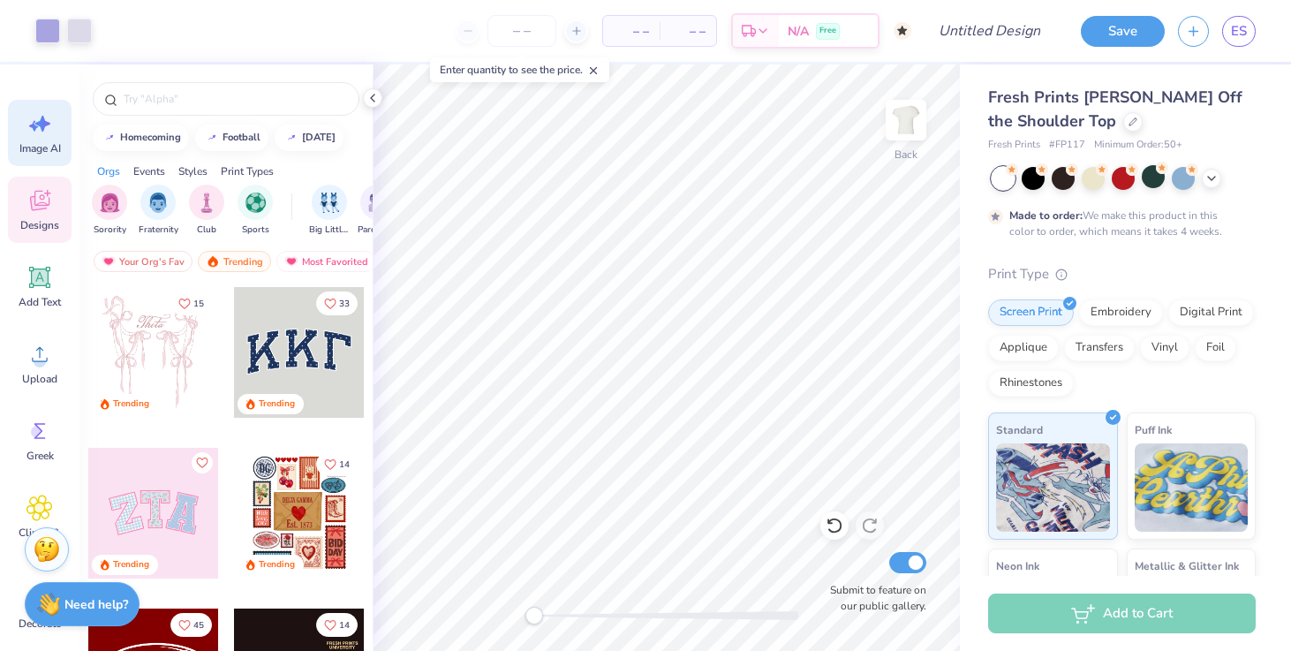
click at [36, 152] on span "Image AI" at bounding box center [40, 148] width 42 height 14
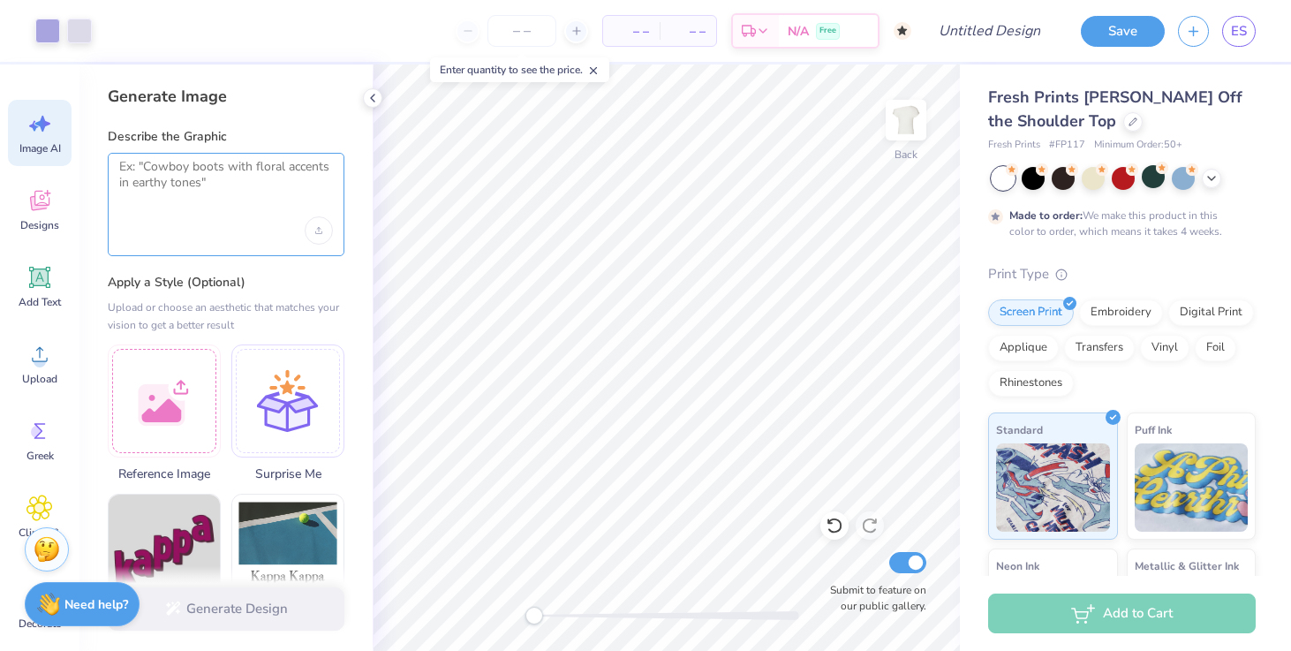
click at [220, 186] on textarea at bounding box center [226, 181] width 214 height 44
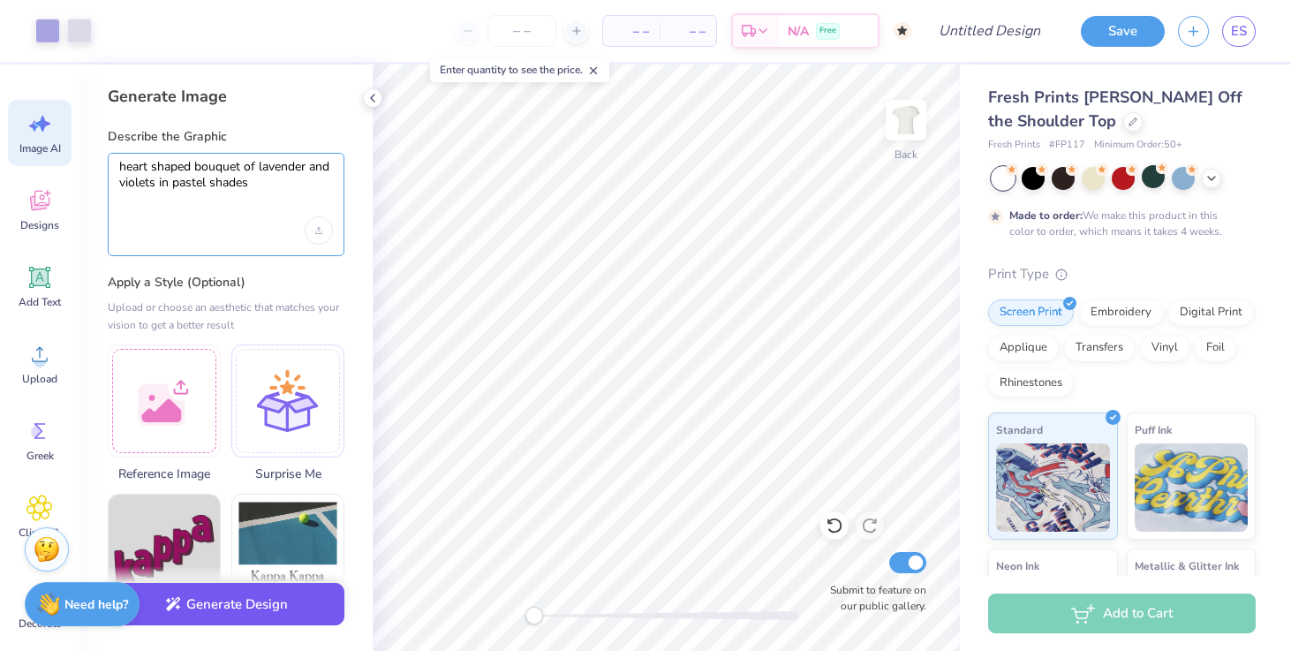
type textarea "heart shaped bouquet of lavender and violets in pastel shades"
click at [242, 609] on button "Generate Design" at bounding box center [226, 604] width 237 height 43
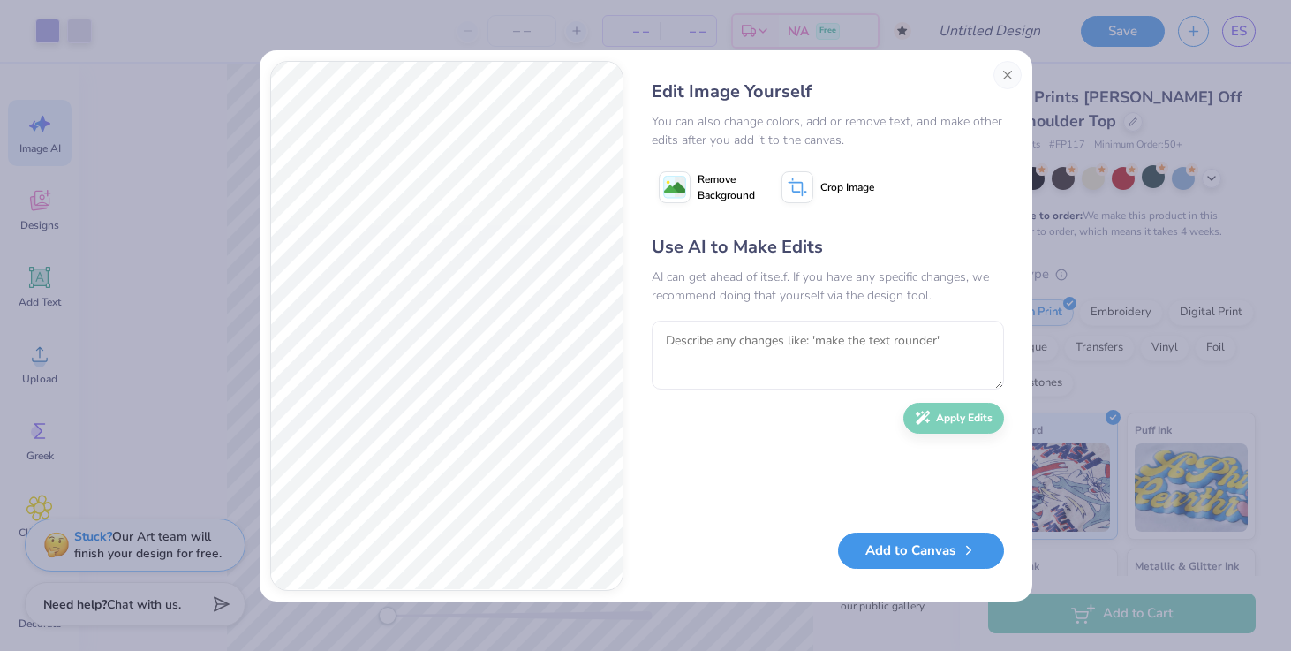
click at [899, 561] on button "Add to Canvas" at bounding box center [921, 551] width 166 height 36
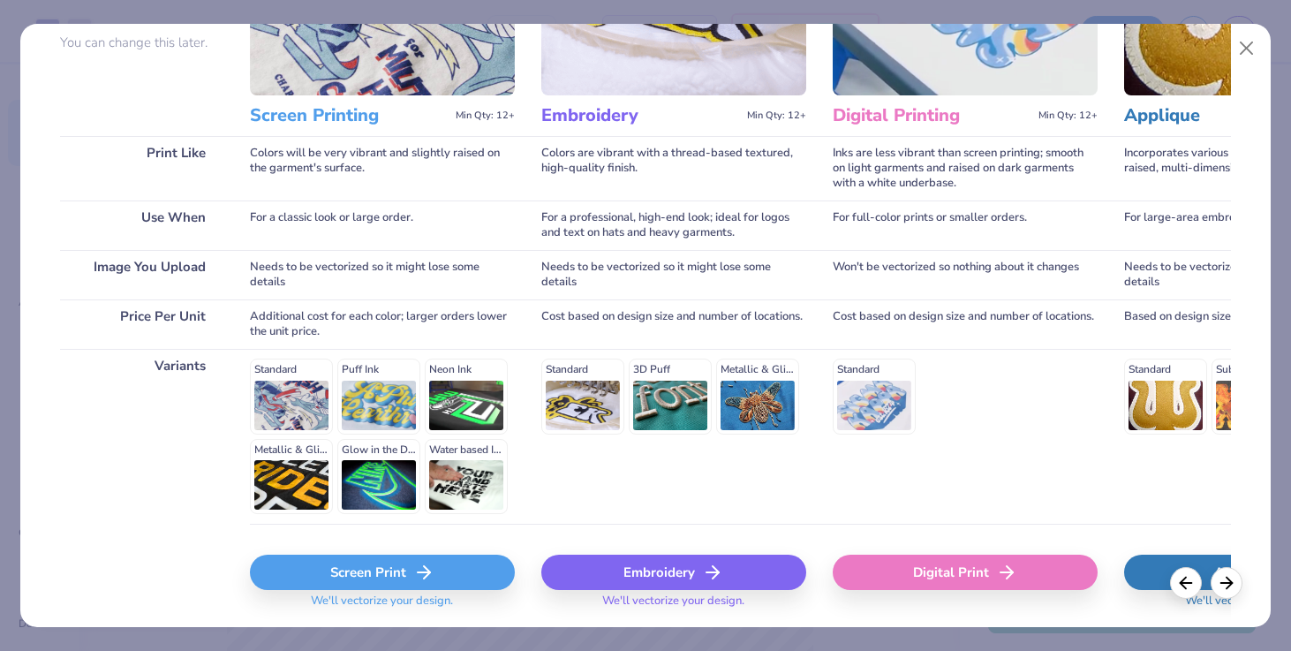
scroll to position [177, 0]
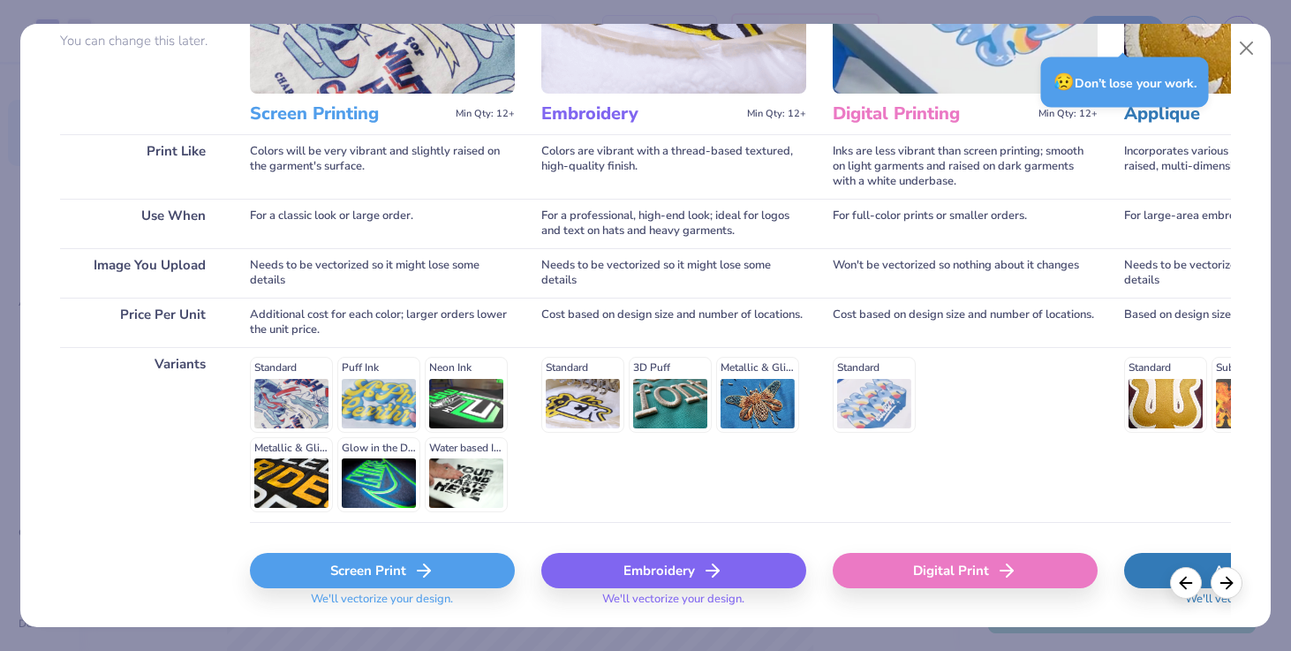
drag, startPoint x: 926, startPoint y: 575, endPoint x: 787, endPoint y: 462, distance: 178.9
click at [787, 462] on div "Choose Print Type You can change this later. Print Like Use When Image You Uplo…" at bounding box center [645, 263] width 1171 height 727
click at [986, 556] on div "Digital Print" at bounding box center [965, 570] width 265 height 35
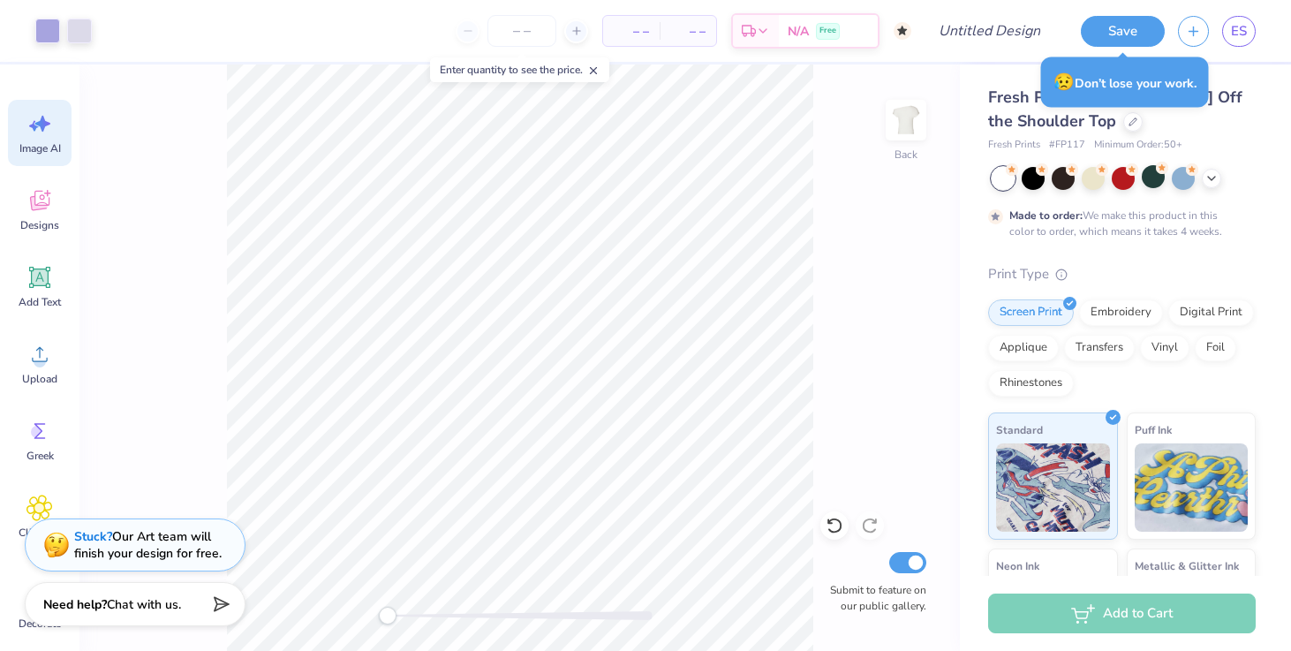
scroll to position [0, 0]
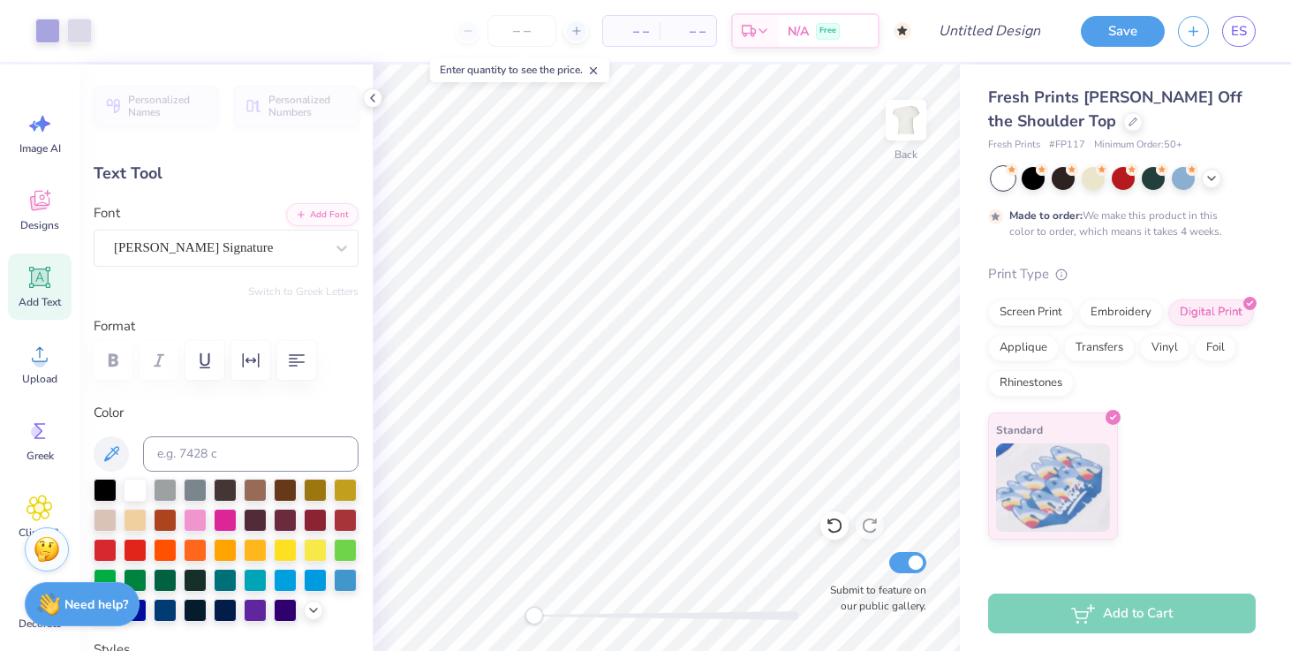
type input "10.88"
type input "1.51"
type input "4.24"
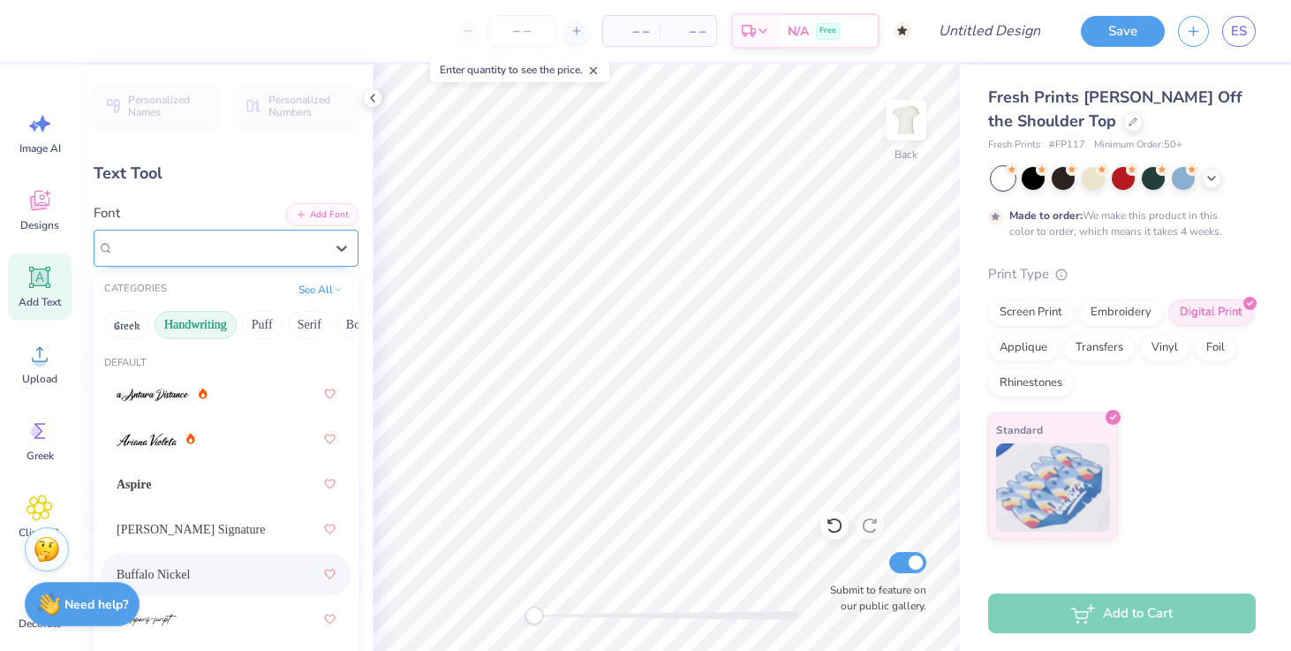
click at [140, 234] on div "Buffalo Nickel" at bounding box center [219, 247] width 214 height 27
click at [170, 513] on div "[PERSON_NAME] Signature" at bounding box center [226, 529] width 219 height 32
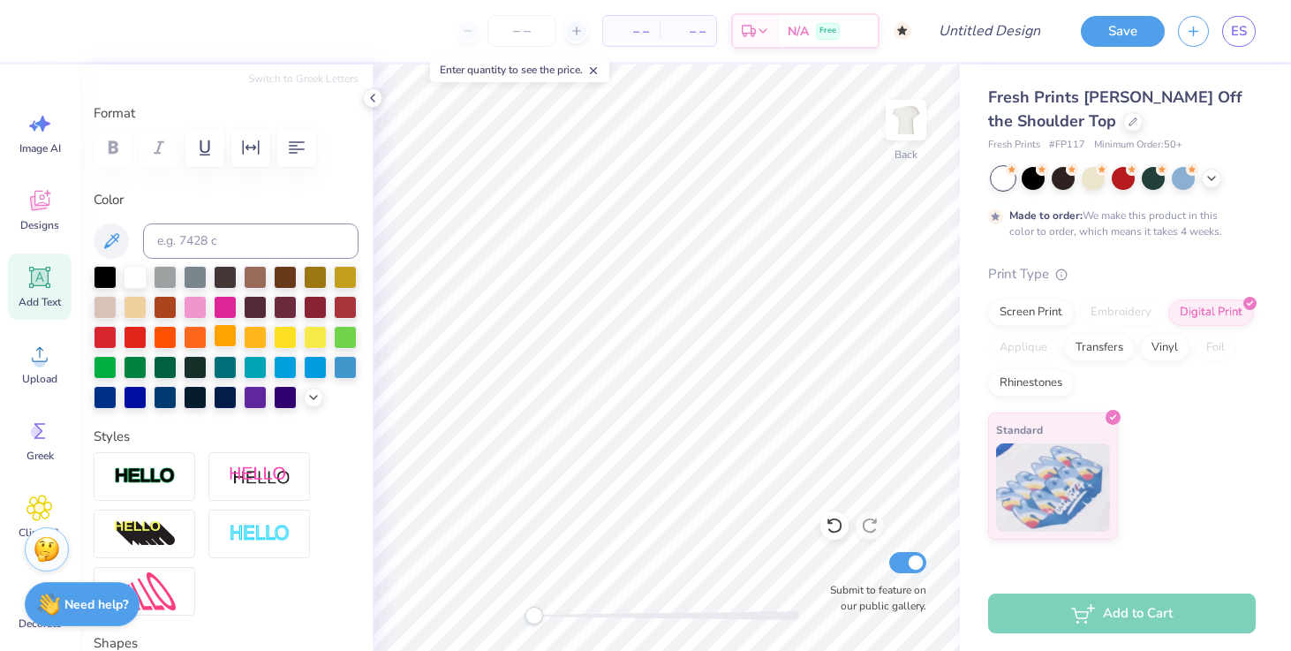
scroll to position [219, 0]
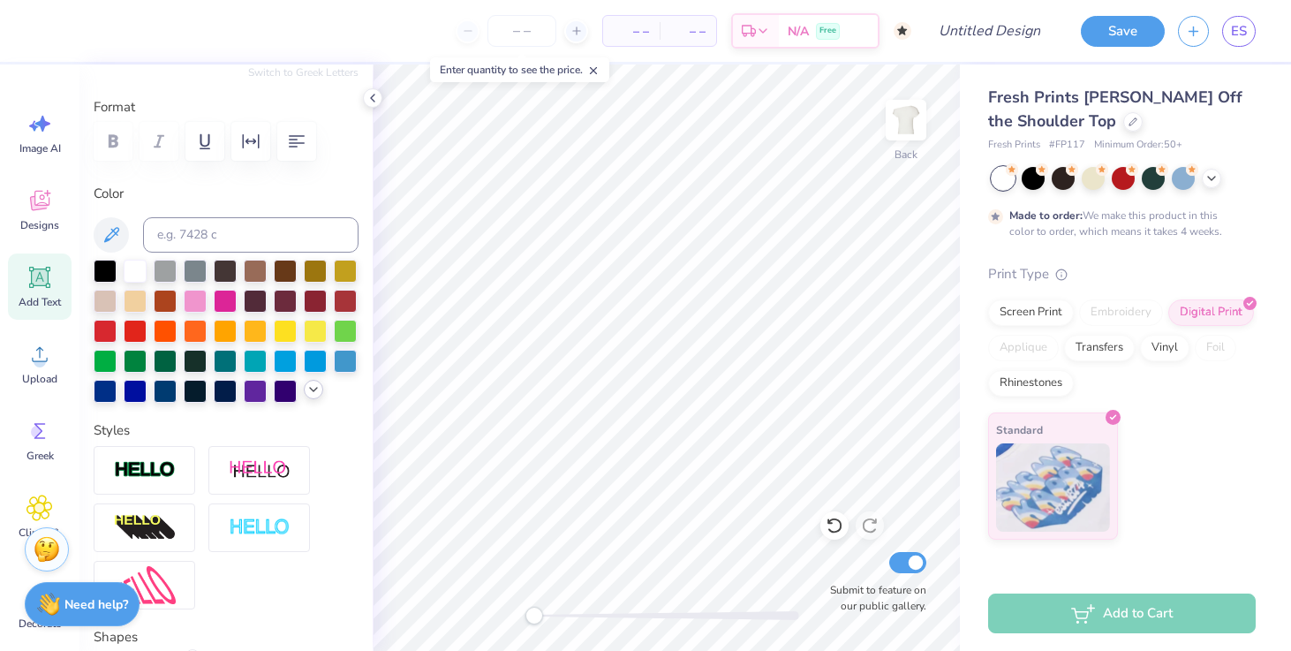
click at [315, 390] on icon at bounding box center [313, 389] width 14 height 14
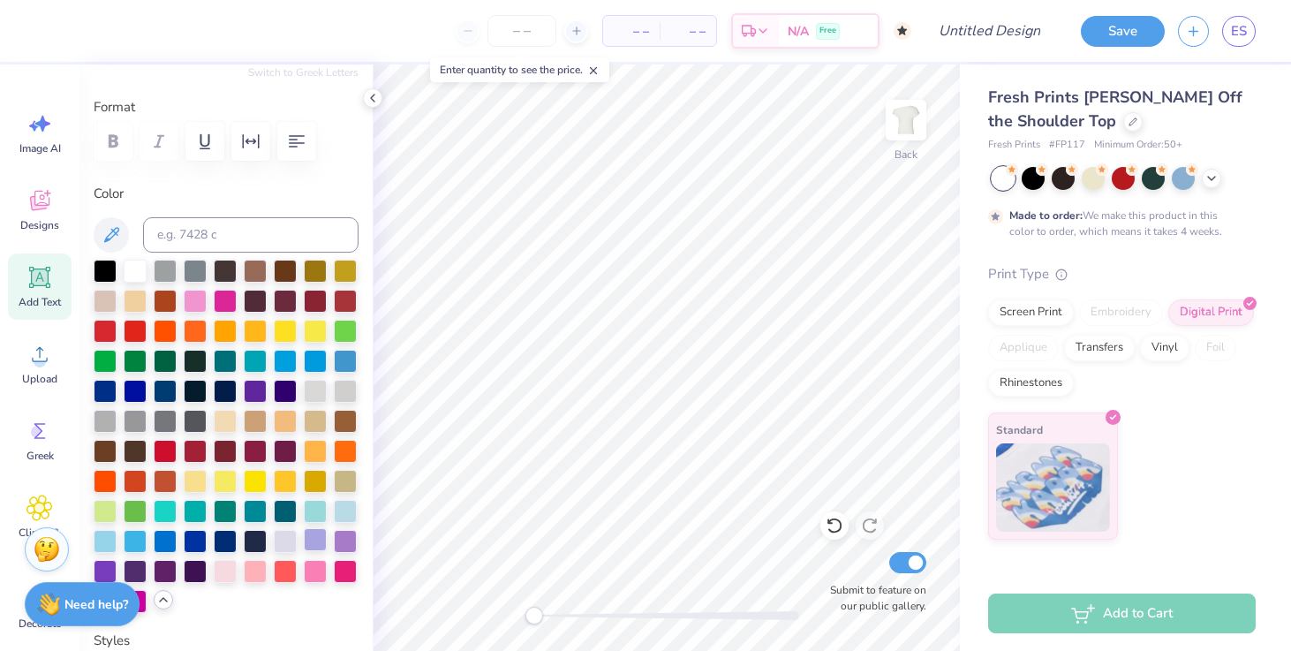
click at [320, 537] on div at bounding box center [315, 539] width 23 height 23
click at [299, 536] on div at bounding box center [226, 436] width 265 height 353
click at [283, 544] on div at bounding box center [285, 539] width 23 height 23
click at [304, 539] on div at bounding box center [315, 539] width 23 height 23
click at [277, 541] on div at bounding box center [285, 539] width 23 height 23
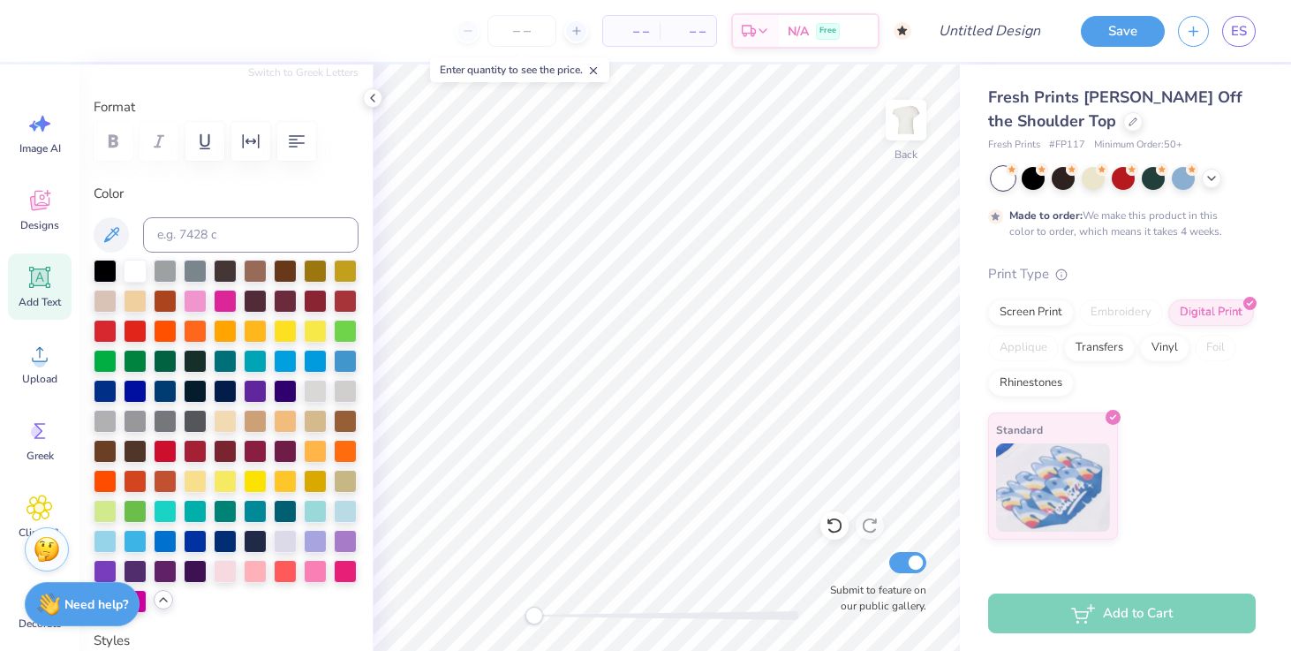
type input "9.89"
type input "3.40"
type input "3.89"
type input "6.71"
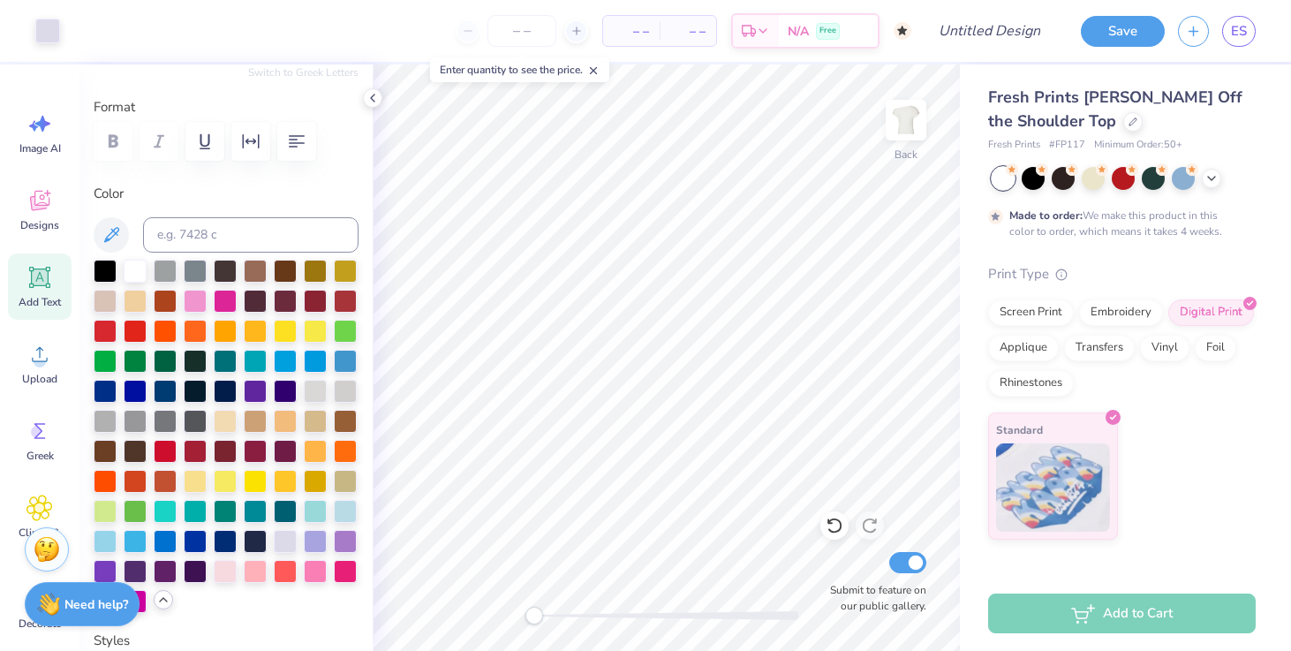
type input "2.19"
type input "14.22"
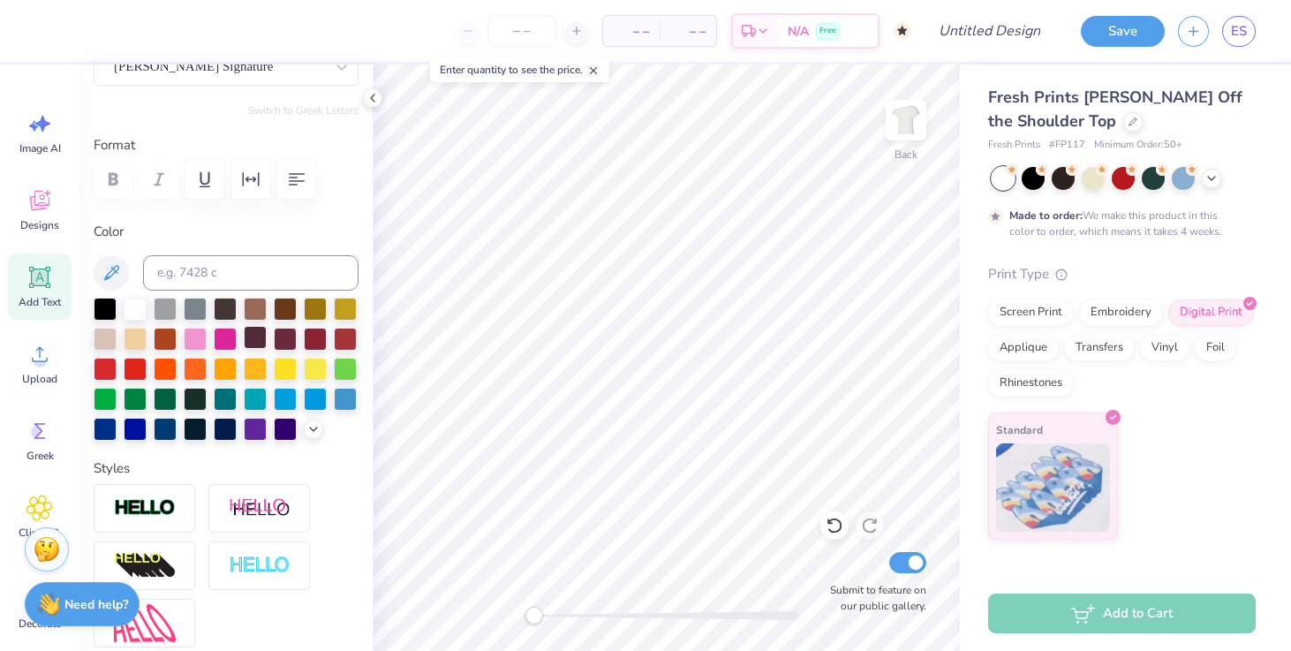
scroll to position [180, 0]
click at [317, 427] on polyline at bounding box center [313, 429] width 7 height 4
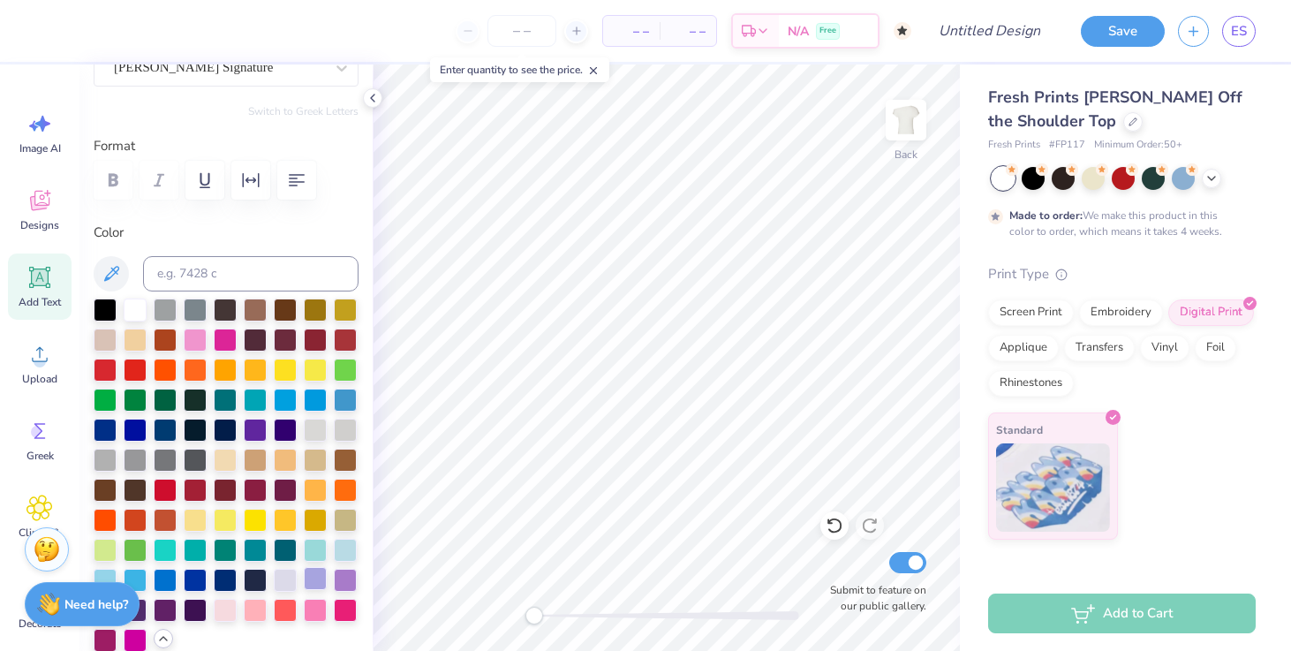
click at [314, 579] on div at bounding box center [315, 578] width 23 height 23
type input "6.71"
type input "2.19"
type input "14.45"
click at [909, 126] on img at bounding box center [906, 120] width 71 height 71
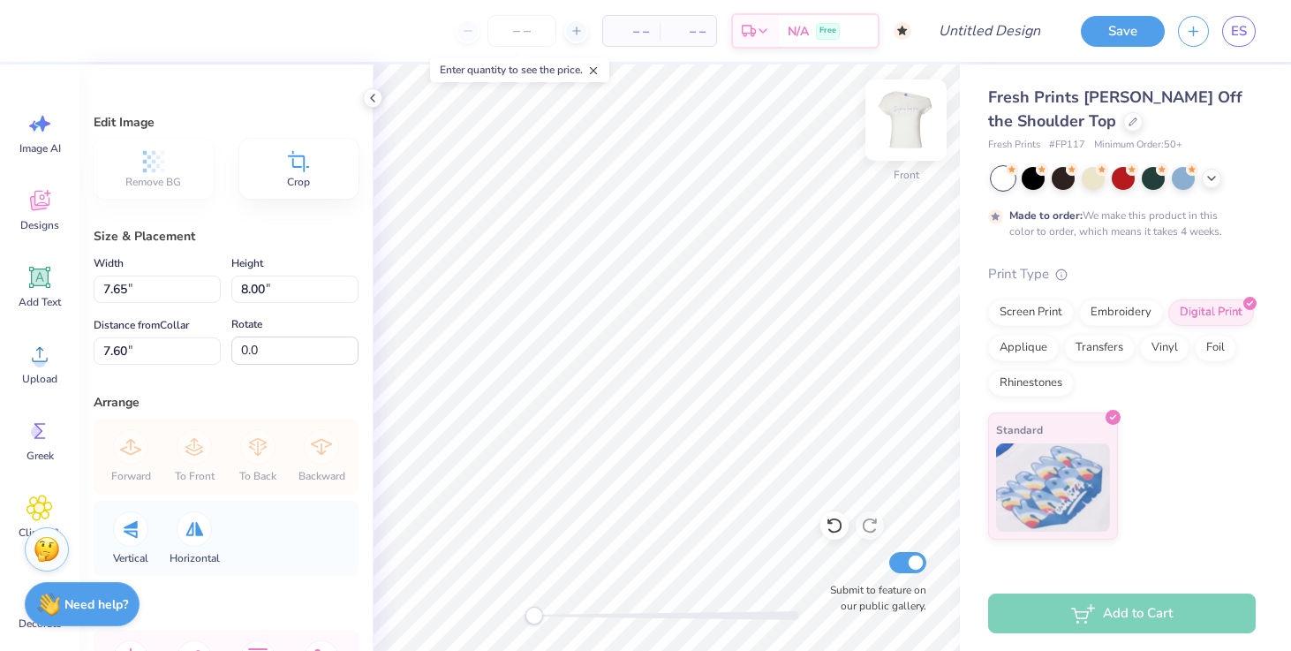
type input "8.63"
type input "9.02"
type input "3.53"
type input "9.30"
type input "9.72"
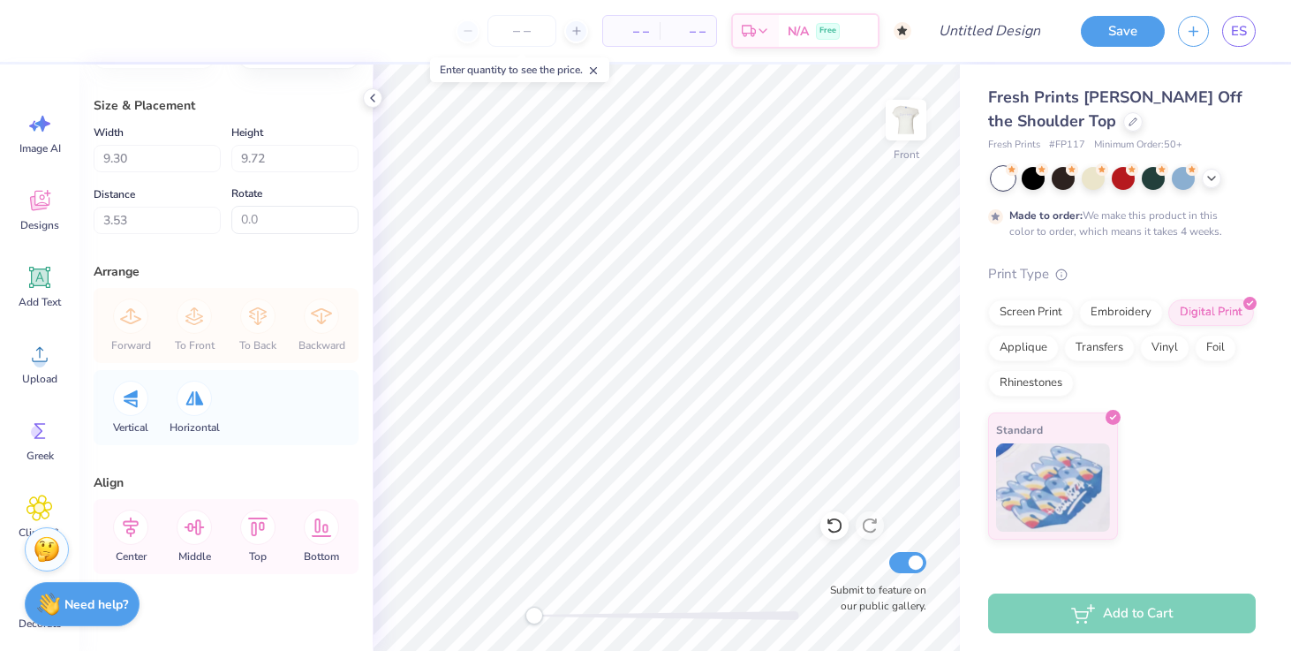
scroll to position [151, 0]
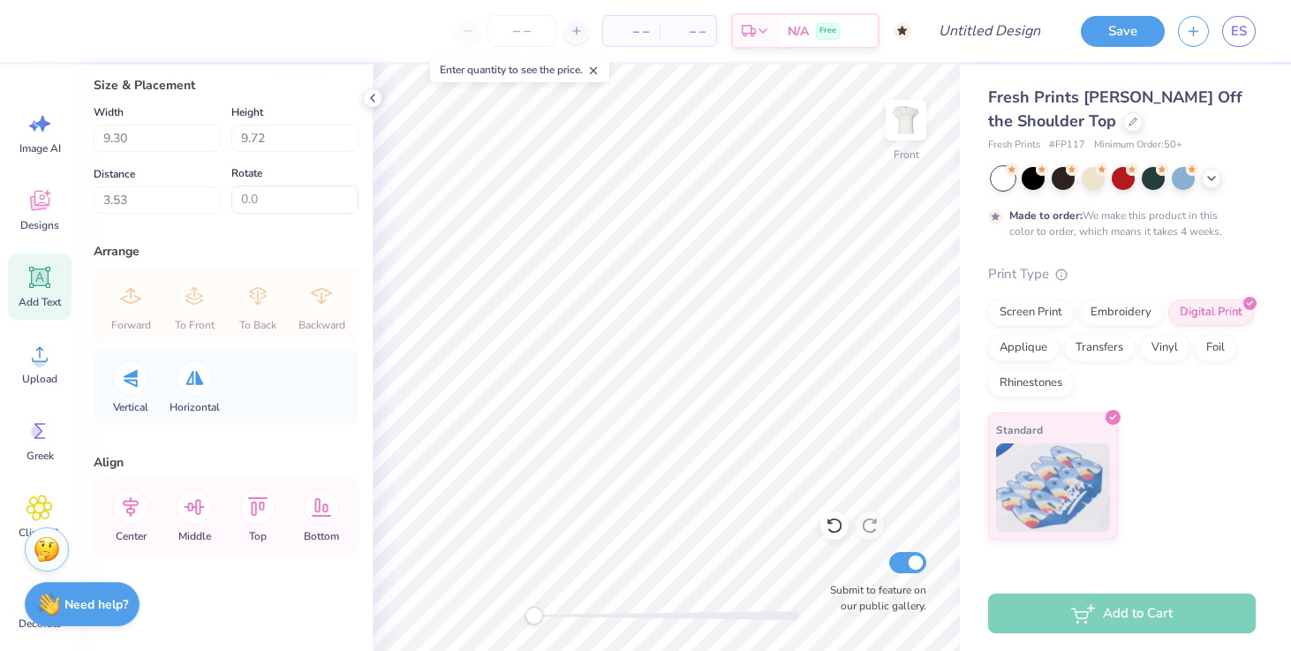
click at [31, 277] on icon at bounding box center [39, 277] width 21 height 21
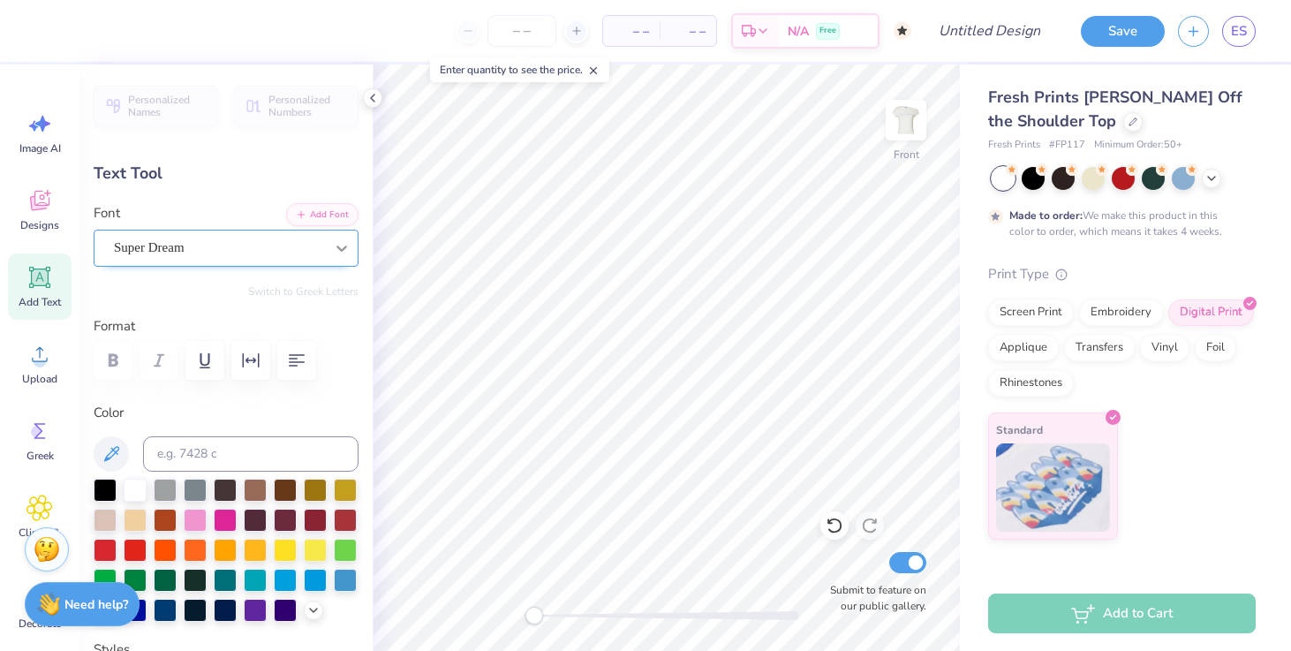
click at [341, 246] on icon at bounding box center [342, 248] width 18 height 18
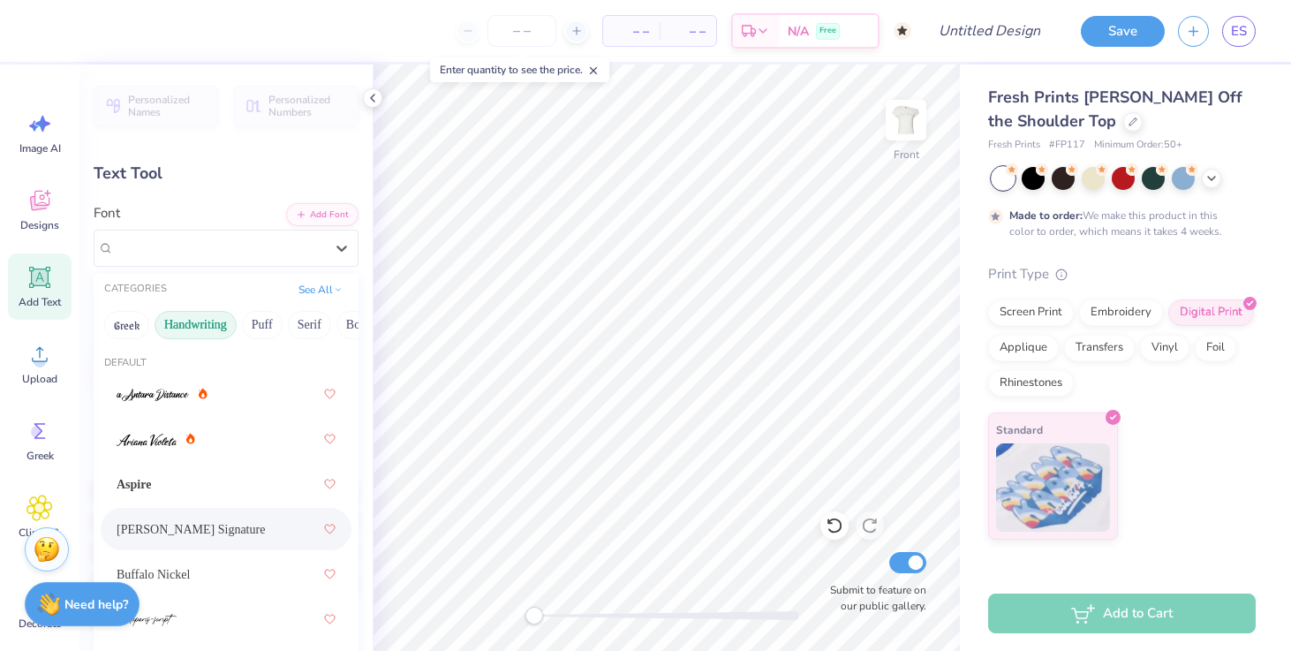
scroll to position [170, 0]
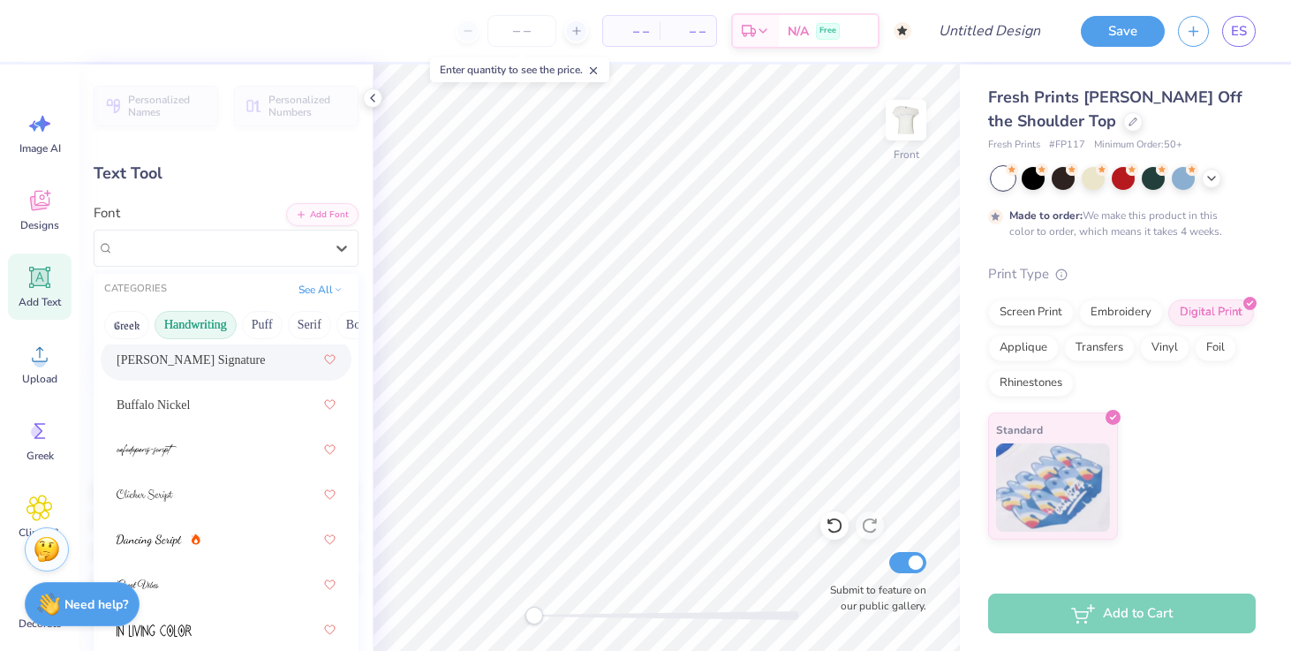
click at [190, 378] on div "[PERSON_NAME] Signature" at bounding box center [226, 359] width 251 height 42
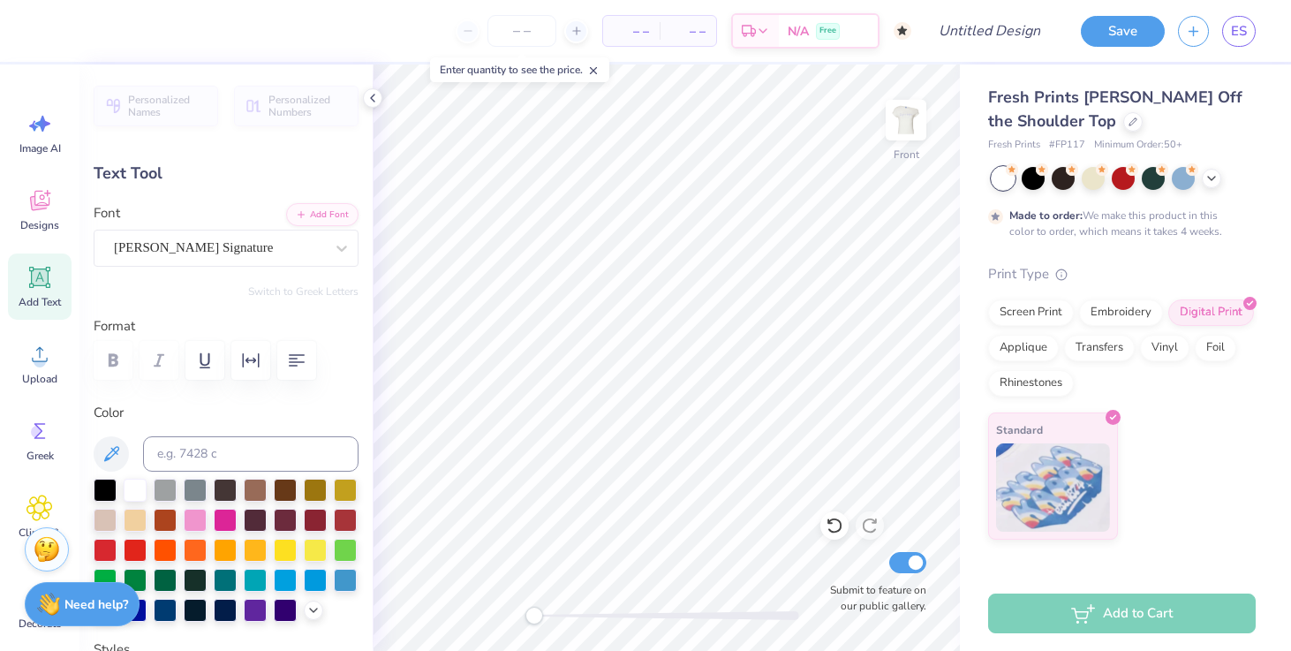
type textarea "T"
type textarea "dove"
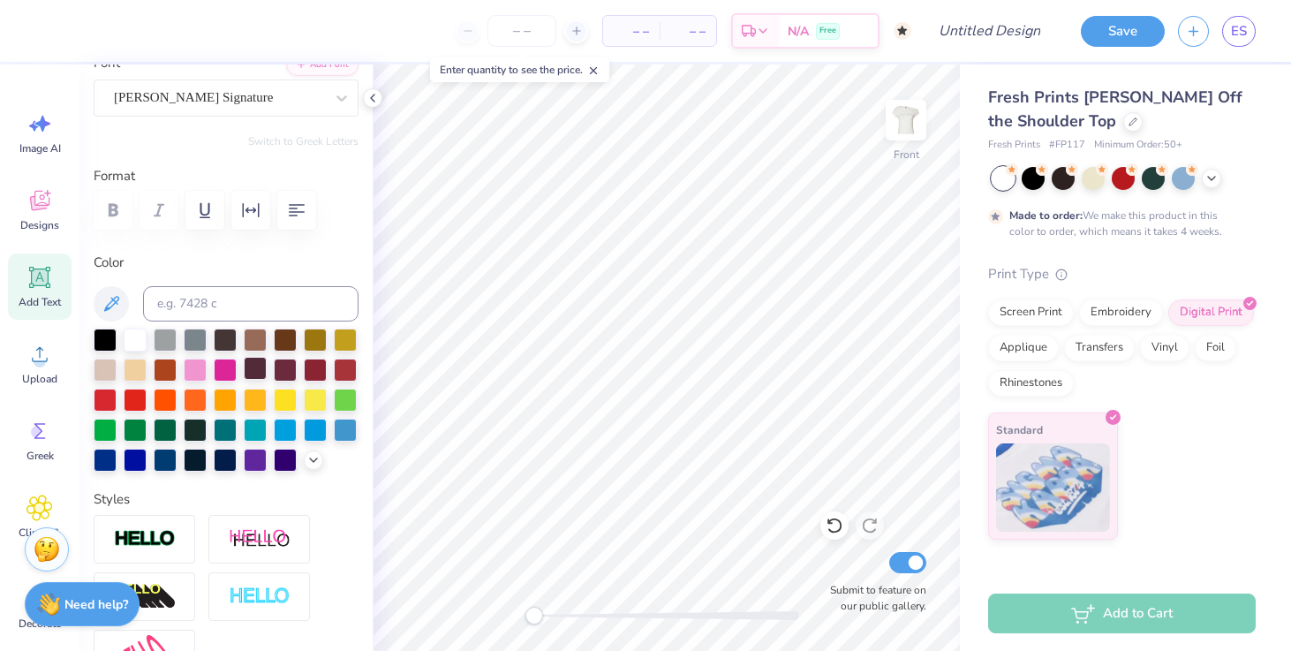
scroll to position [151, 0]
type textarea "dove love"
click at [312, 461] on icon at bounding box center [313, 457] width 14 height 14
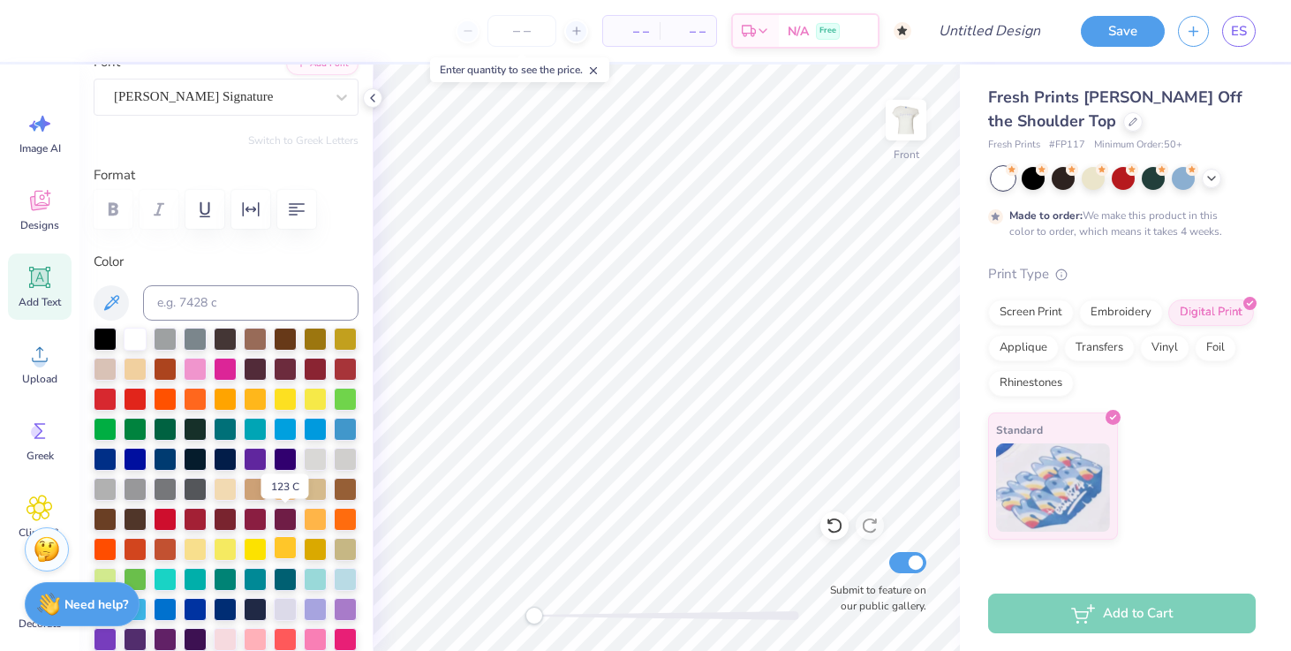
scroll to position [209, 0]
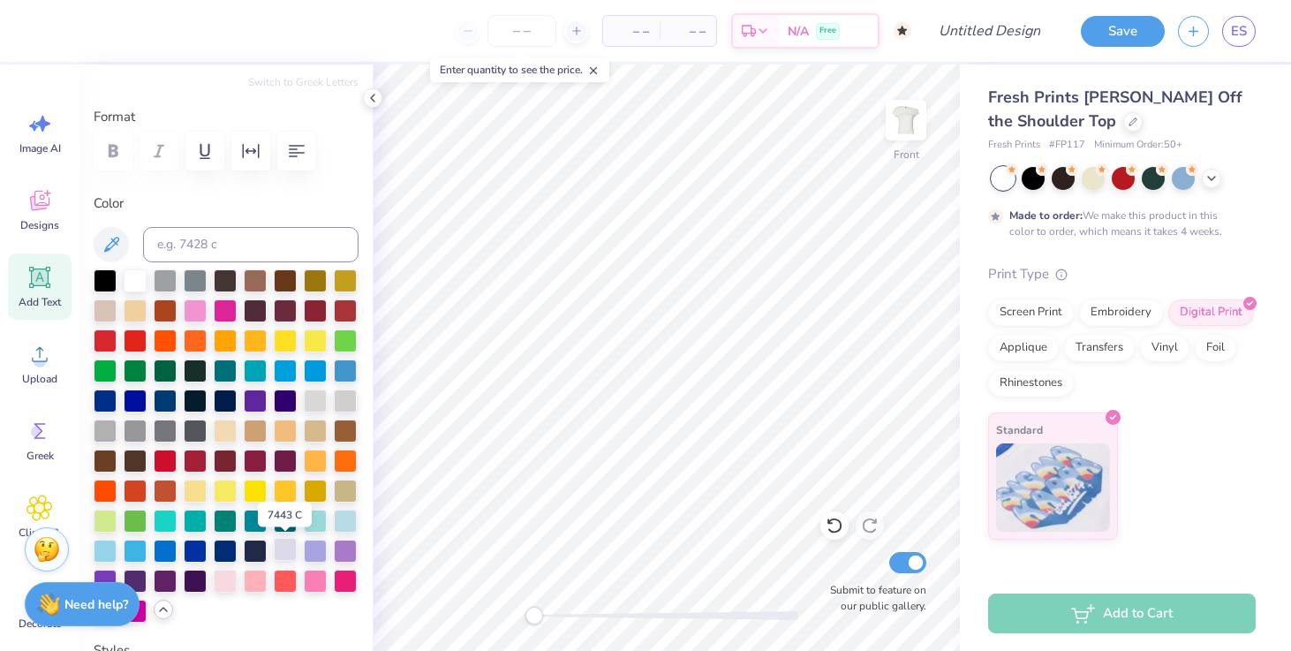
click at [281, 549] on div at bounding box center [285, 549] width 23 height 23
type input "12.50"
type input "4.43"
type input "8.79"
type input "5.69"
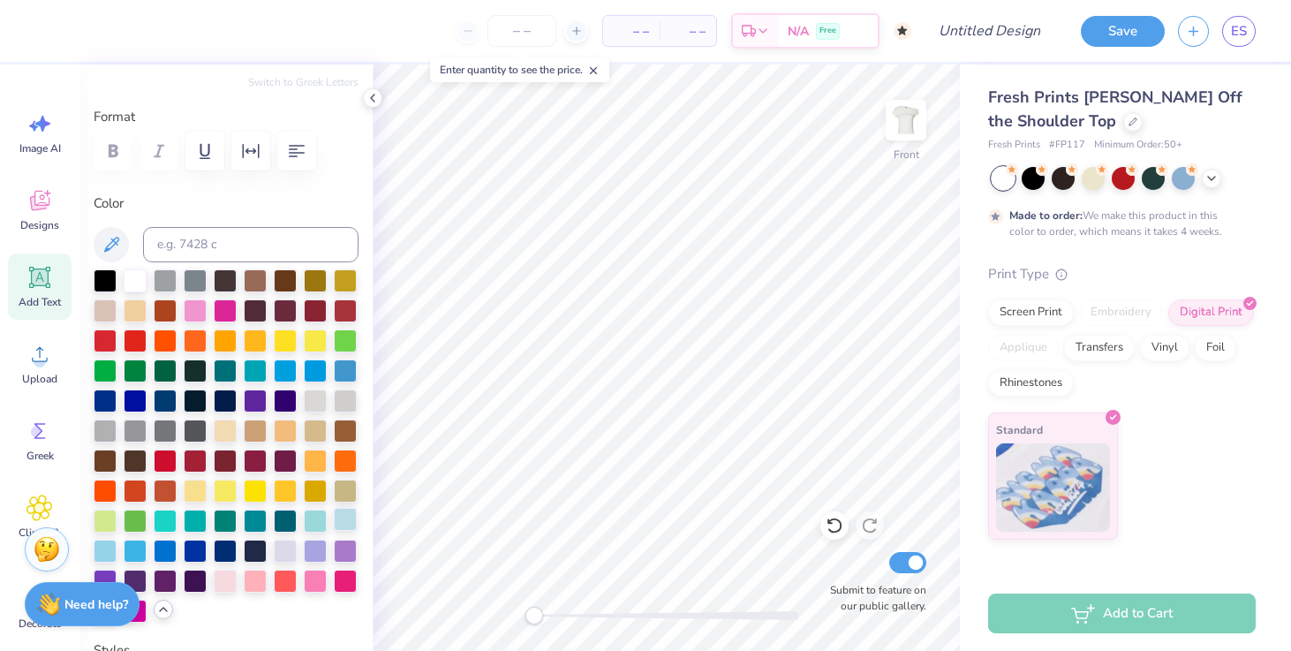
type input "2.02"
click at [914, 124] on img at bounding box center [906, 120] width 71 height 71
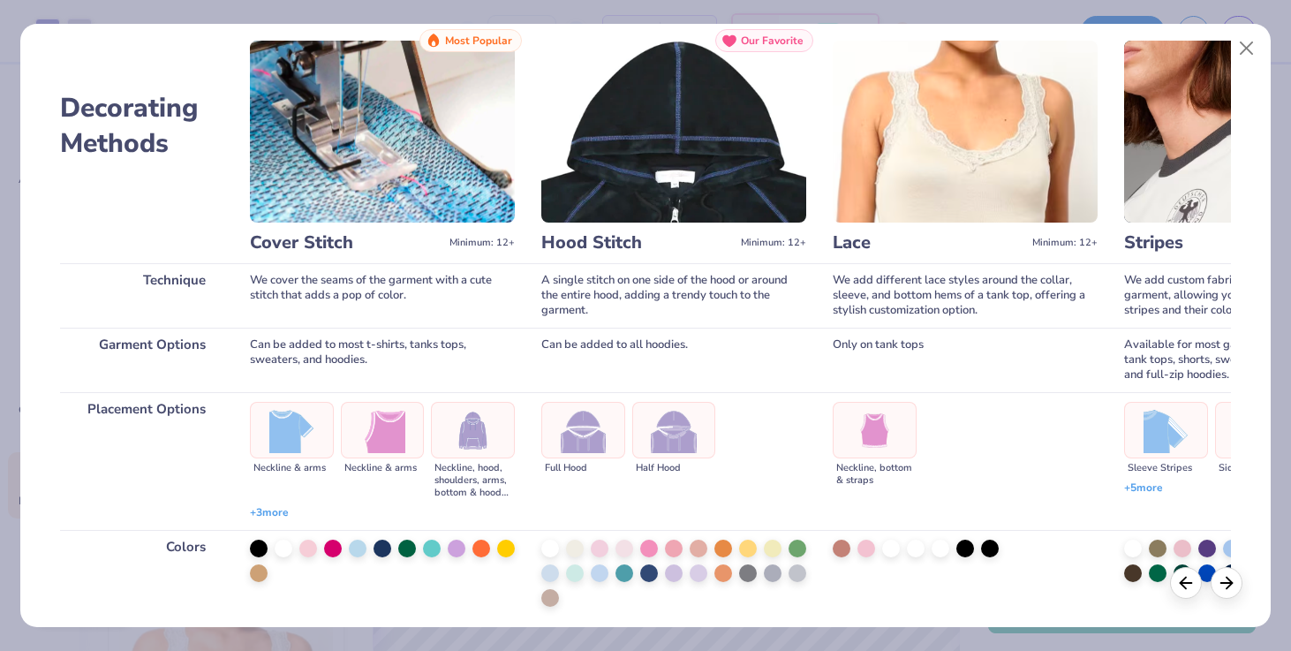
scroll to position [50, 0]
